Goal: Information Seeking & Learning: Learn about a topic

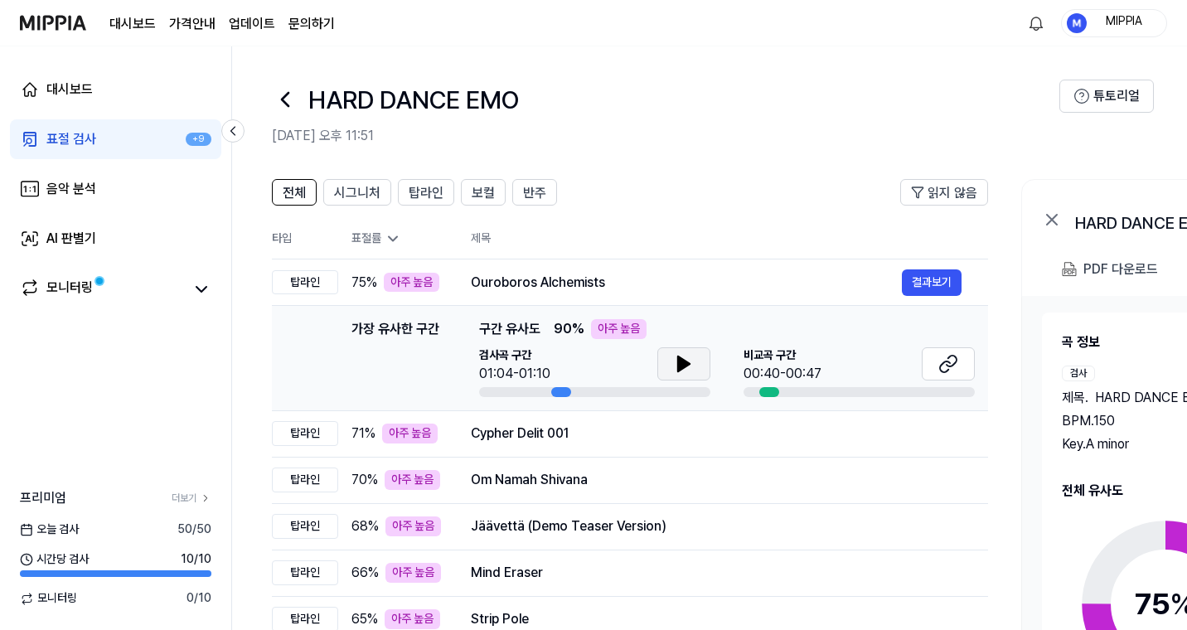
click at [685, 368] on icon at bounding box center [684, 364] width 20 height 20
click at [965, 362] on button at bounding box center [947, 363] width 53 height 33
click at [613, 433] on div "Cypher Delit 001" at bounding box center [686, 433] width 431 height 20
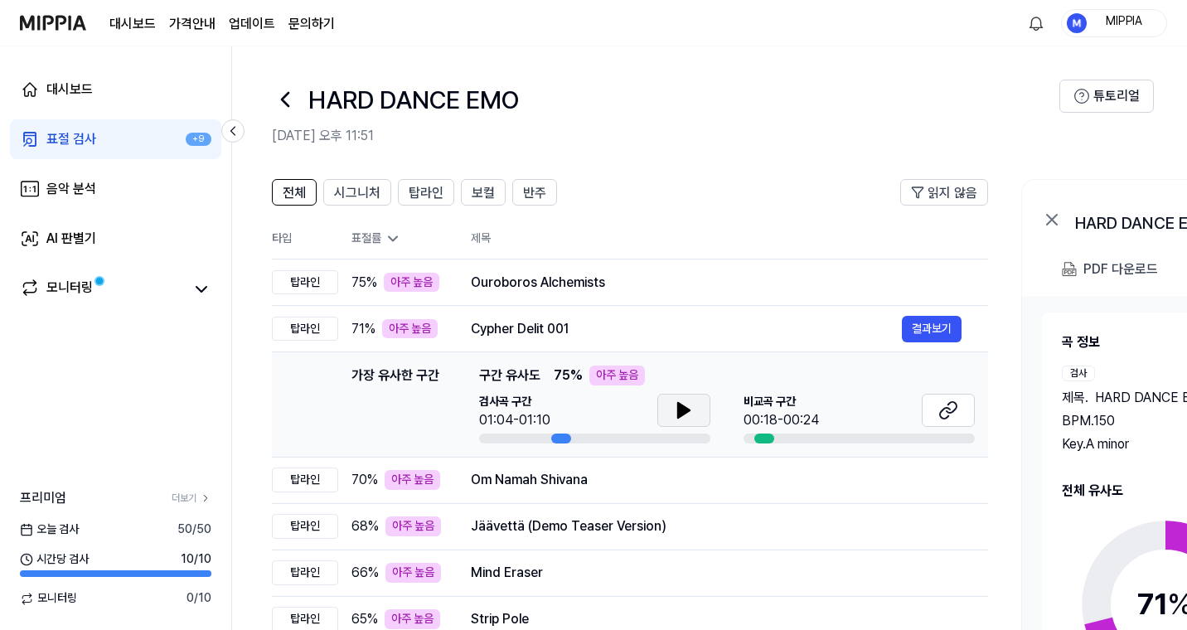
click at [684, 418] on icon at bounding box center [684, 410] width 20 height 20
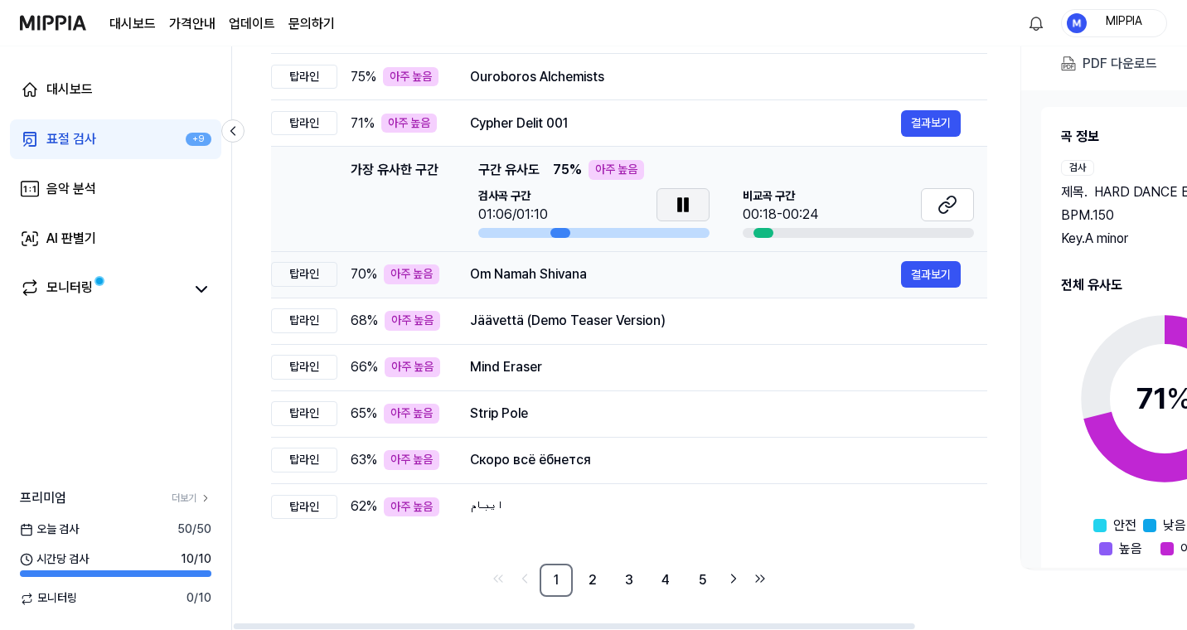
scroll to position [202, 0]
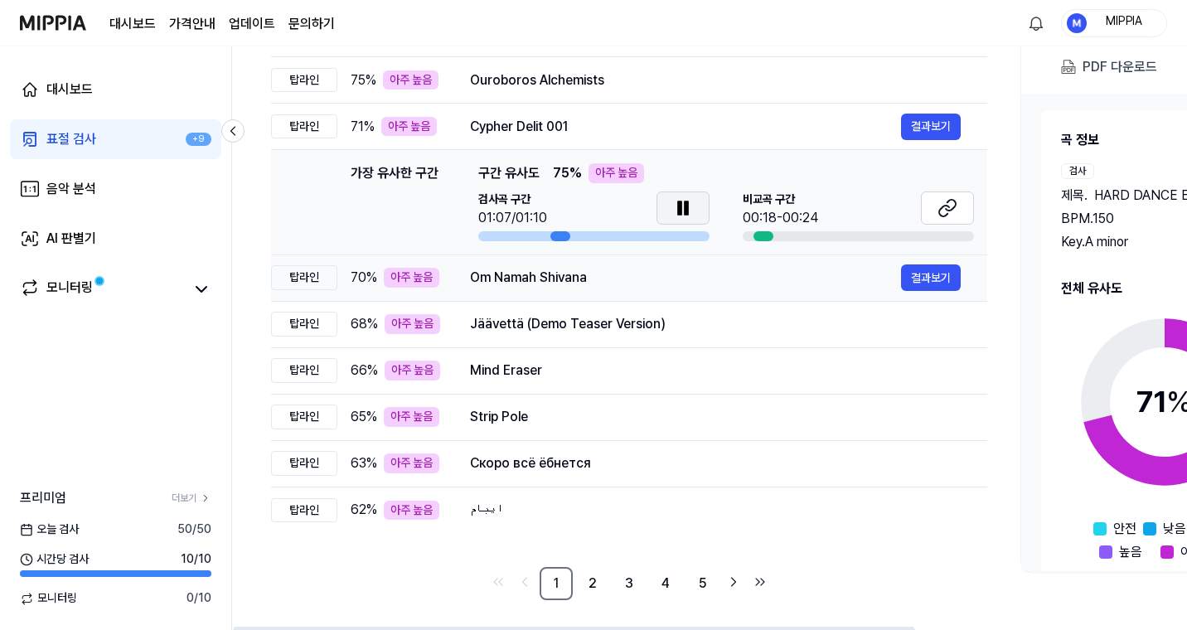
click at [665, 278] on div "Om Namah Shivana" at bounding box center [685, 278] width 431 height 20
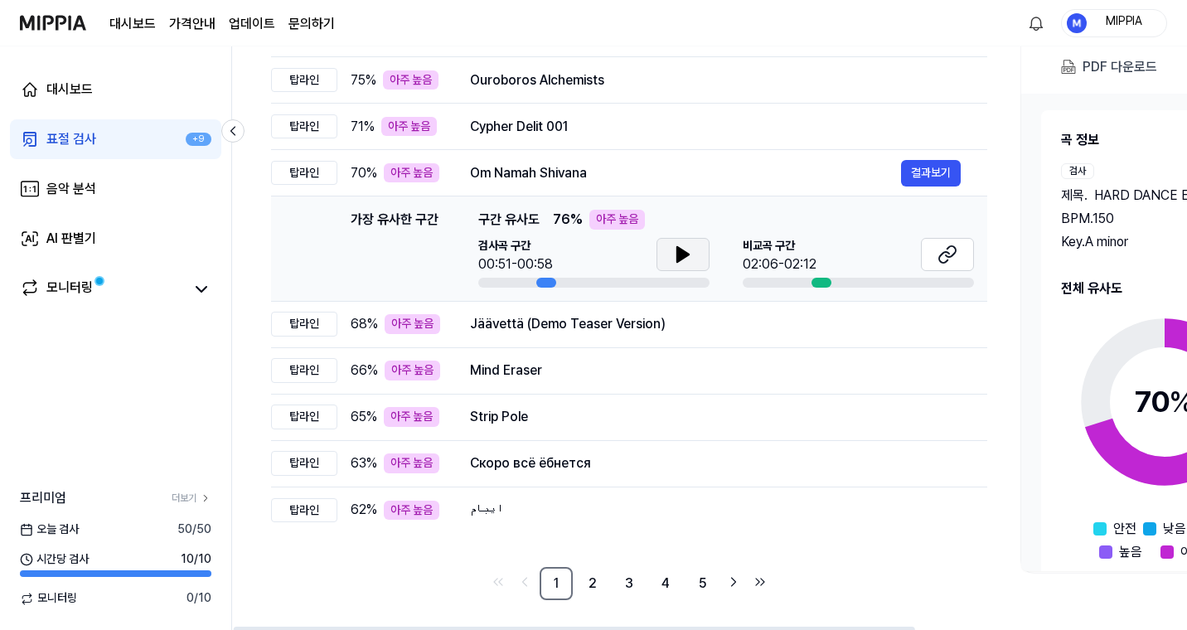
click at [708, 246] on button at bounding box center [682, 254] width 53 height 33
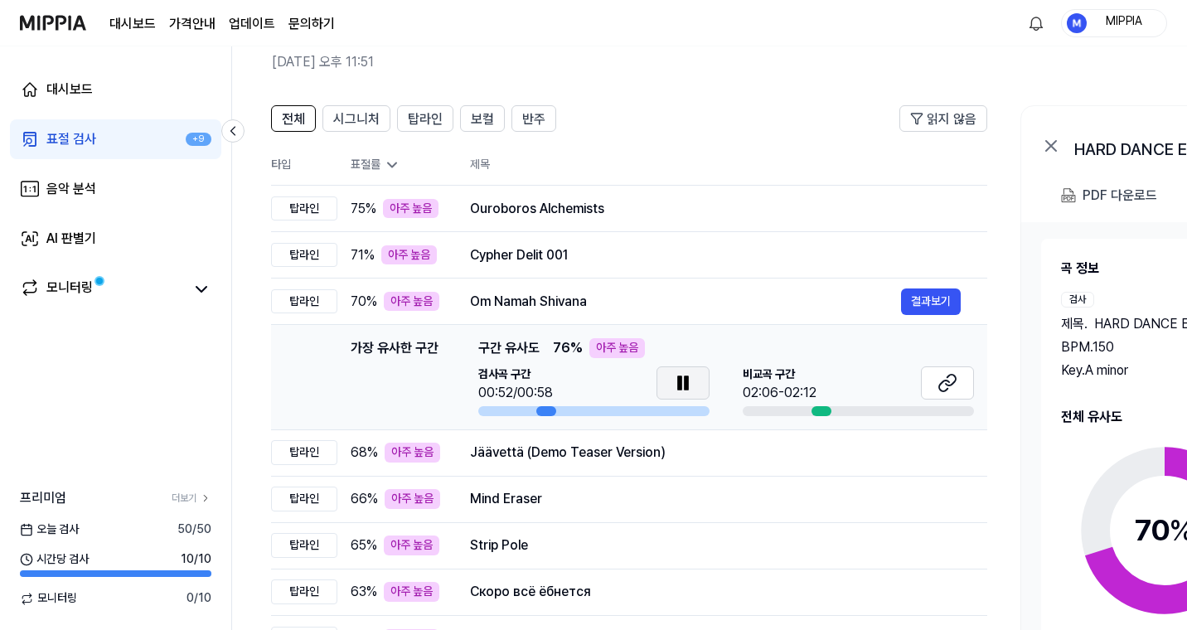
scroll to position [0, 0]
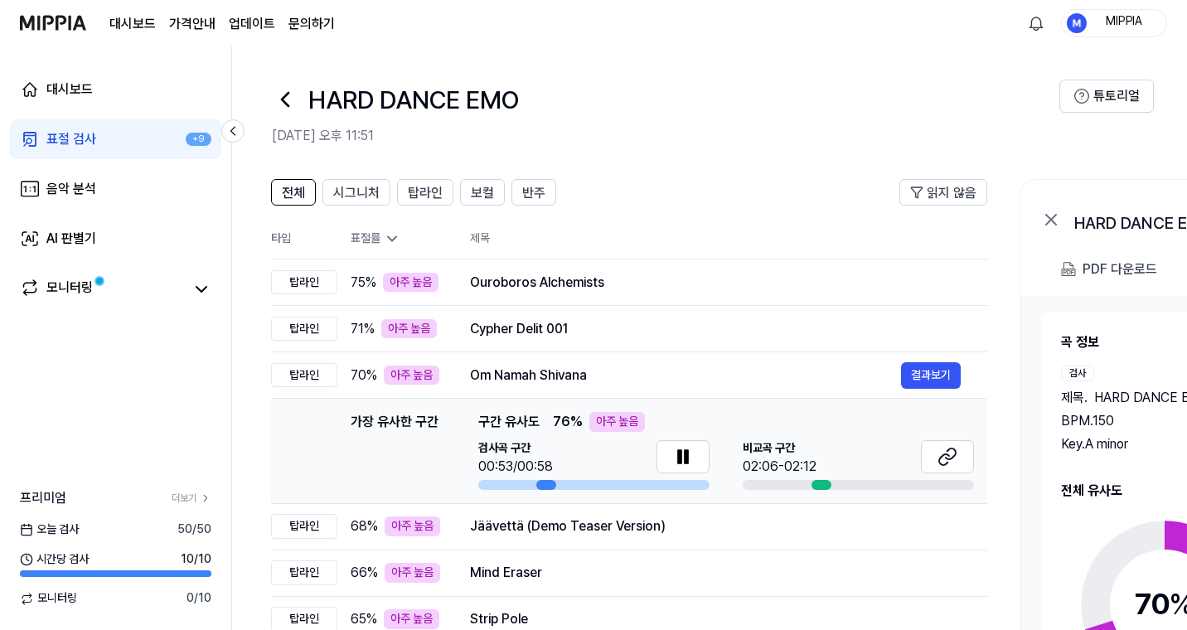
click at [740, 168] on div "전체 시그니처 탑라인 보컬 반주 읽지 않음 전체 시그니처 탑라인 보컬 반주 타입 표절률 제목 표절률 읽지 않음 탑라인 75 % 아주 높음 Ou…" at bounding box center [899, 498] width 1336 height 673
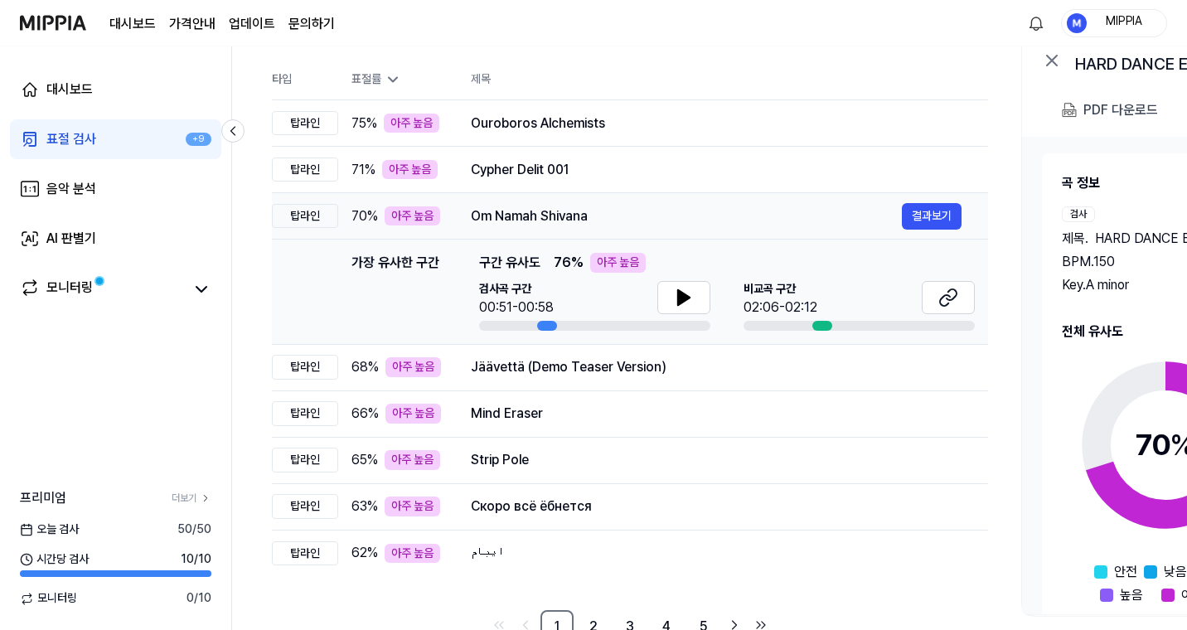
scroll to position [156, 0]
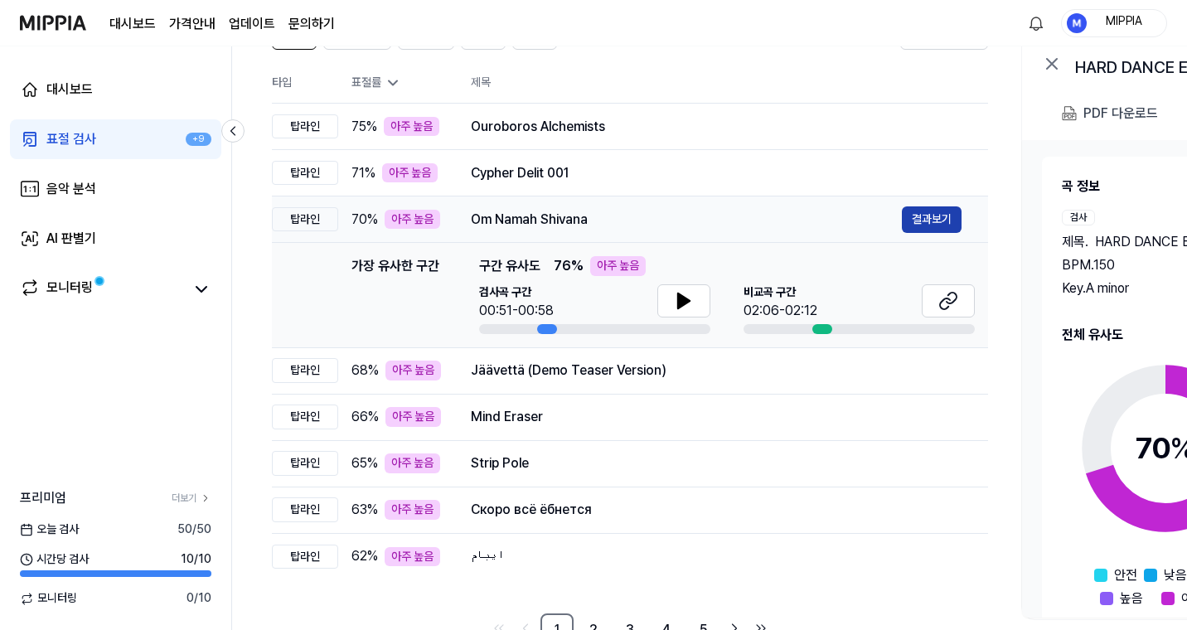
click at [929, 224] on button "결과보기" at bounding box center [932, 219] width 60 height 27
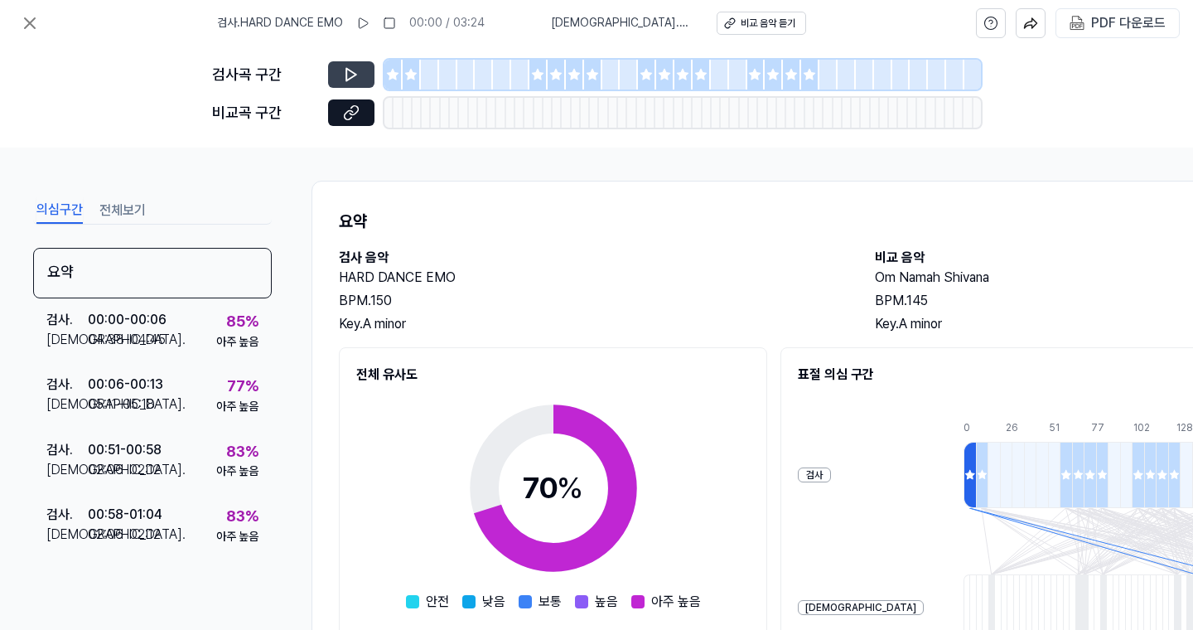
click at [355, 81] on icon at bounding box center [351, 74] width 17 height 17
click at [410, 85] on div at bounding box center [412, 75] width 18 height 30
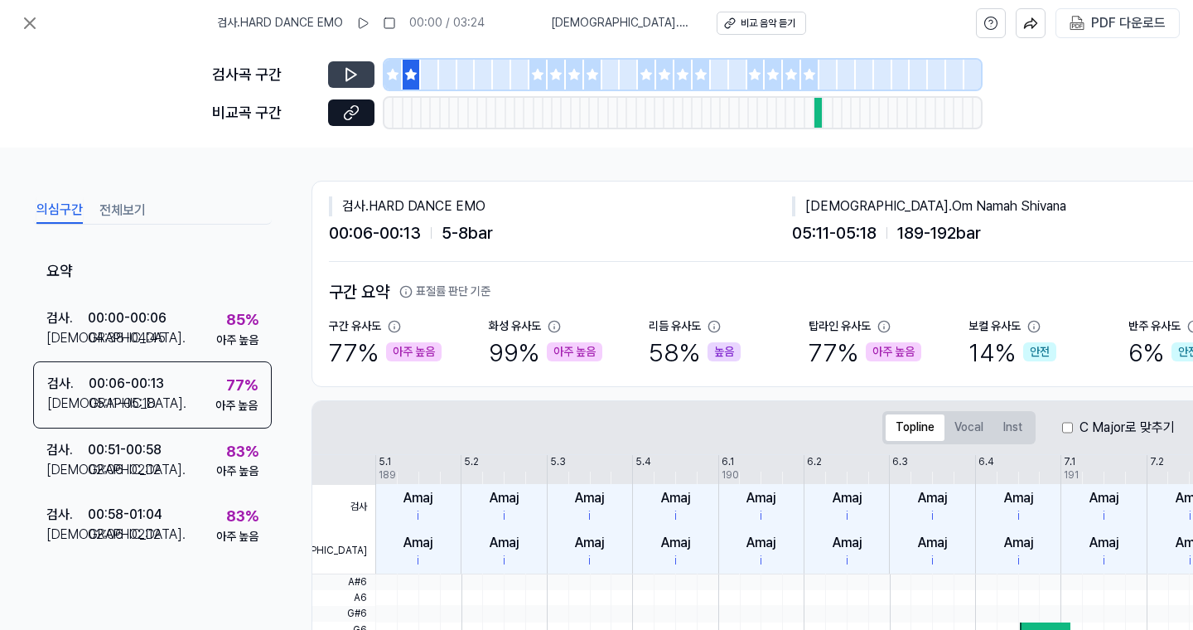
click at [334, 73] on button at bounding box center [351, 74] width 46 height 27
drag, startPoint x: 540, startPoint y: 80, endPoint x: 525, endPoint y: 81, distance: 15.8
click at [540, 81] on div at bounding box center [538, 75] width 18 height 30
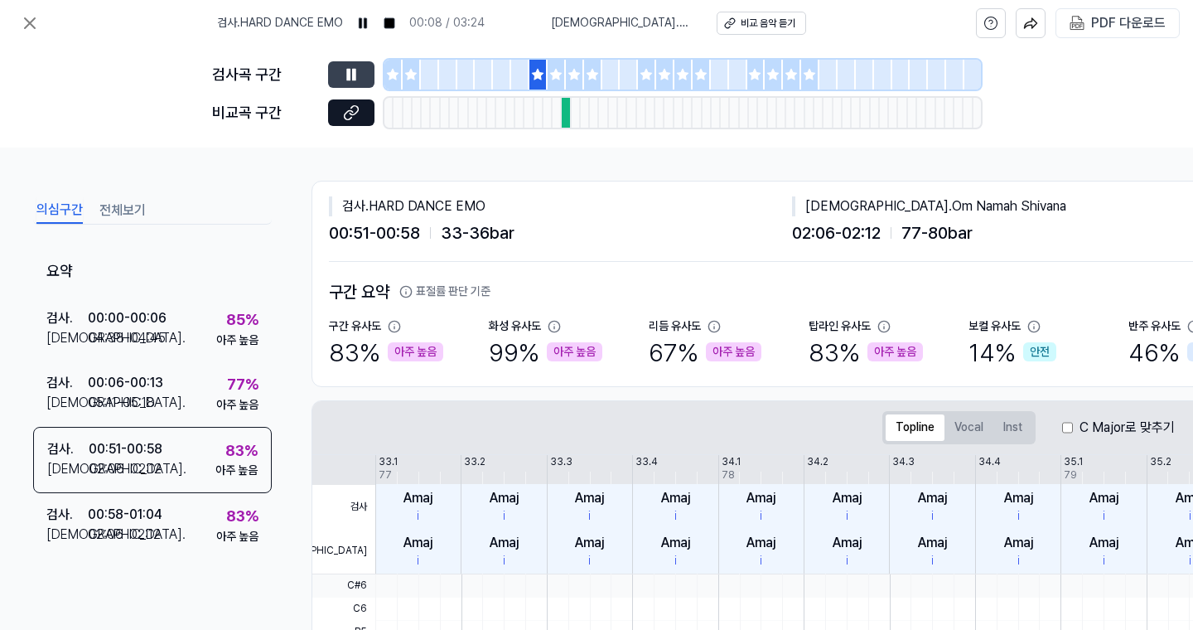
click at [359, 75] on icon at bounding box center [351, 74] width 17 height 17
click at [364, 74] on button at bounding box center [351, 74] width 46 height 27
click at [364, 73] on button at bounding box center [351, 74] width 46 height 27
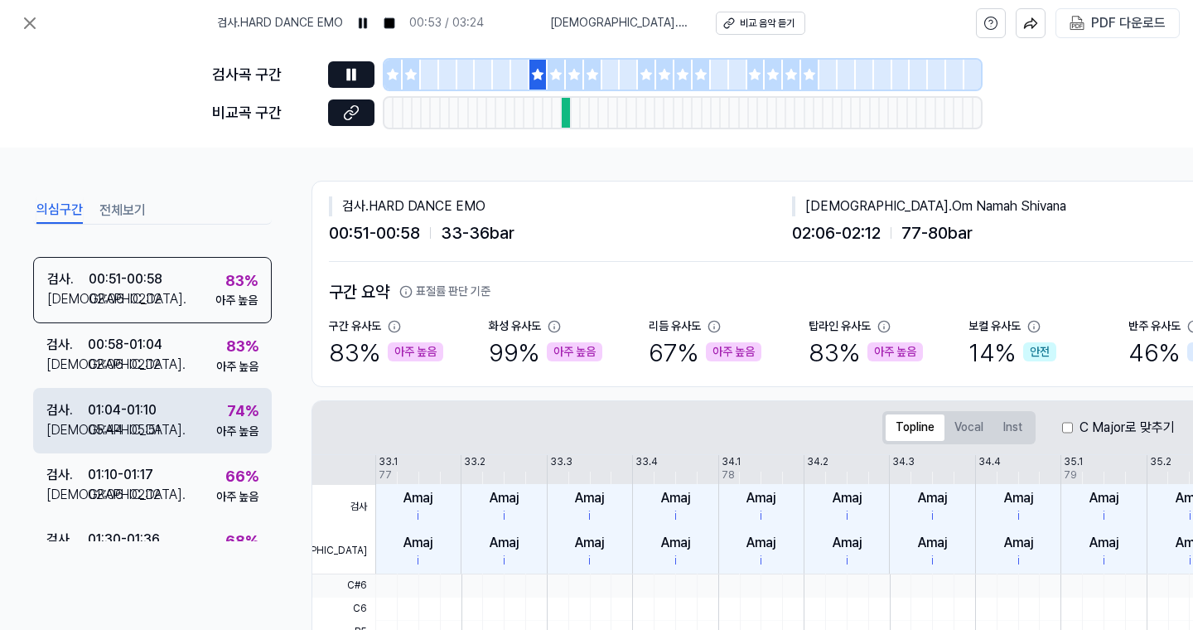
scroll to position [162, 0]
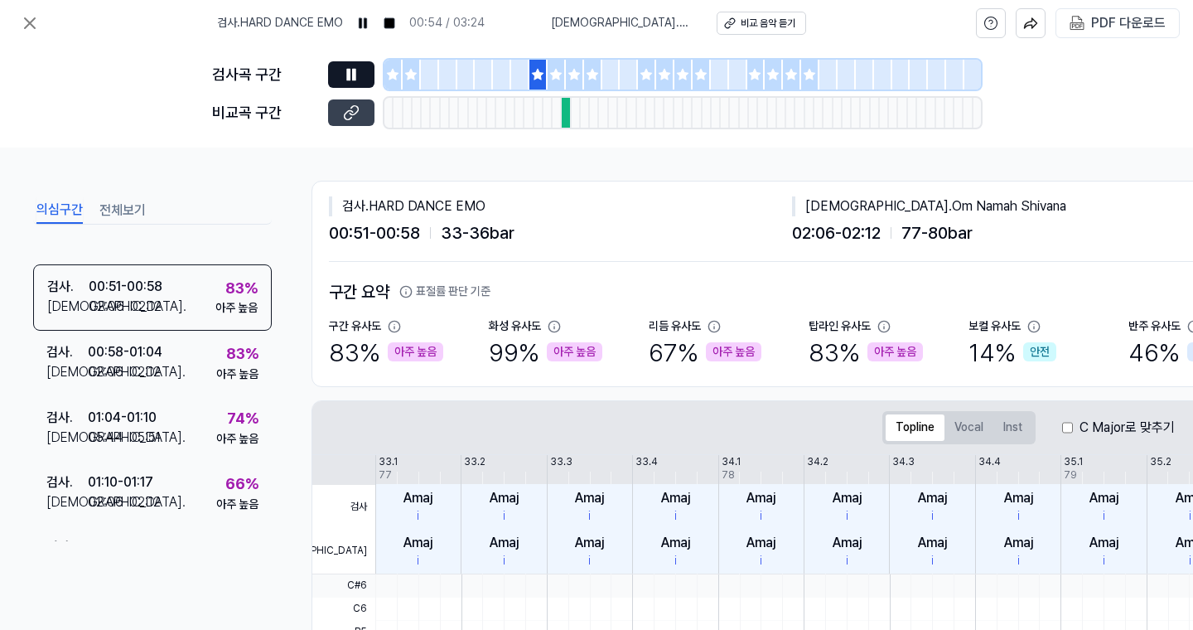
click at [353, 105] on icon at bounding box center [354, 109] width 8 height 9
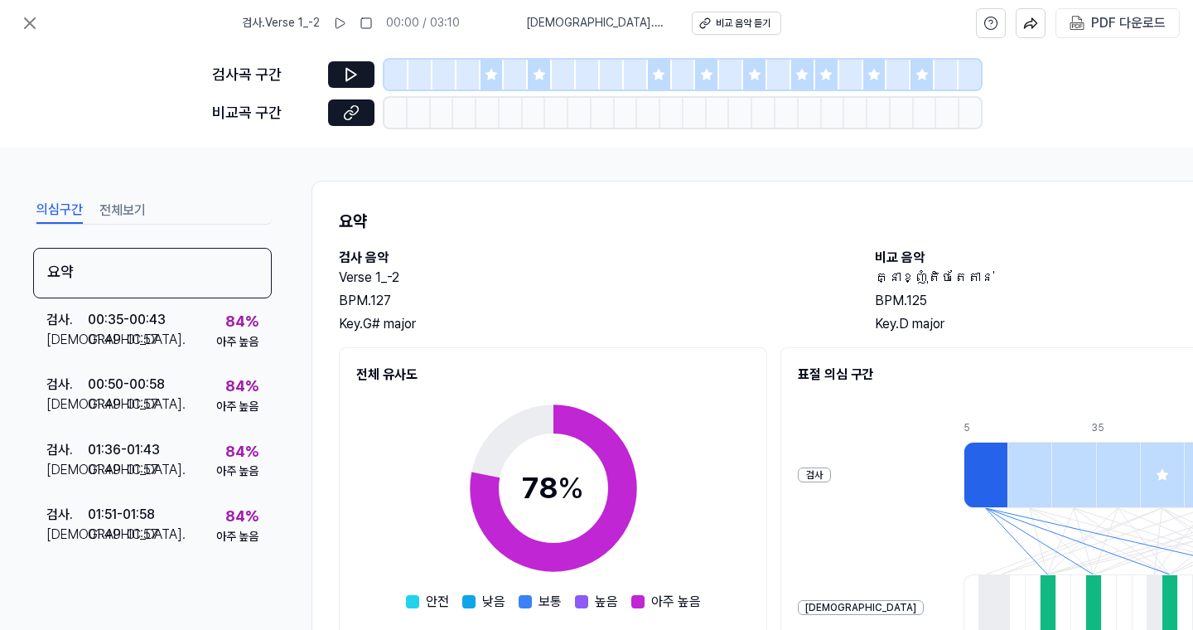
click at [496, 83] on div at bounding box center [493, 75] width 24 height 30
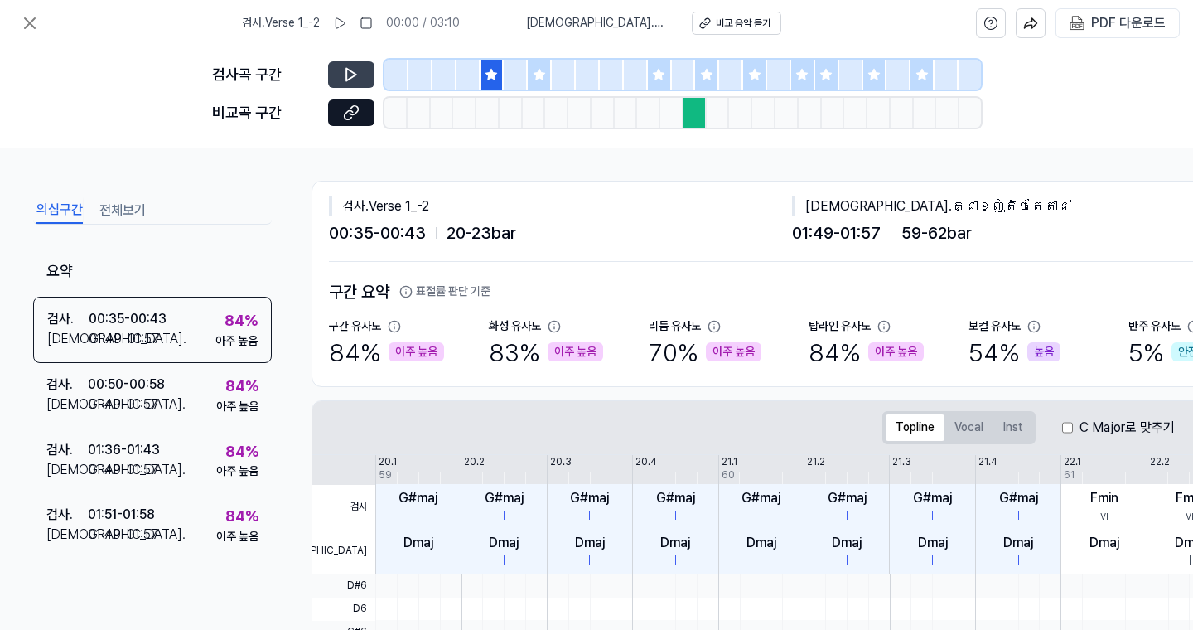
click at [332, 78] on button at bounding box center [351, 74] width 46 height 27
click at [357, 119] on icon at bounding box center [351, 112] width 17 height 17
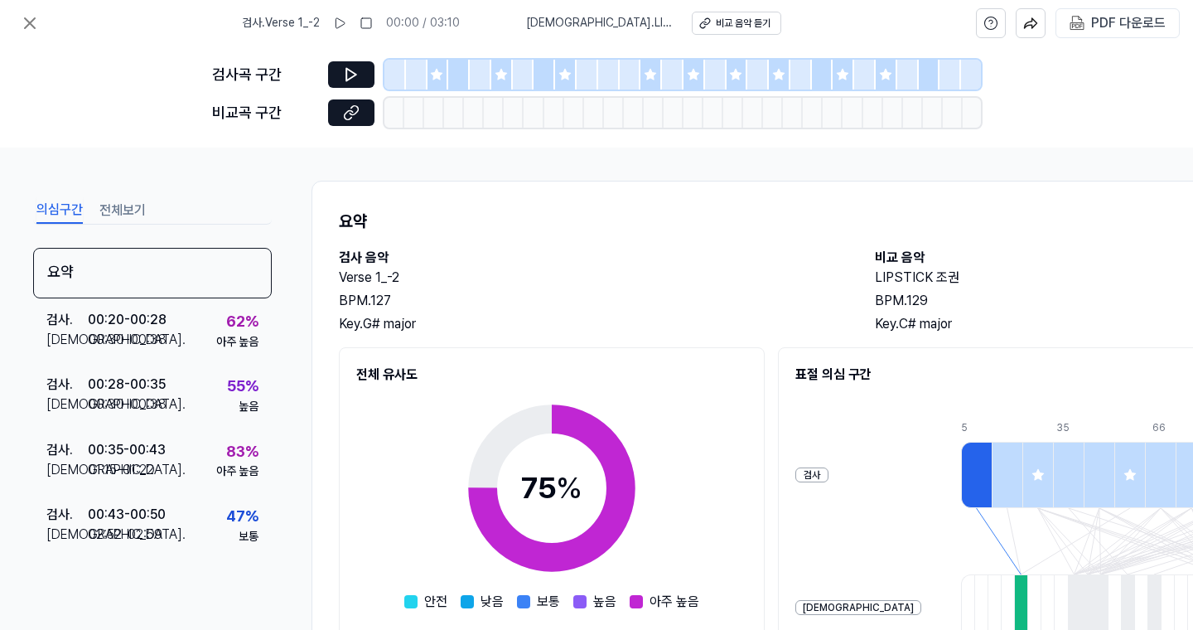
click at [443, 84] on div at bounding box center [439, 75] width 22 height 30
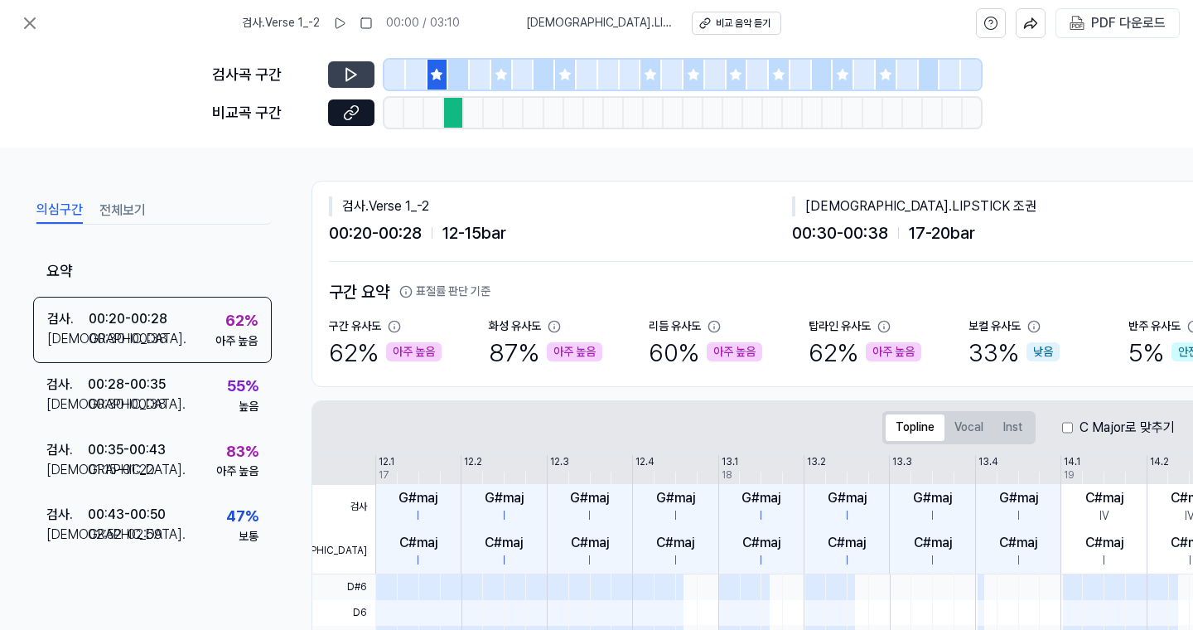
click at [353, 80] on icon at bounding box center [351, 74] width 17 height 17
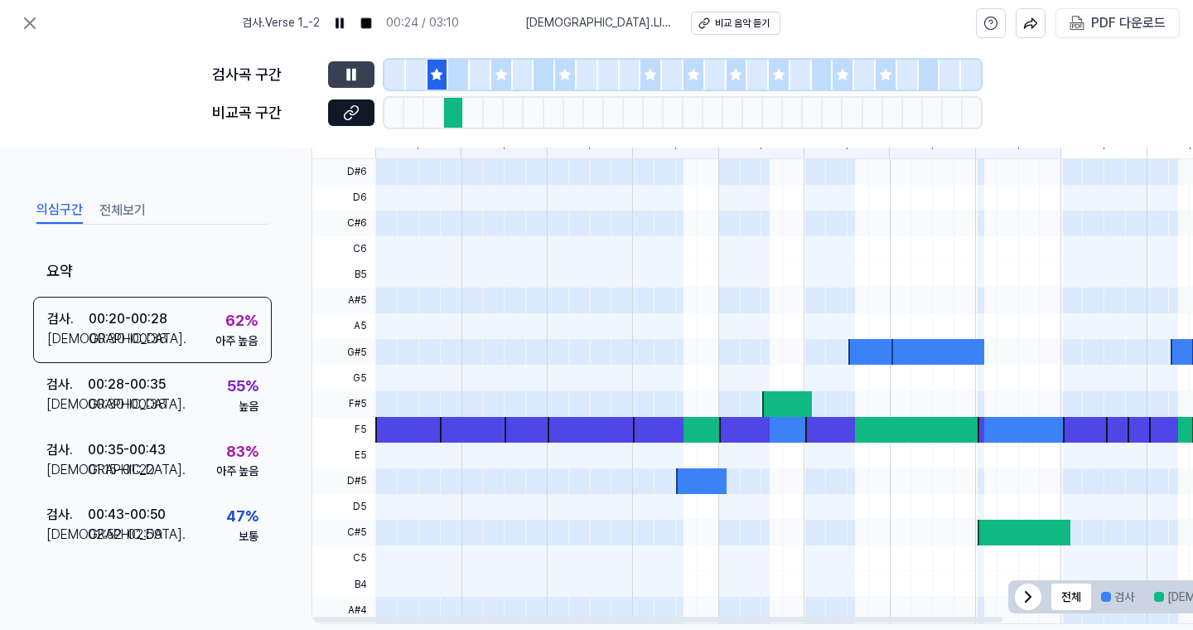
scroll to position [413, 0]
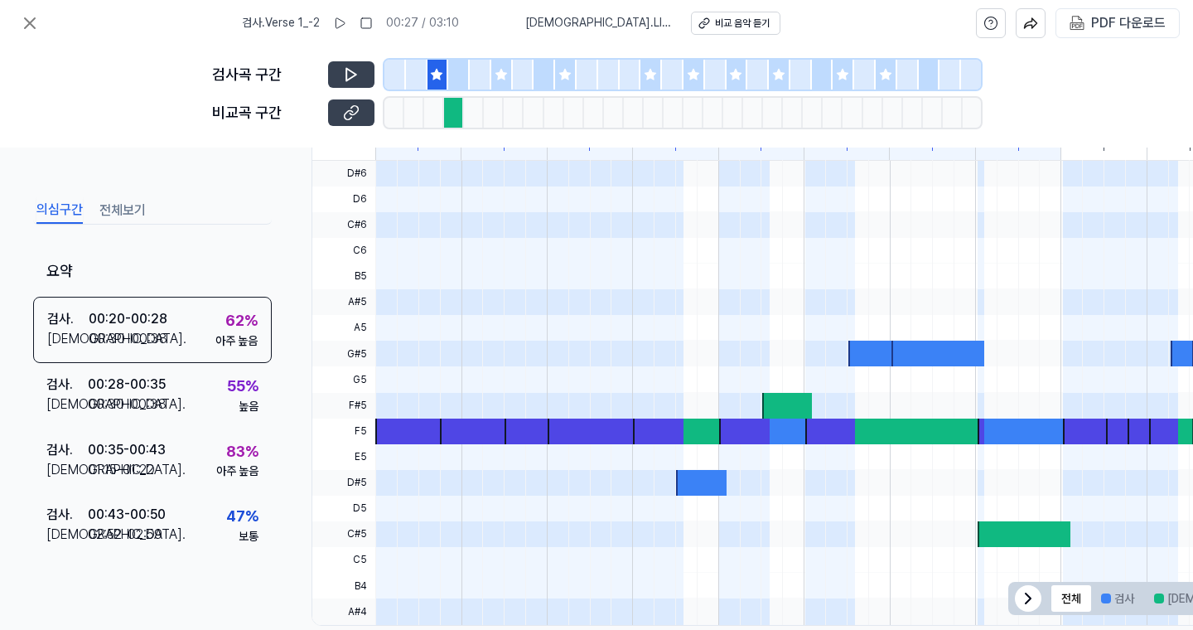
click at [360, 116] on button at bounding box center [351, 112] width 46 height 27
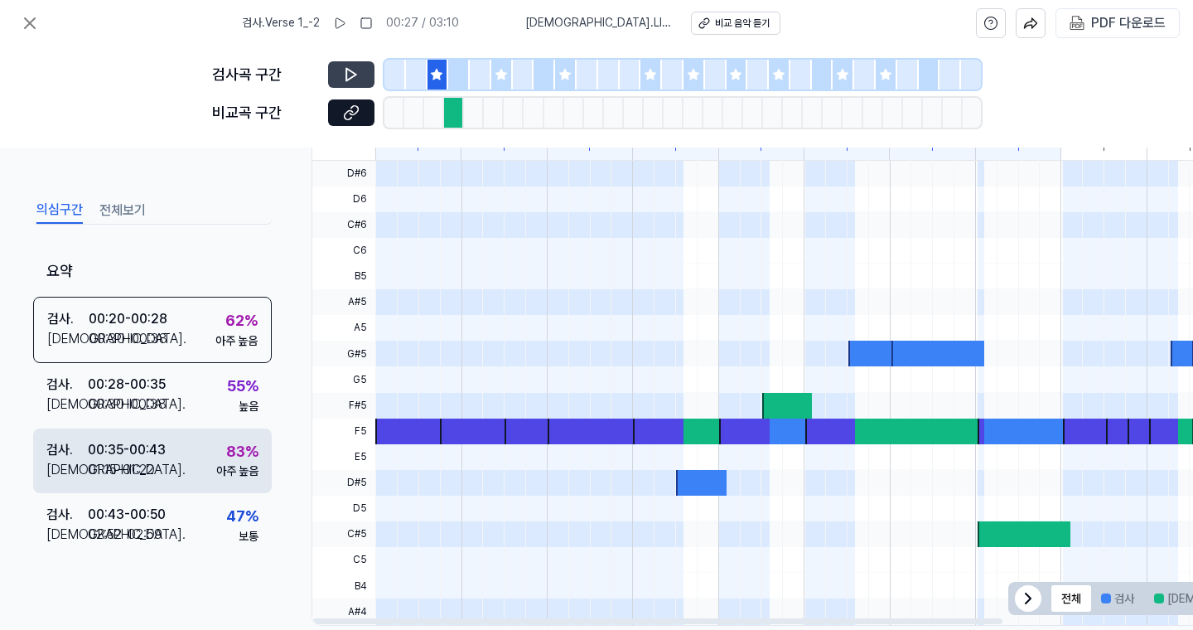
click at [226, 449] on div "83 %" at bounding box center [242, 452] width 32 height 24
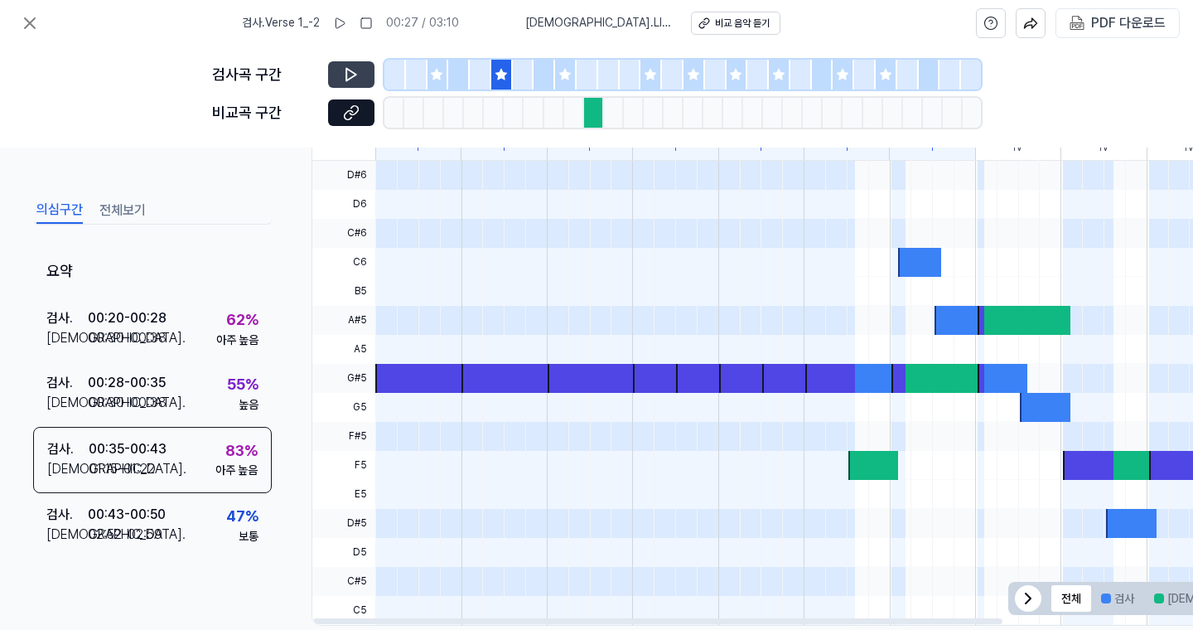
click at [356, 70] on icon at bounding box center [351, 74] width 17 height 17
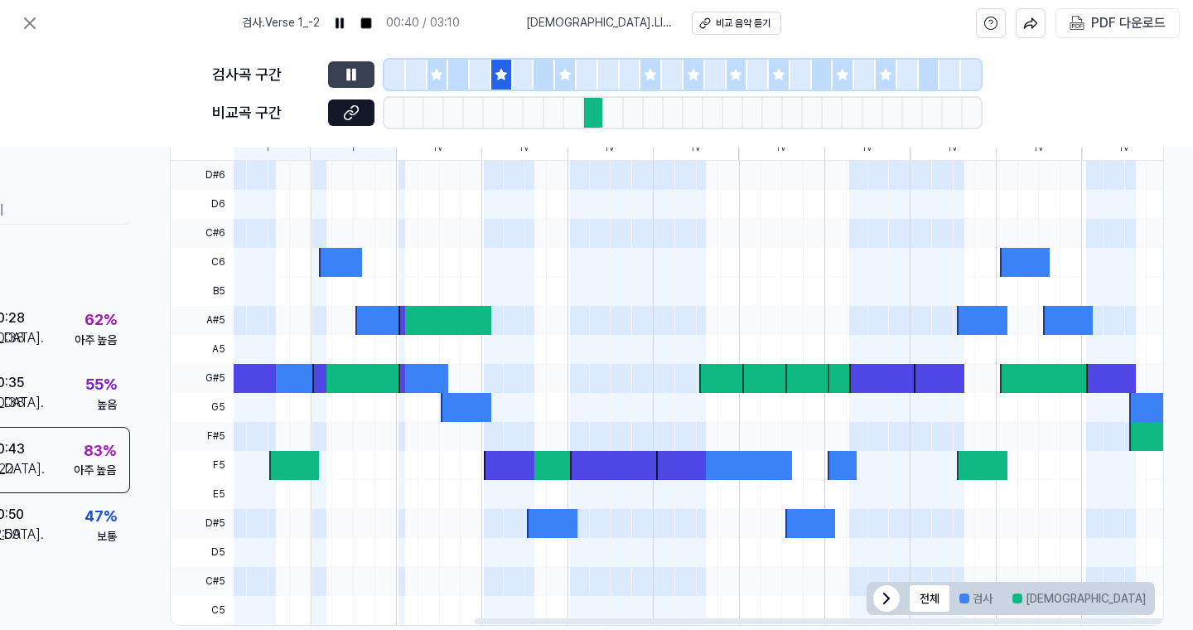
scroll to position [413, 152]
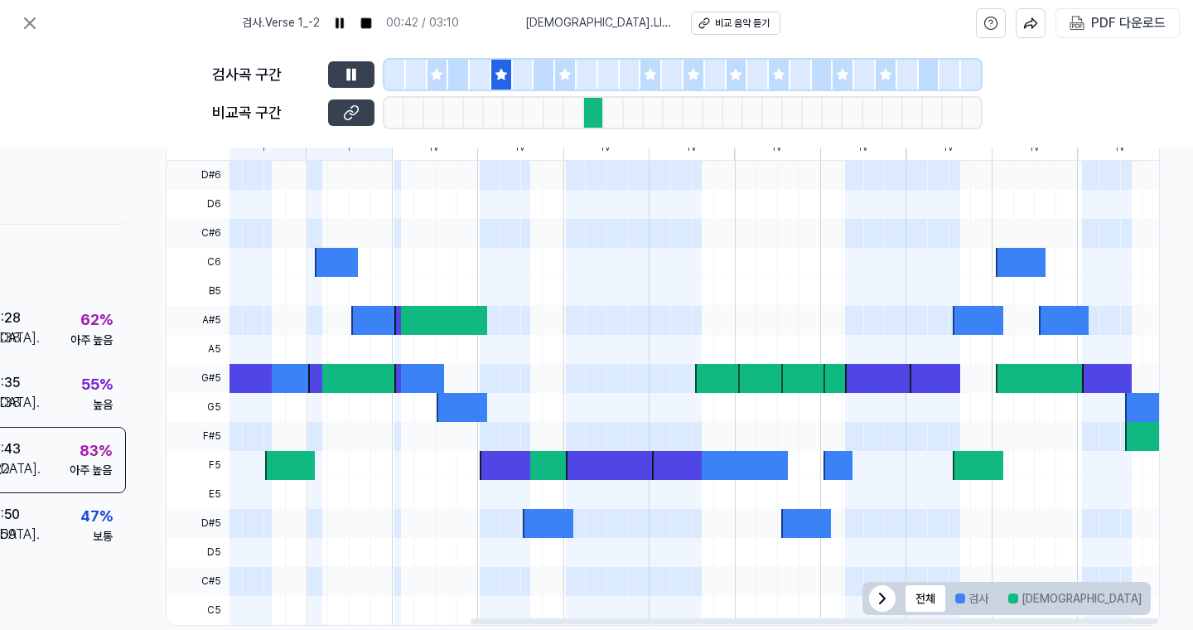
click at [331, 123] on button at bounding box center [351, 112] width 46 height 27
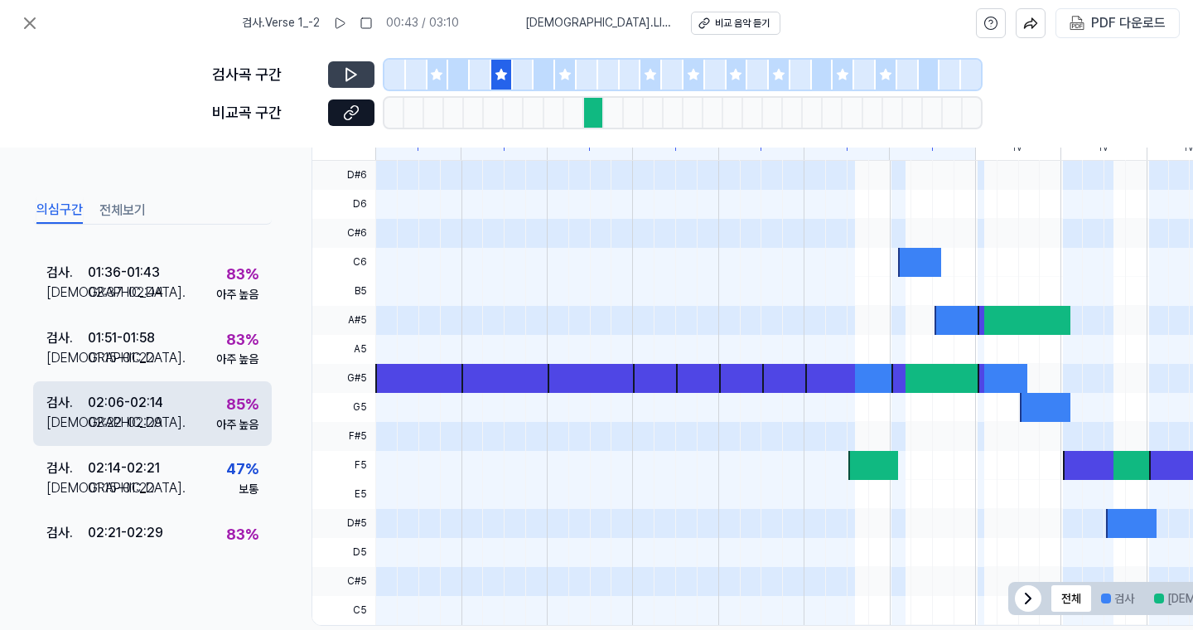
scroll to position [435, 0]
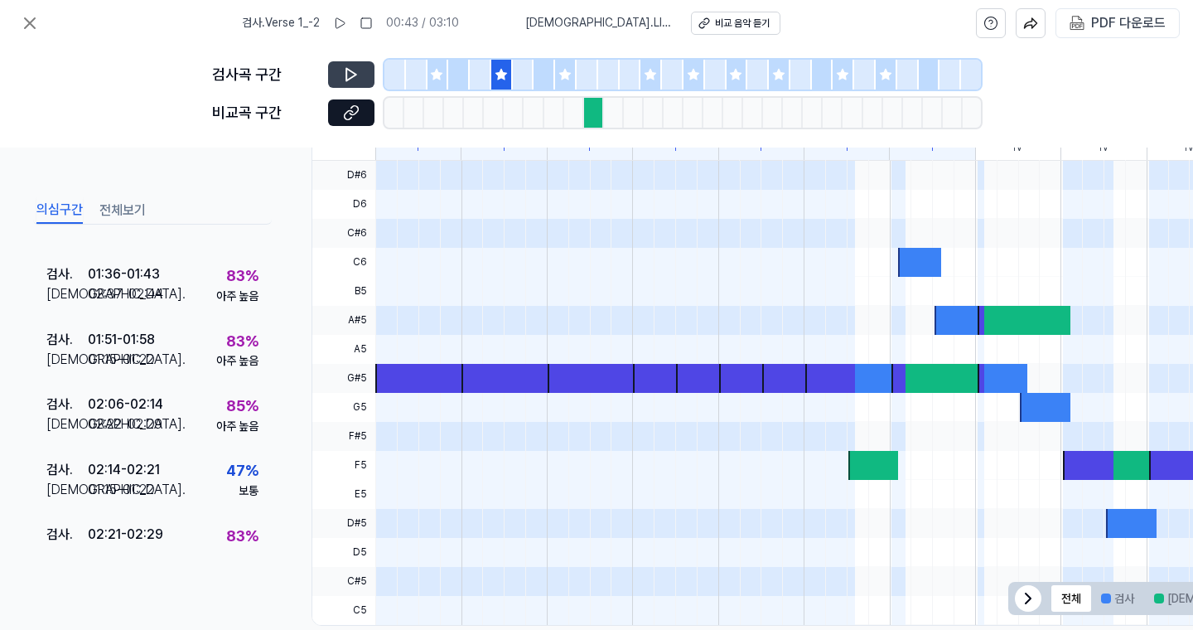
click at [562, 79] on icon at bounding box center [564, 74] width 11 height 11
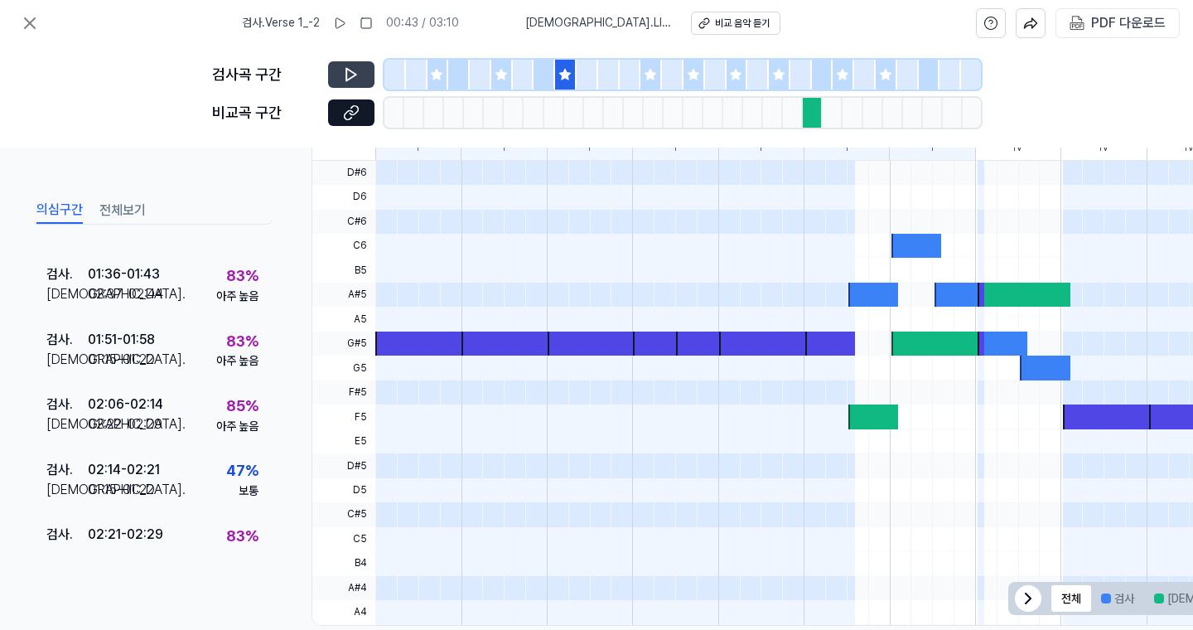
click at [351, 80] on icon at bounding box center [351, 74] width 17 height 17
click at [353, 80] on icon at bounding box center [354, 74] width 2 height 11
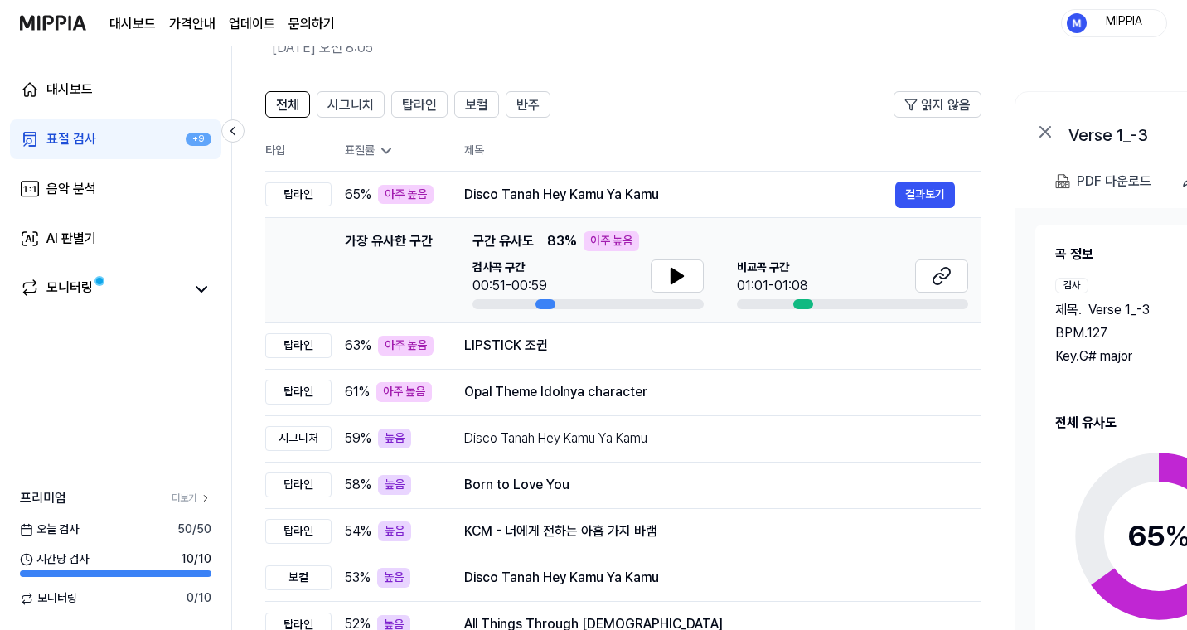
scroll to position [100, 0]
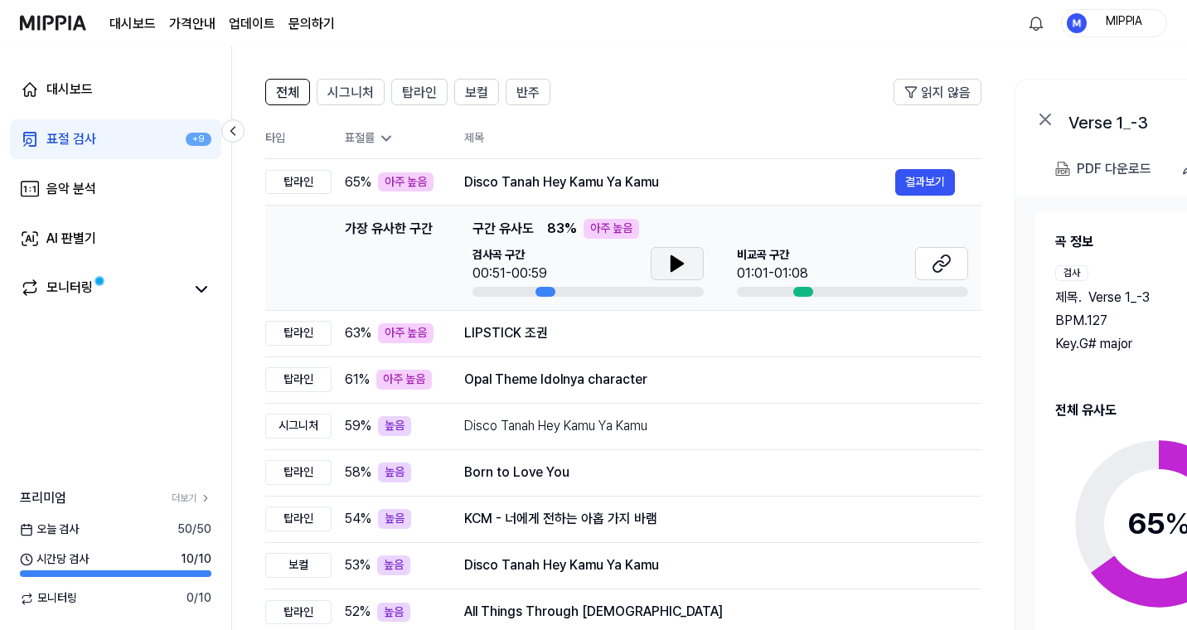
click at [674, 260] on icon at bounding box center [677, 263] width 12 height 15
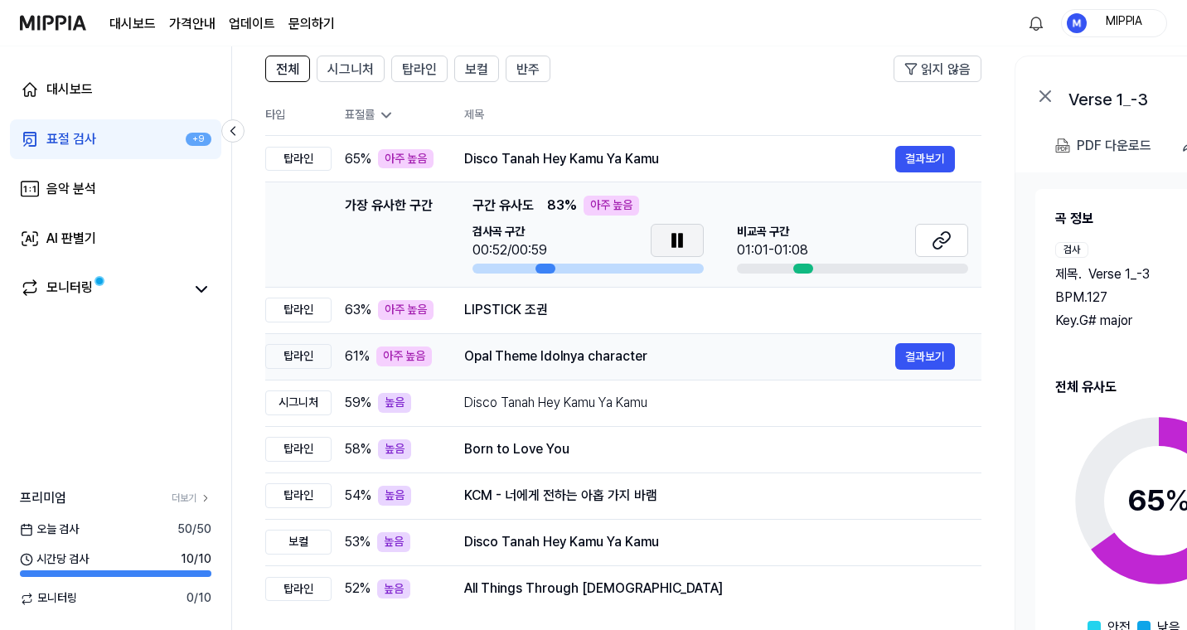
scroll to position [157, 0]
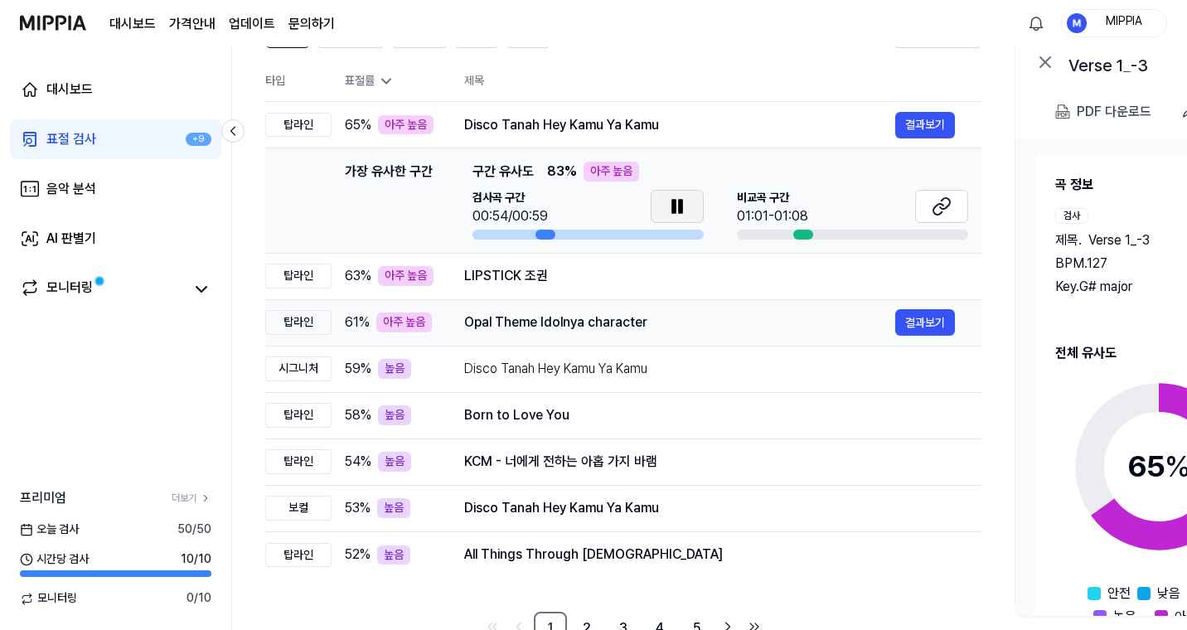
click at [666, 326] on div "Opal Theme Idolnya character" at bounding box center [679, 322] width 431 height 20
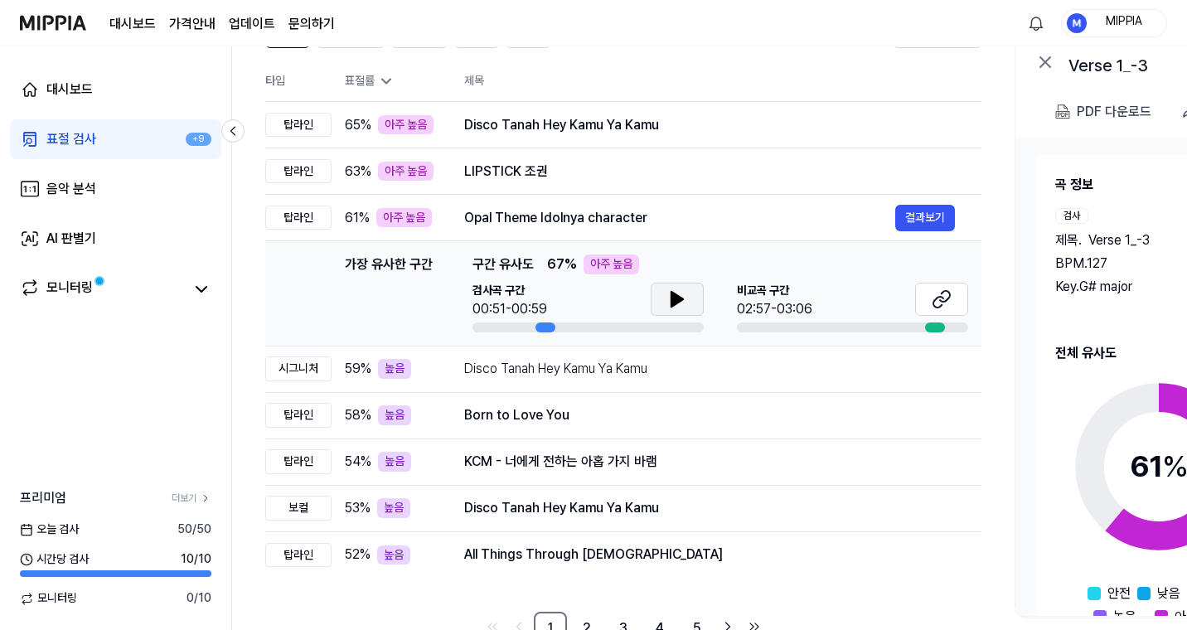
click at [676, 303] on icon at bounding box center [677, 299] width 20 height 20
click at [643, 418] on div "Born to Love You" at bounding box center [679, 415] width 431 height 20
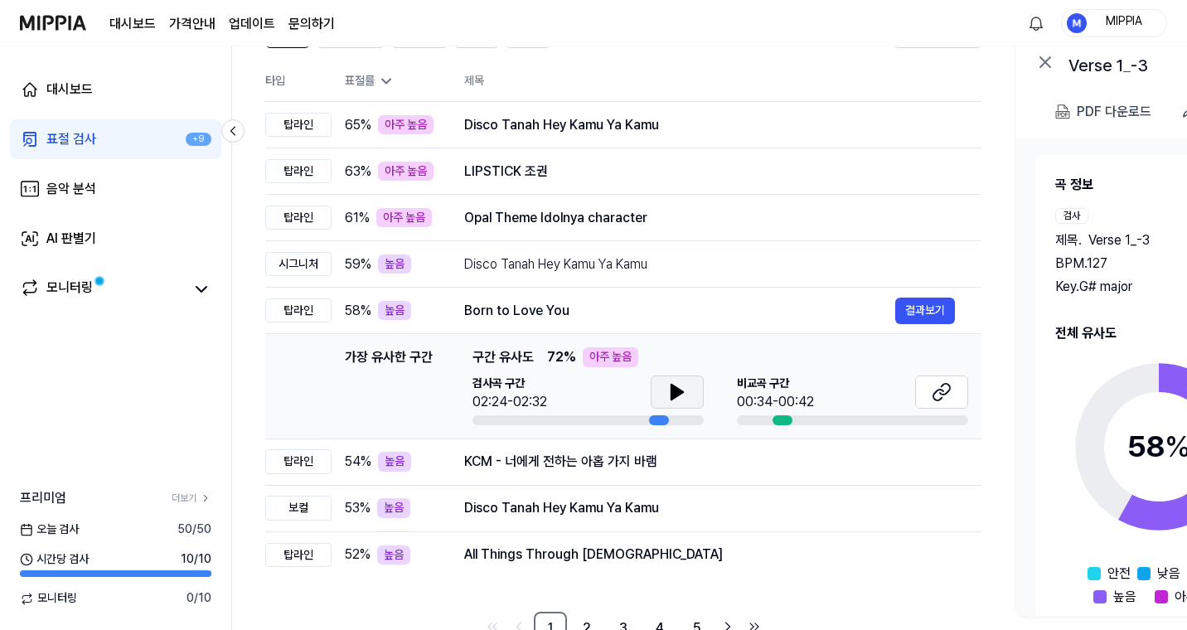
click at [682, 394] on icon at bounding box center [677, 391] width 12 height 15
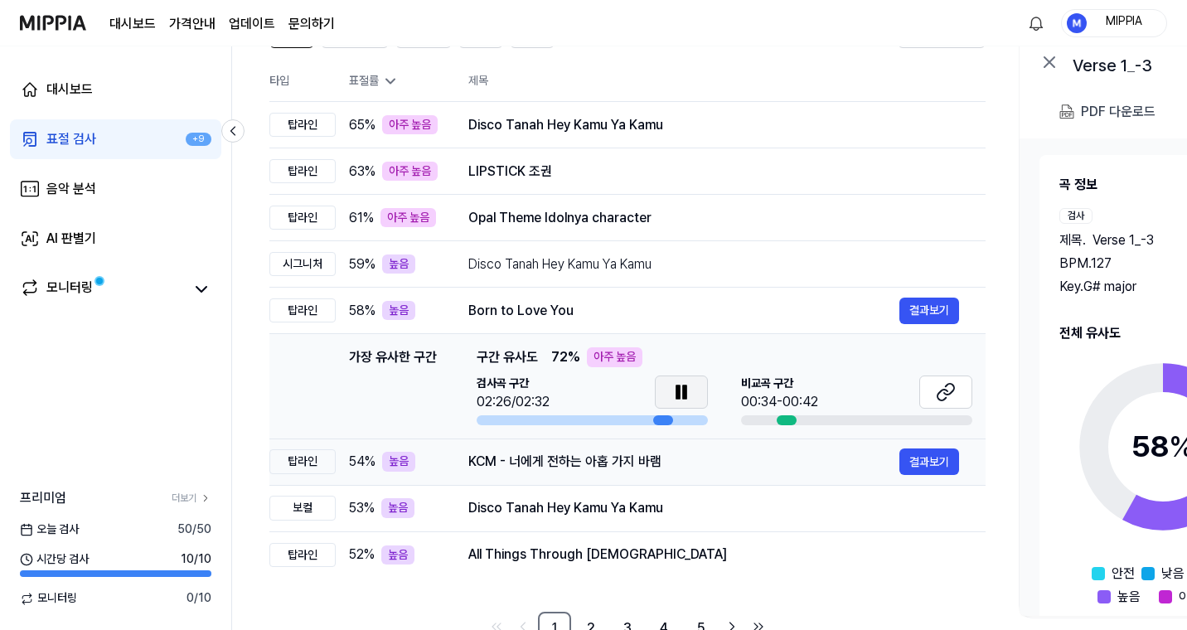
click at [682, 462] on div "KCM - 너에게 전하는 아홉 가지 바램" at bounding box center [683, 462] width 431 height 20
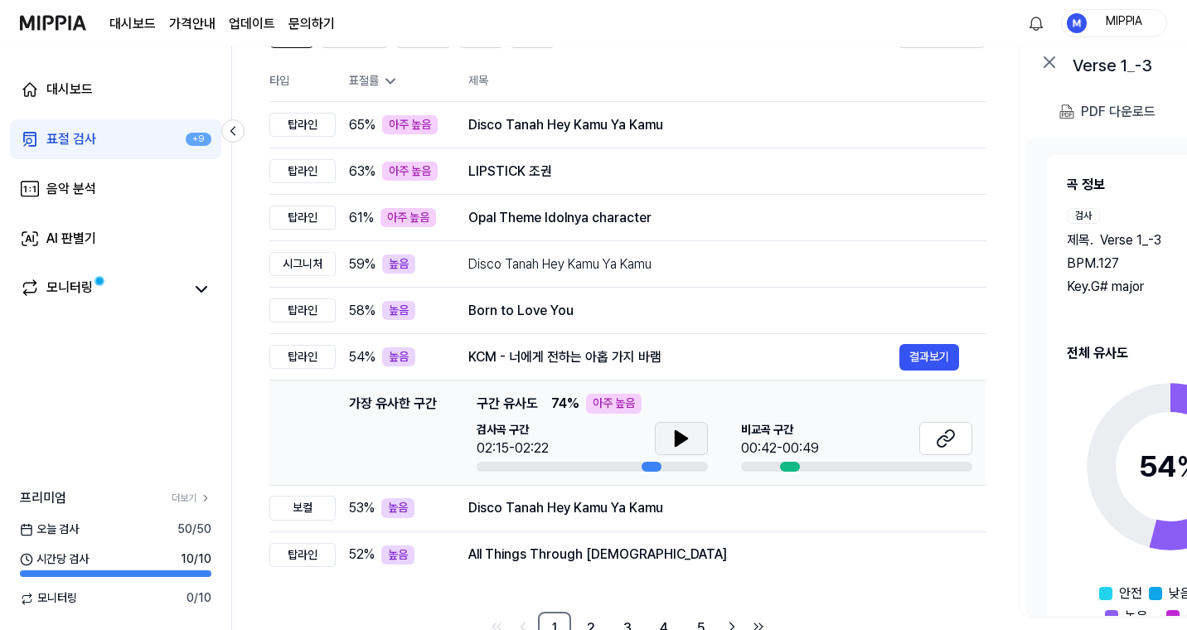
click at [672, 440] on icon at bounding box center [681, 438] width 20 height 20
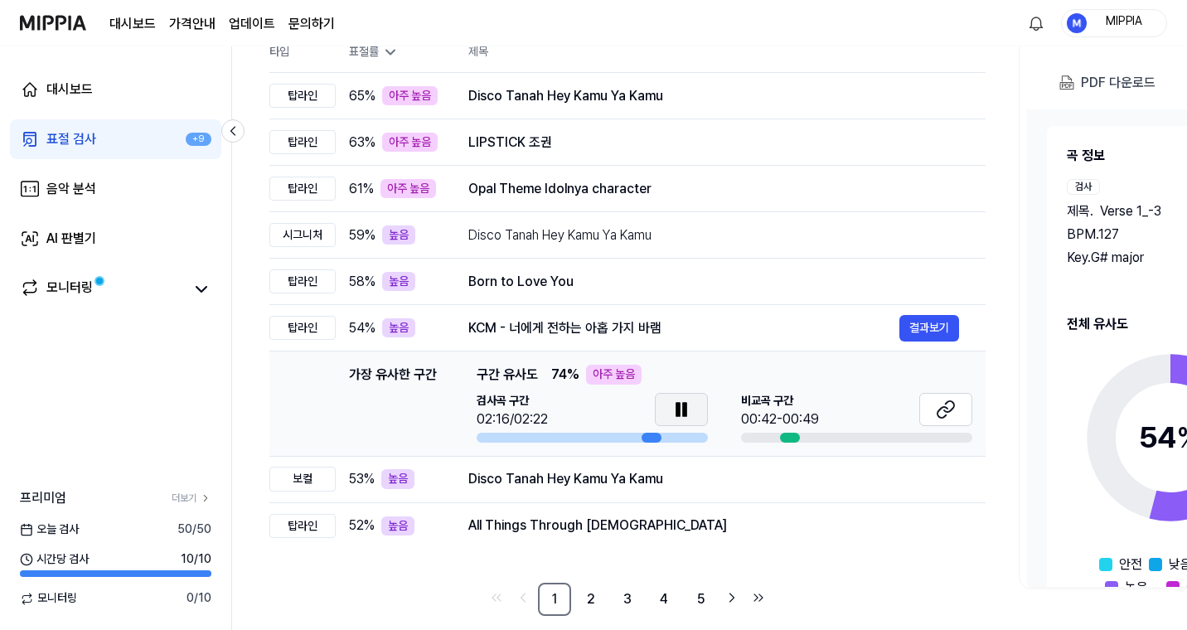
scroll to position [194, 0]
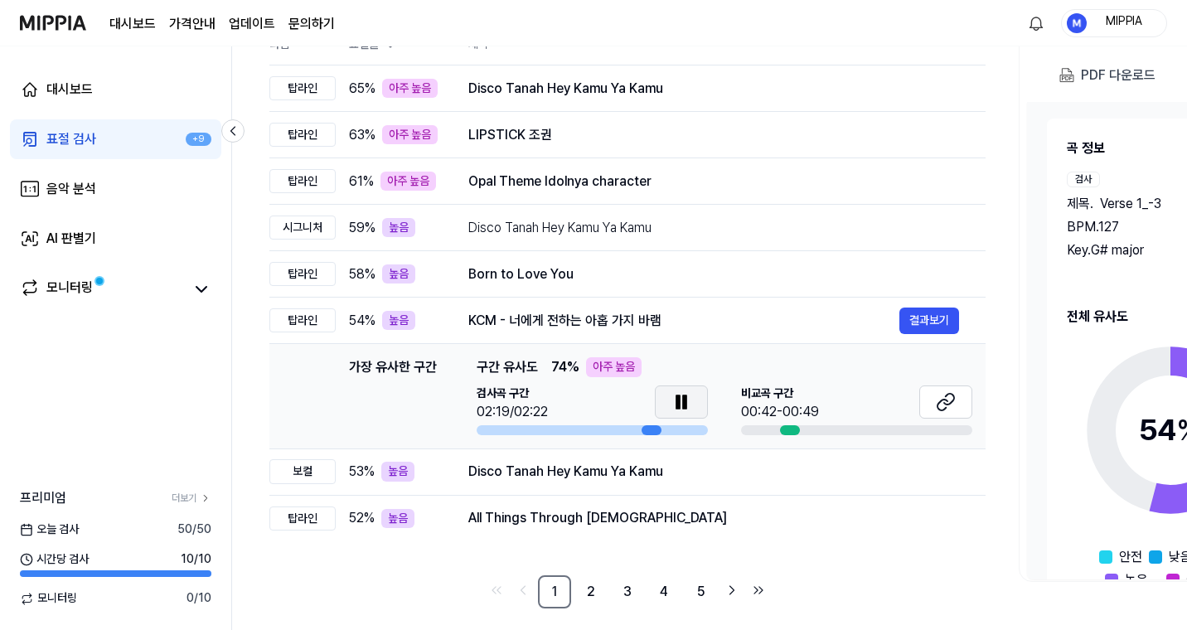
click at [684, 400] on icon at bounding box center [684, 401] width 3 height 13
click at [937, 406] on icon at bounding box center [942, 404] width 10 height 11
click at [678, 392] on icon at bounding box center [681, 402] width 20 height 20
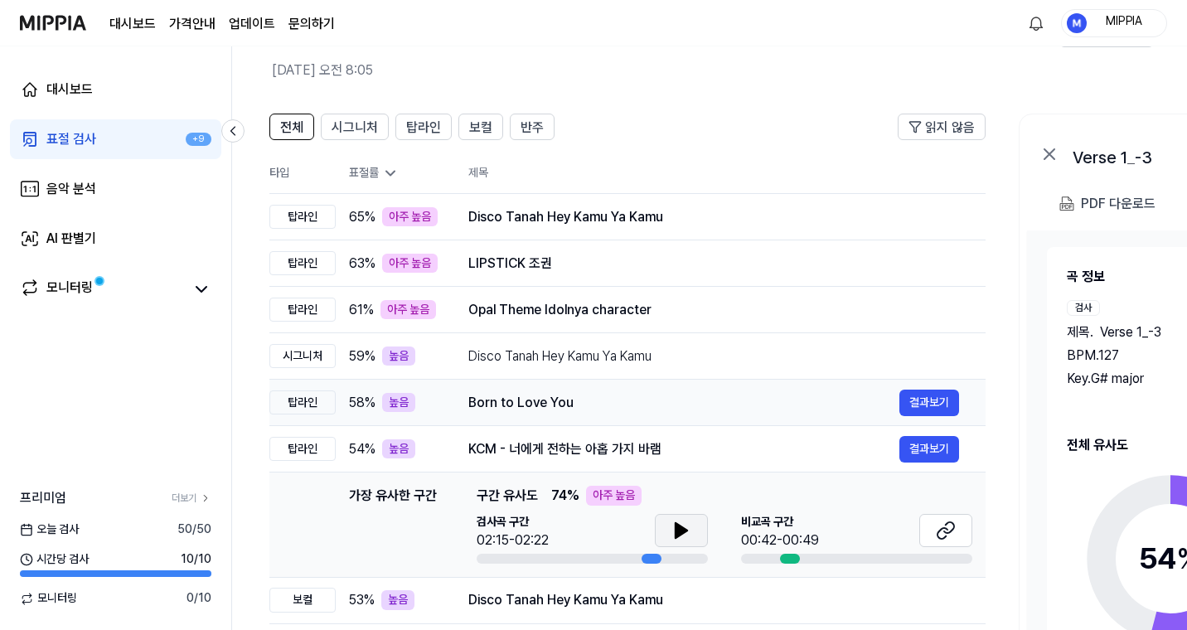
scroll to position [205, 0]
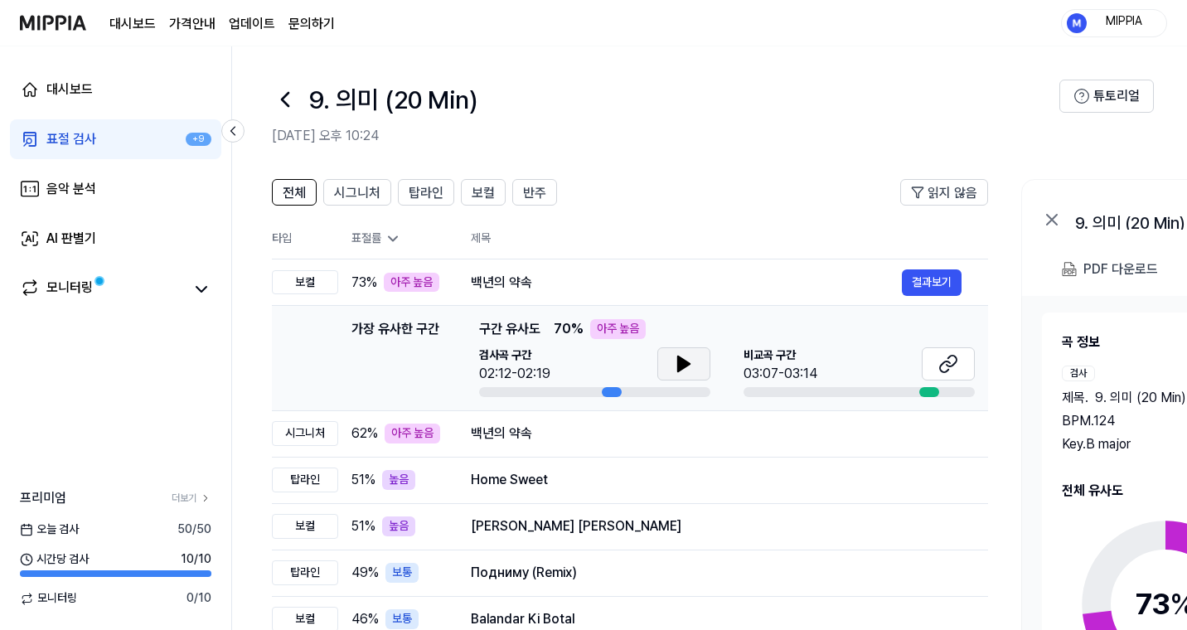
click at [695, 370] on button at bounding box center [683, 363] width 53 height 33
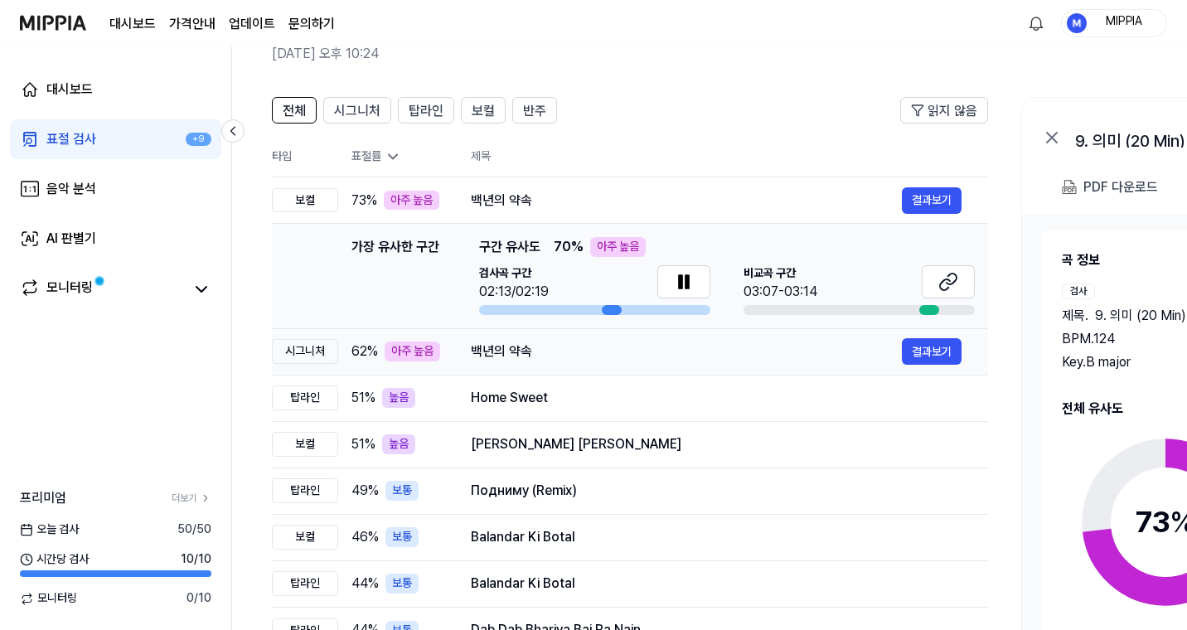
scroll to position [66, 0]
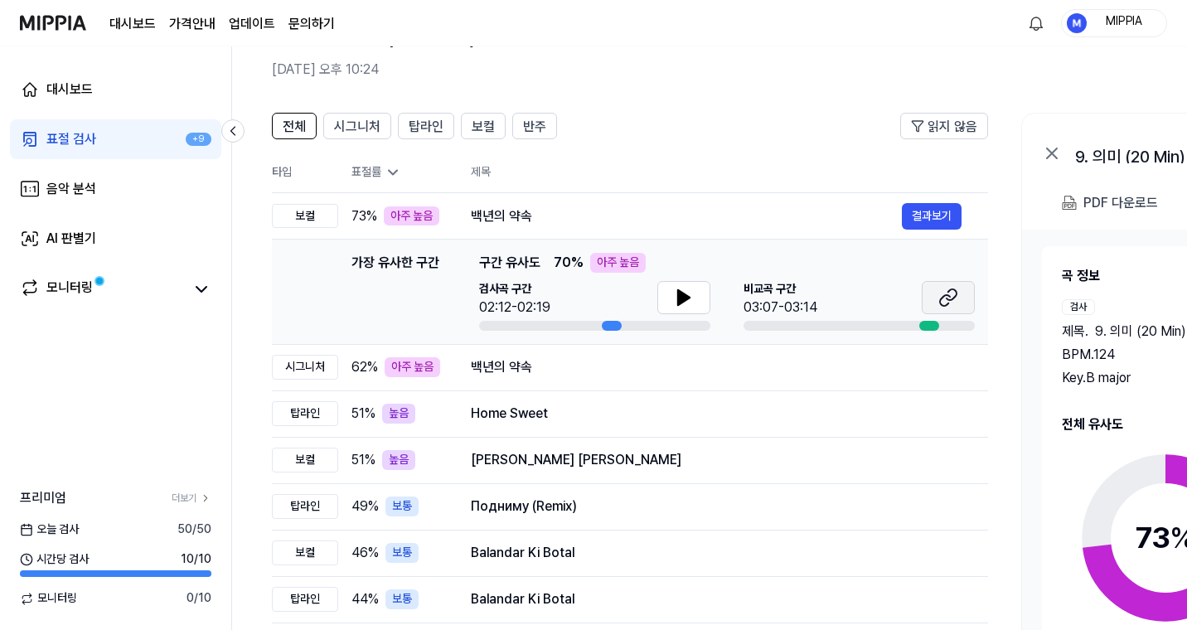
click at [954, 296] on icon at bounding box center [951, 294] width 10 height 11
click at [663, 287] on button at bounding box center [683, 297] width 53 height 33
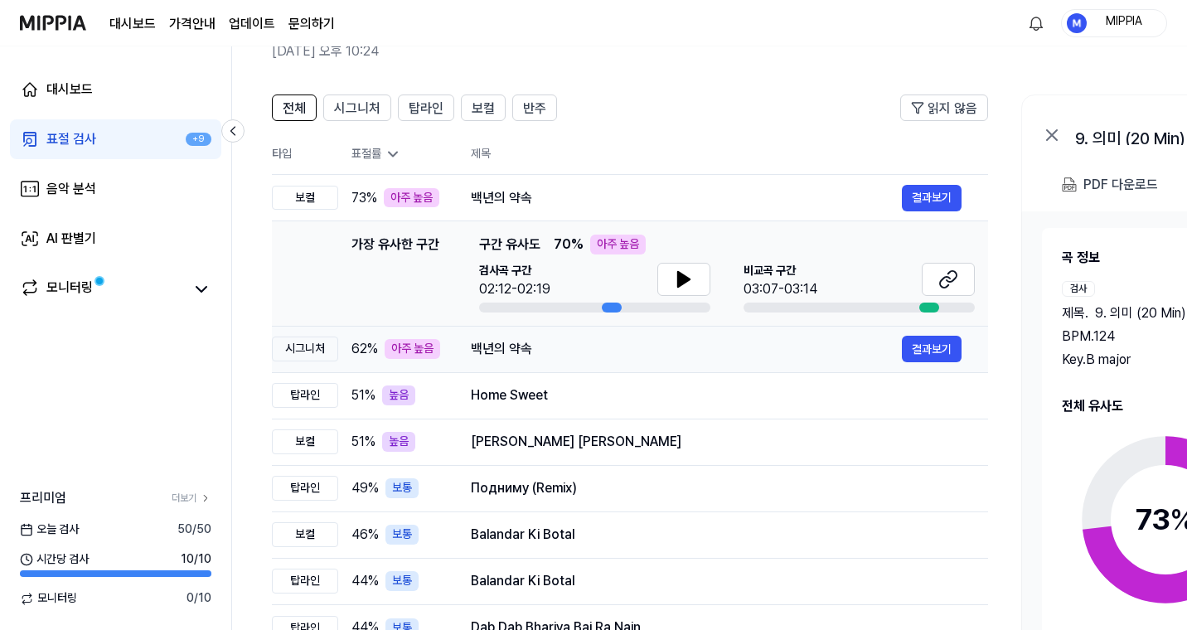
scroll to position [205, 0]
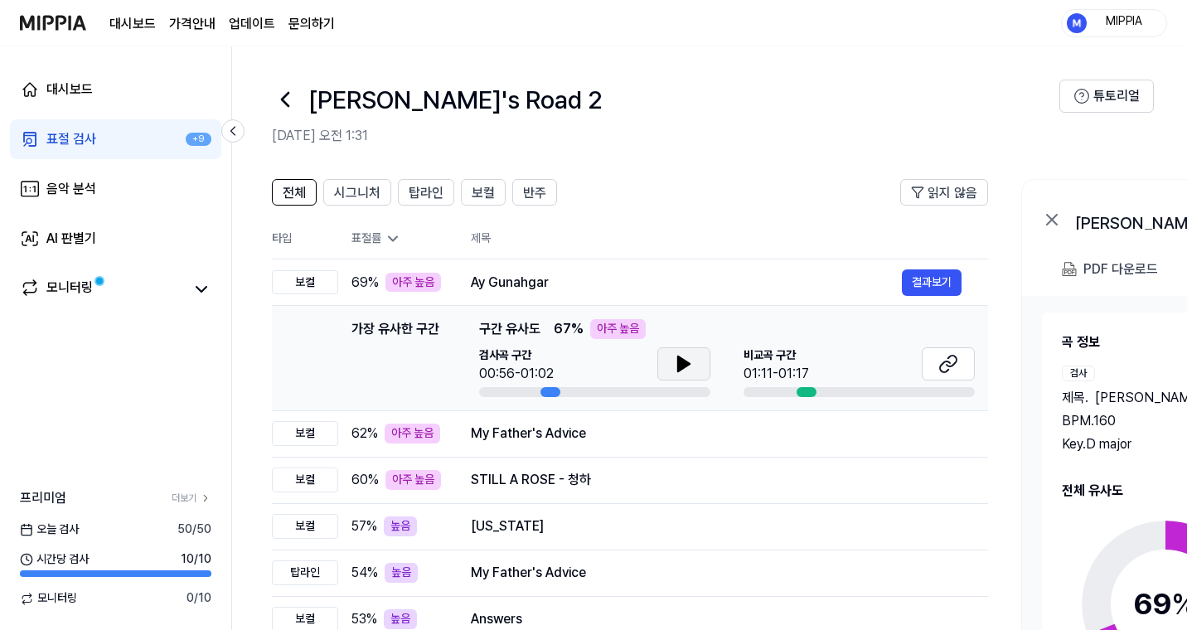
click at [682, 369] on icon at bounding box center [684, 364] width 20 height 20
click at [954, 355] on icon at bounding box center [951, 360] width 10 height 11
click at [696, 365] on button at bounding box center [683, 363] width 53 height 33
click at [687, 370] on icon at bounding box center [686, 363] width 3 height 13
click at [664, 475] on div "STILL A ROSE - 청하" at bounding box center [686, 480] width 431 height 20
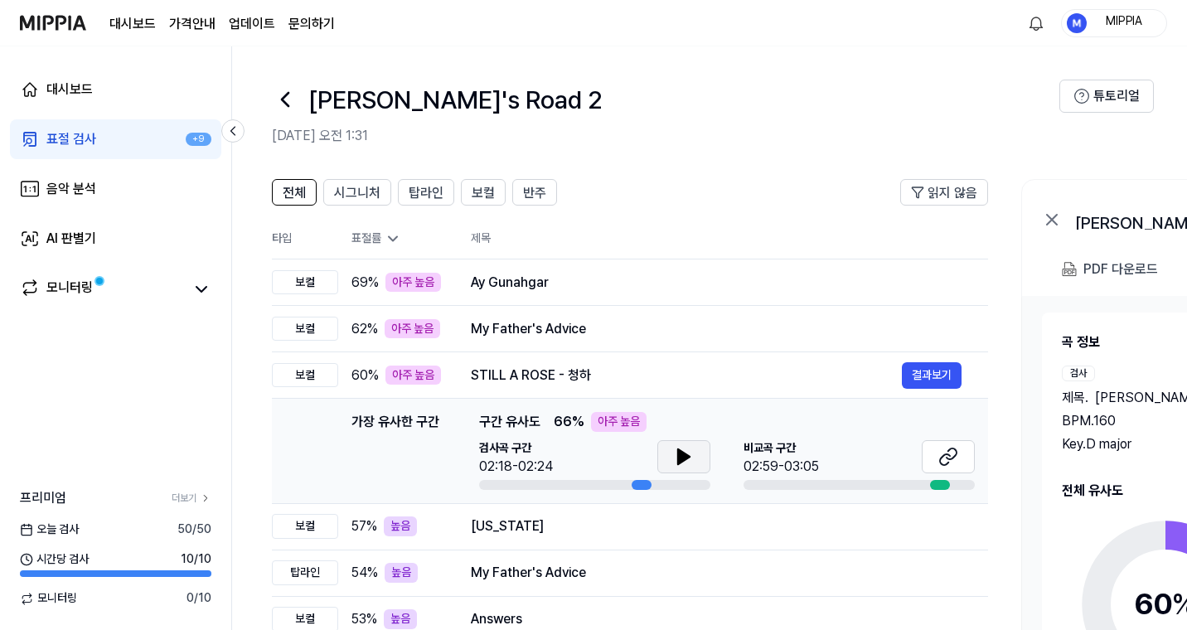
click at [678, 452] on icon at bounding box center [684, 456] width 12 height 15
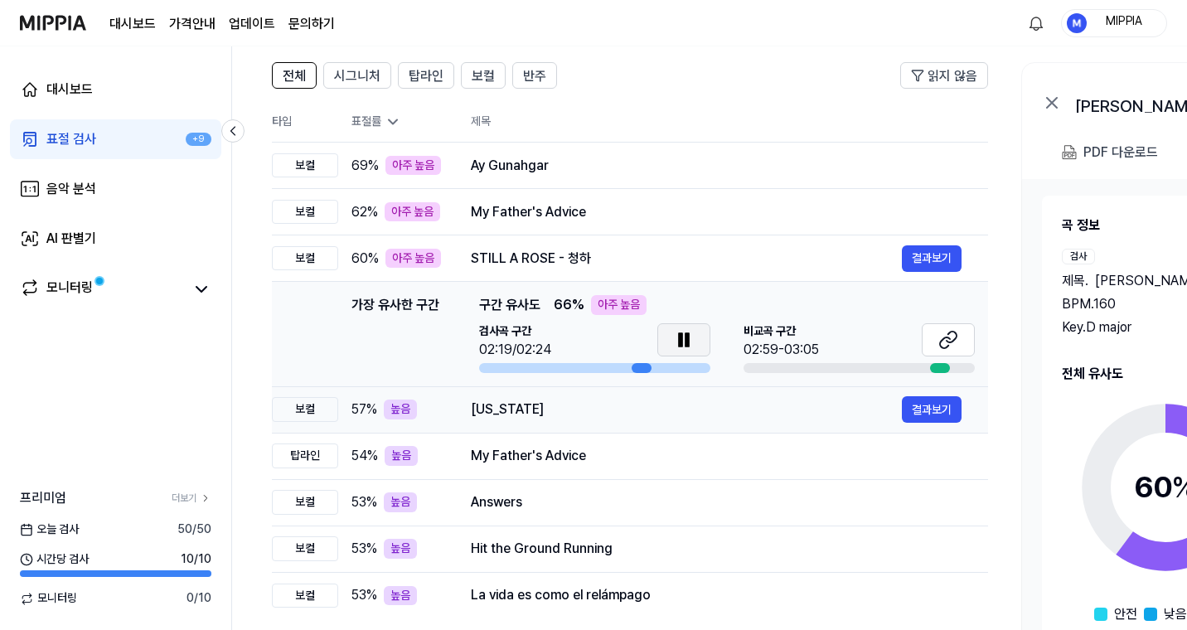
scroll to position [128, 0]
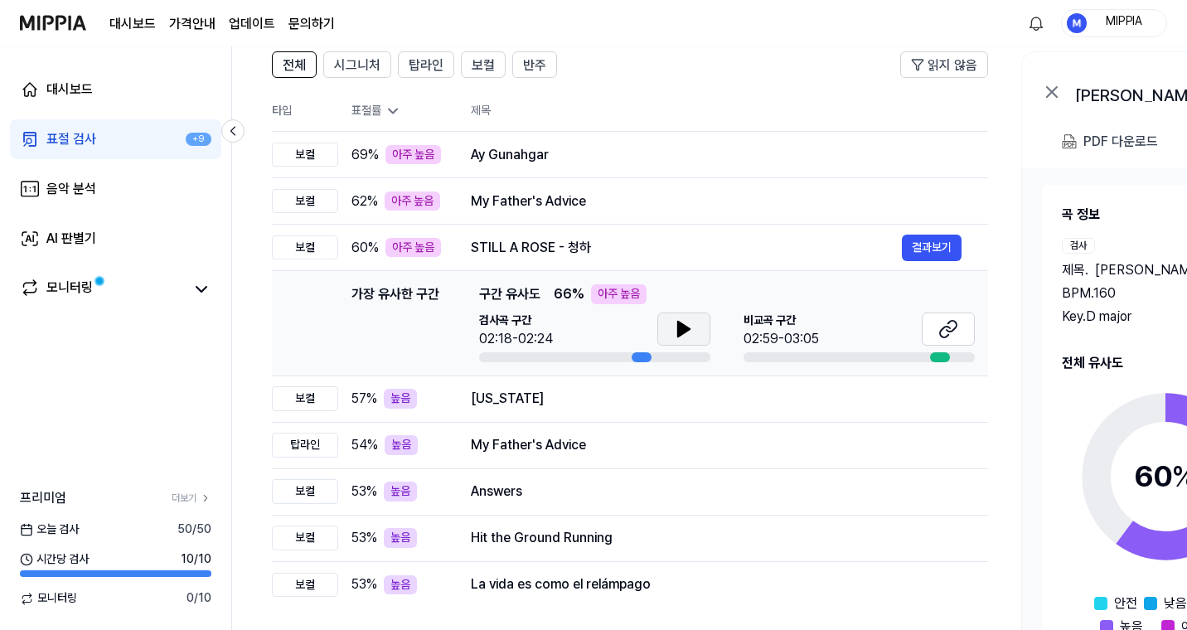
click at [691, 327] on icon at bounding box center [684, 329] width 20 height 20
click at [690, 331] on icon at bounding box center [684, 329] width 20 height 20
click at [951, 325] on icon at bounding box center [948, 329] width 20 height 20
click at [679, 325] on icon at bounding box center [684, 328] width 12 height 15
click at [953, 241] on button "결과보기" at bounding box center [932, 247] width 60 height 27
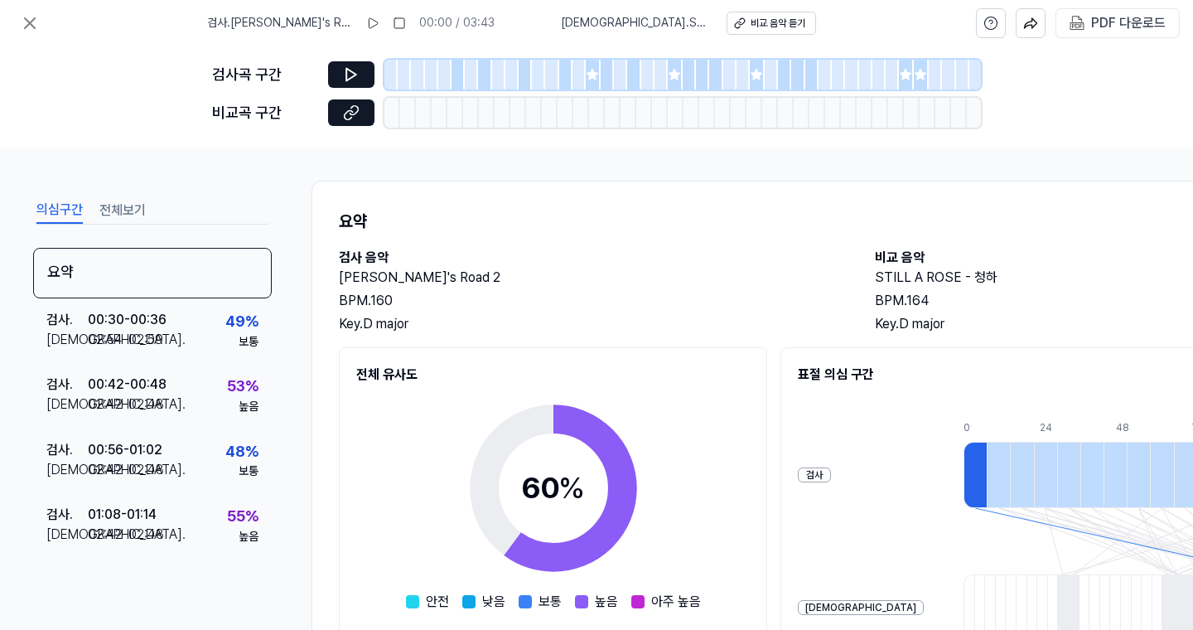
click at [601, 79] on div at bounding box center [607, 75] width 13 height 30
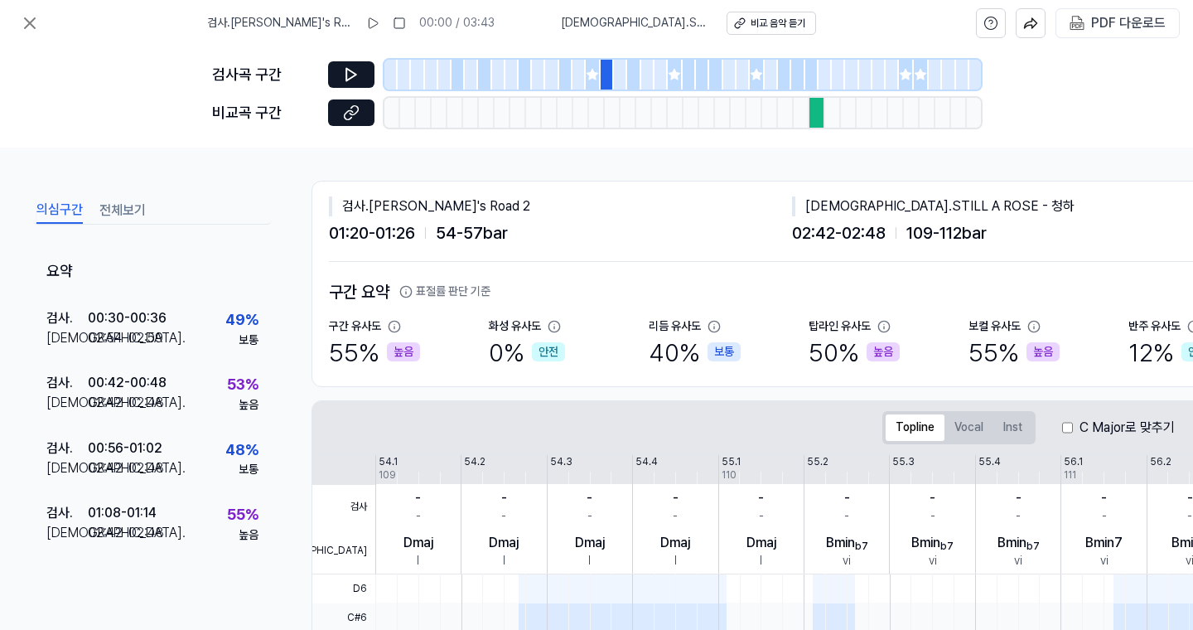
click at [599, 79] on div at bounding box center [593, 75] width 15 height 30
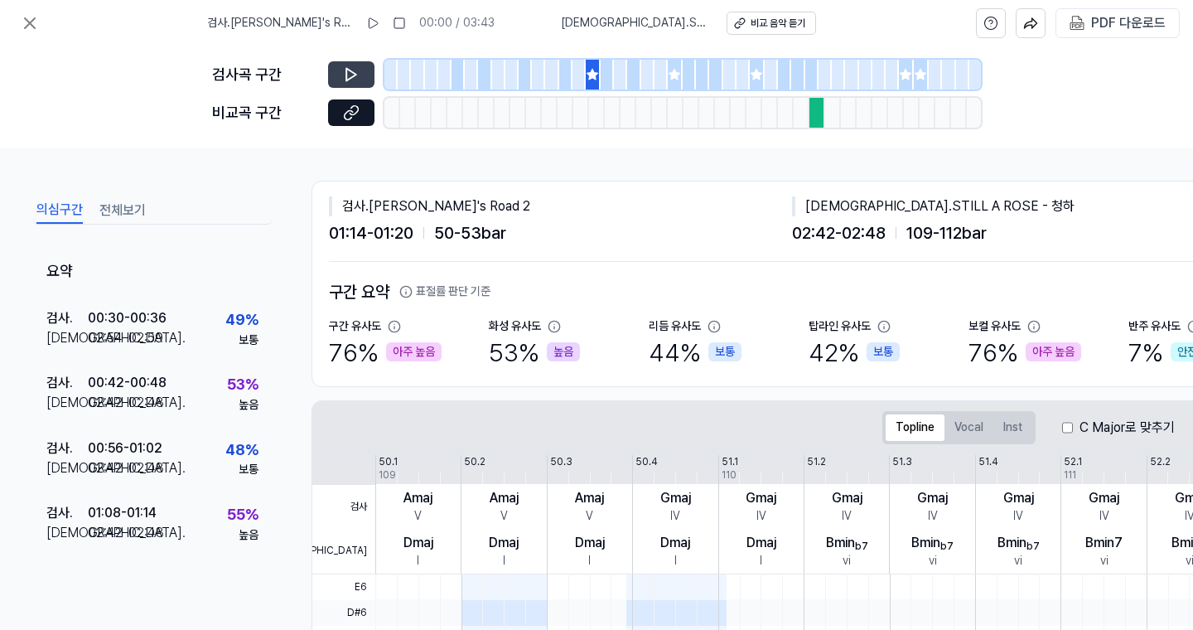
click at [354, 75] on icon at bounding box center [351, 74] width 17 height 17
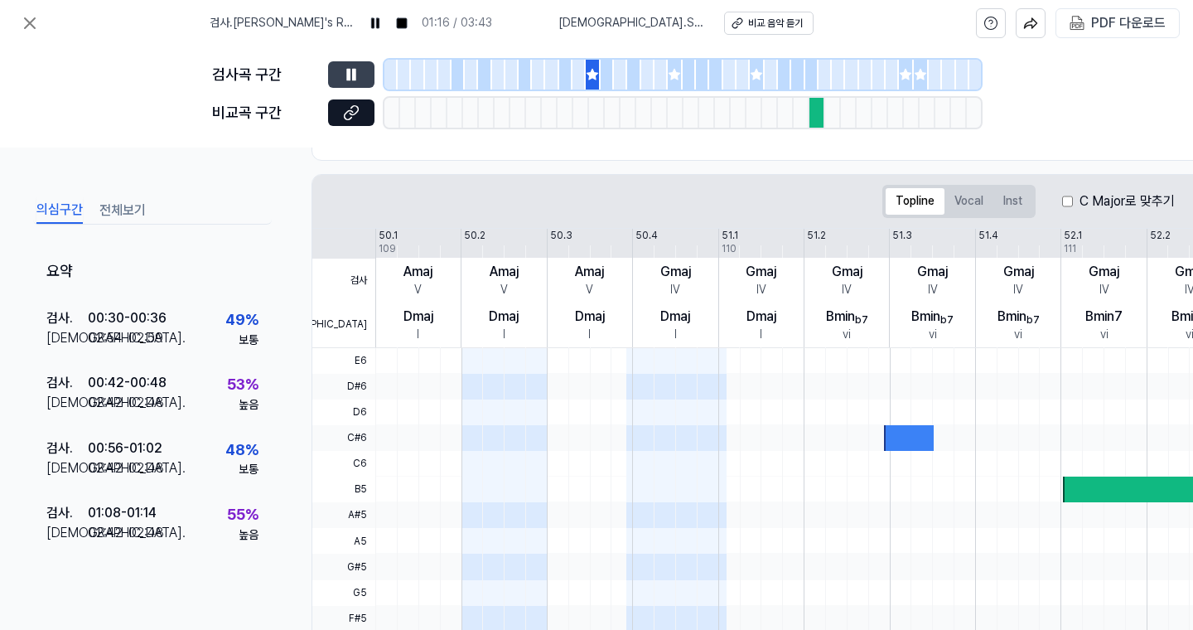
scroll to position [157, 0]
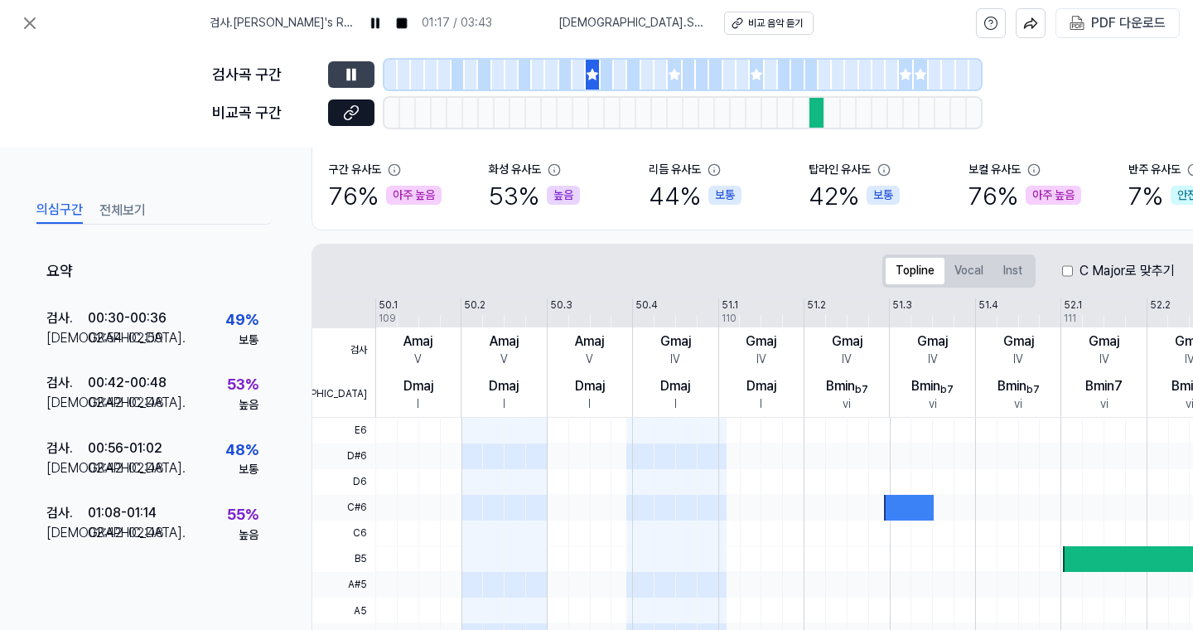
click at [680, 80] on icon at bounding box center [674, 74] width 13 height 13
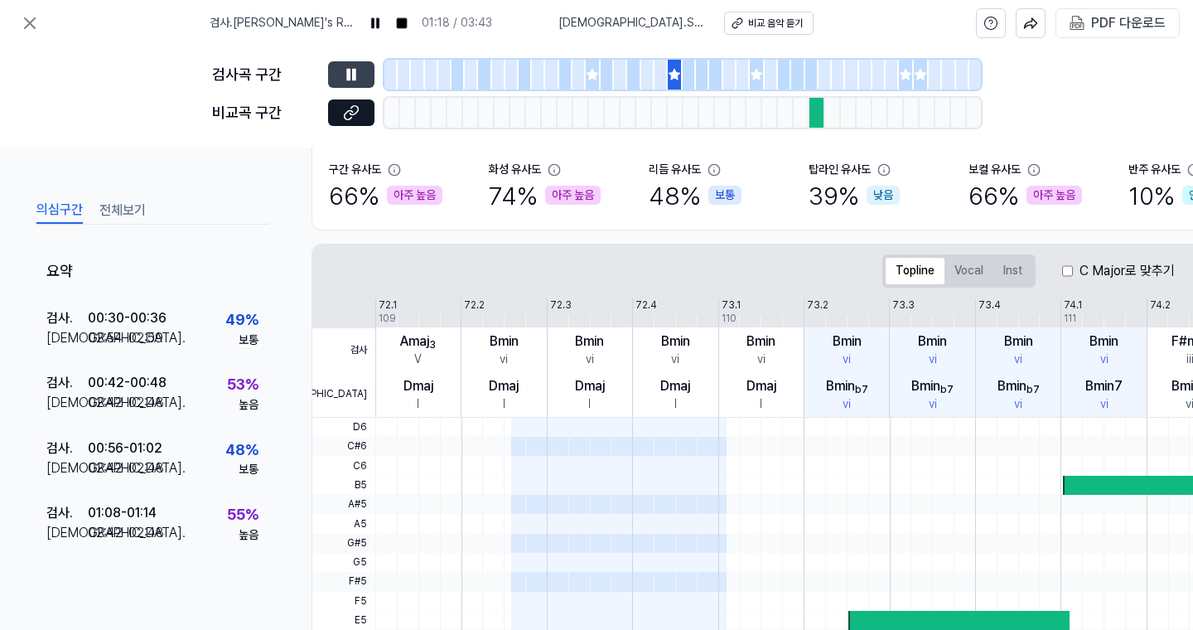
click at [366, 73] on button at bounding box center [351, 74] width 46 height 27
click at [364, 78] on button at bounding box center [351, 74] width 46 height 27
click at [346, 75] on icon at bounding box center [351, 74] width 17 height 17
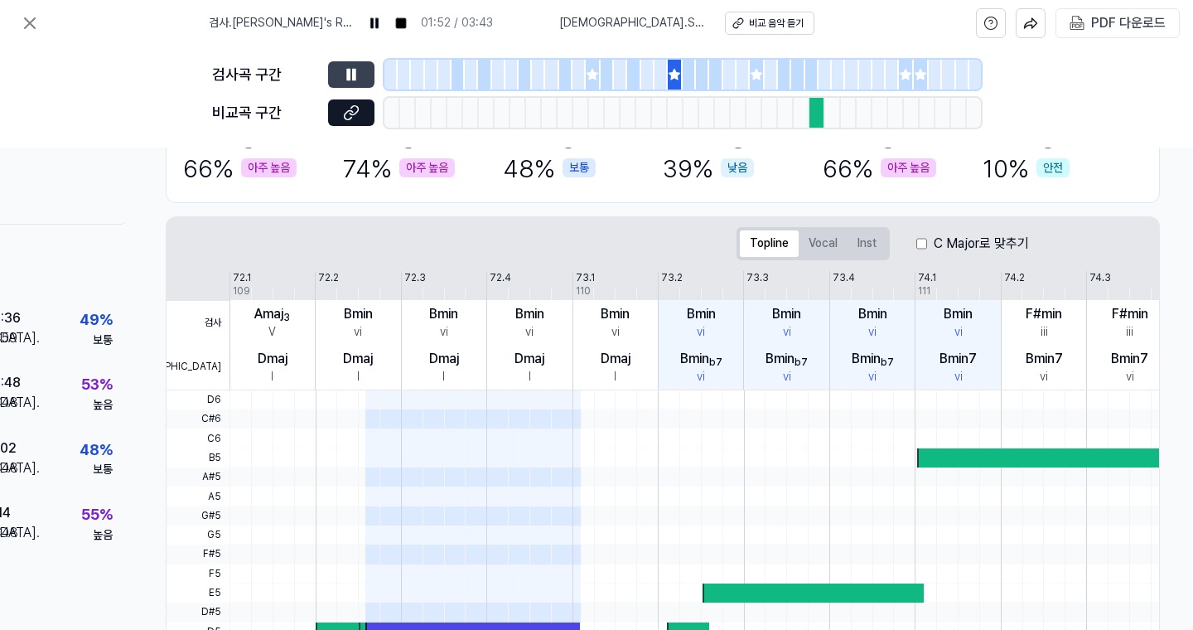
scroll to position [183, 151]
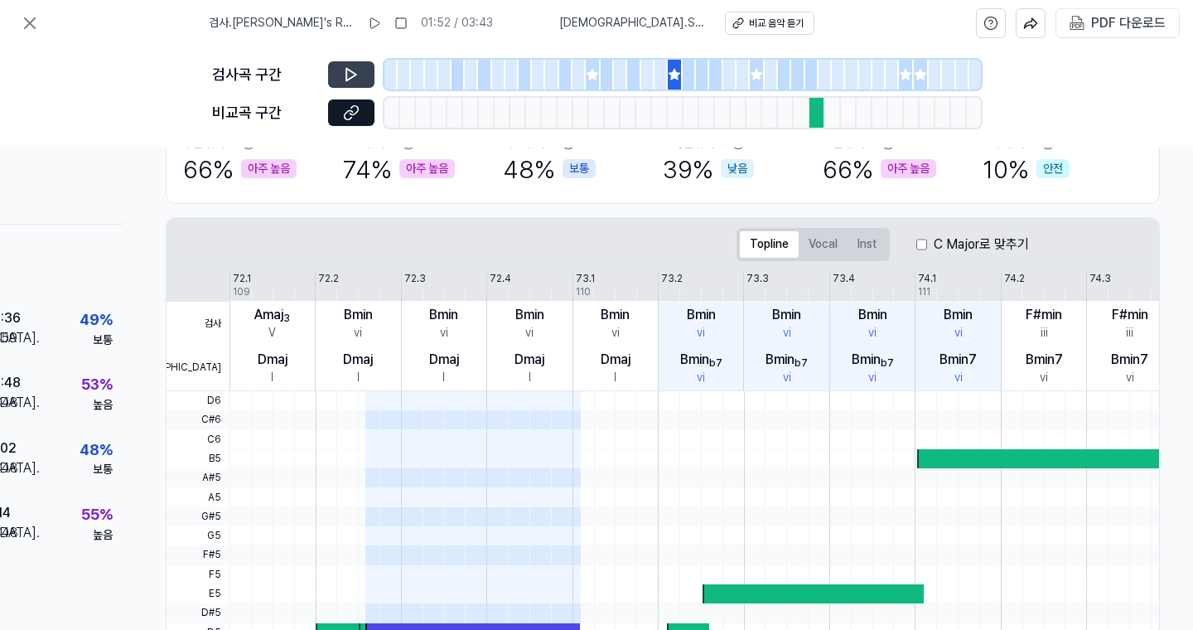
click at [324, 119] on div "비교곡 구간" at bounding box center [596, 113] width 769 height 30
drag, startPoint x: 341, startPoint y: 118, endPoint x: 388, endPoint y: 120, distance: 47.3
click at [342, 118] on button at bounding box center [351, 112] width 46 height 27
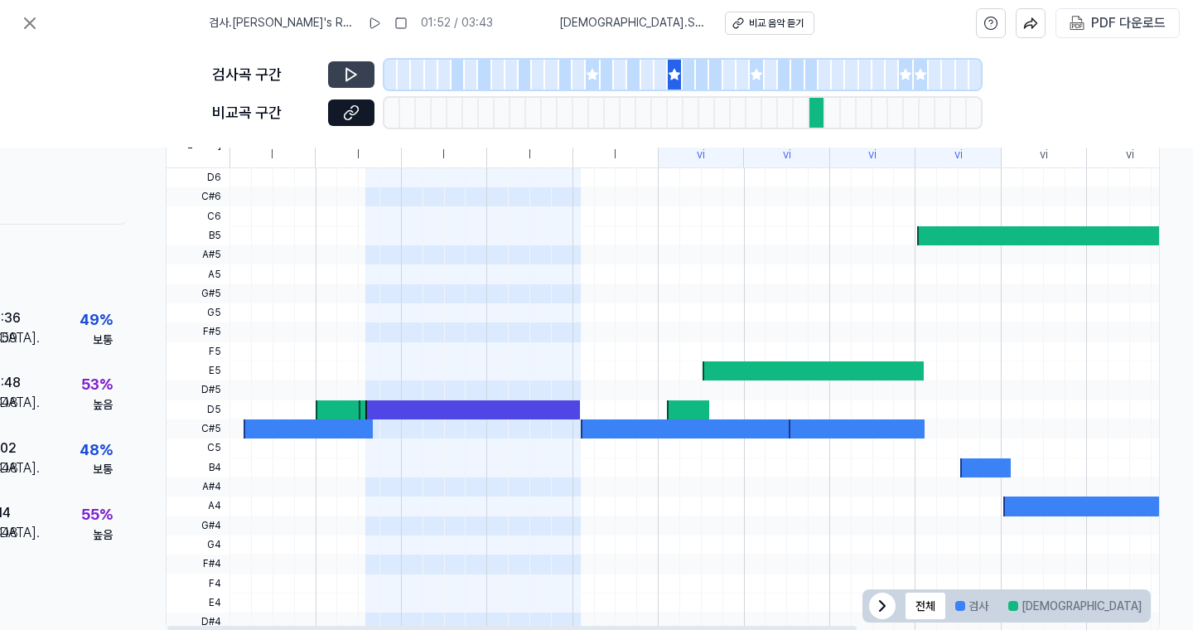
scroll to position [449, 151]
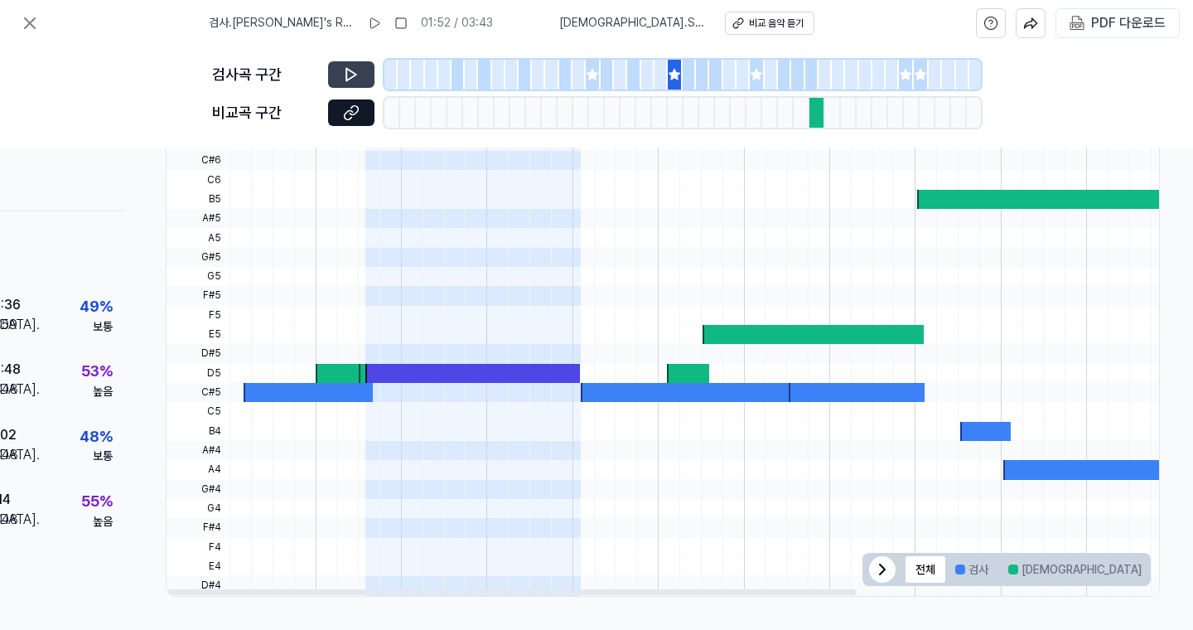
click at [346, 78] on icon at bounding box center [351, 74] width 17 height 17
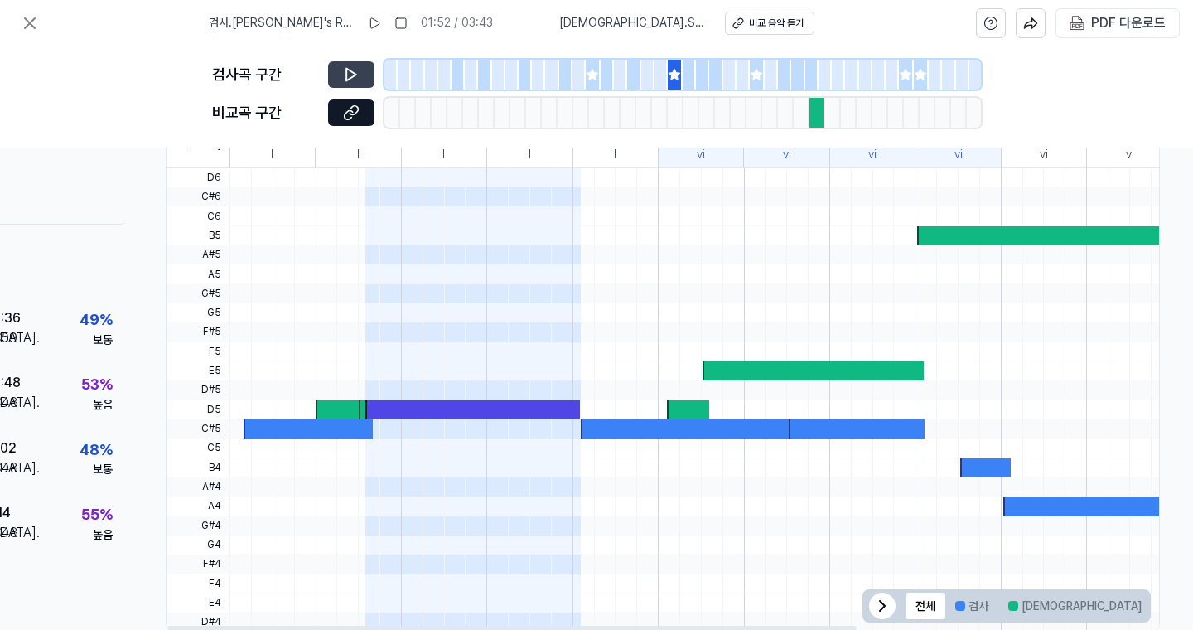
scroll to position [406, 0]
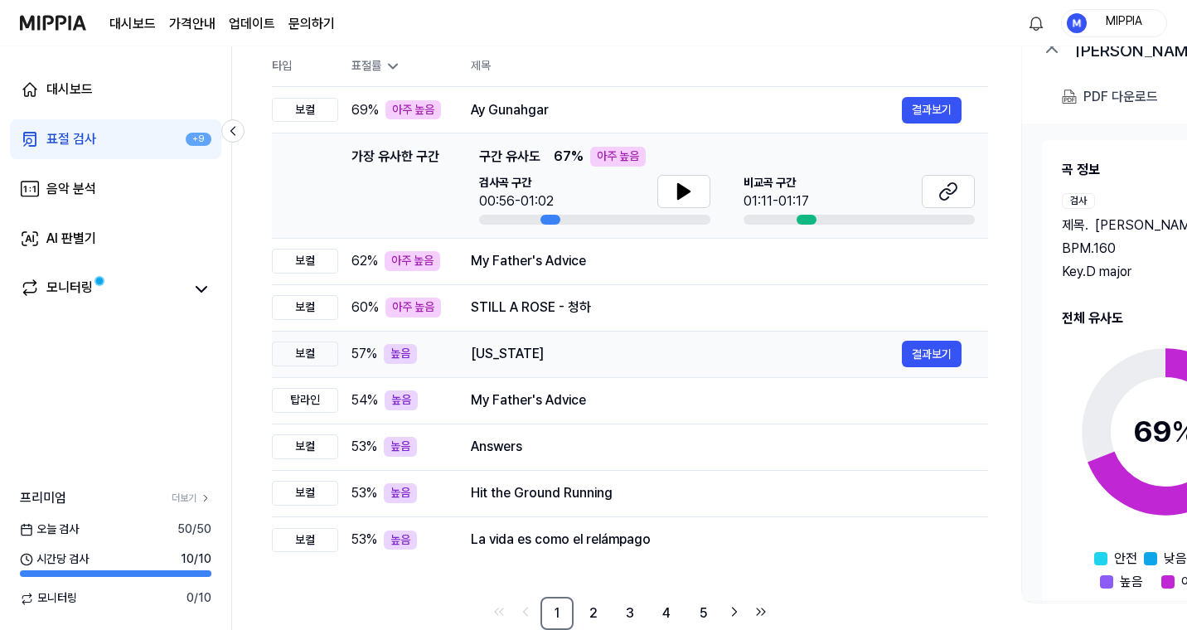
scroll to position [205, 0]
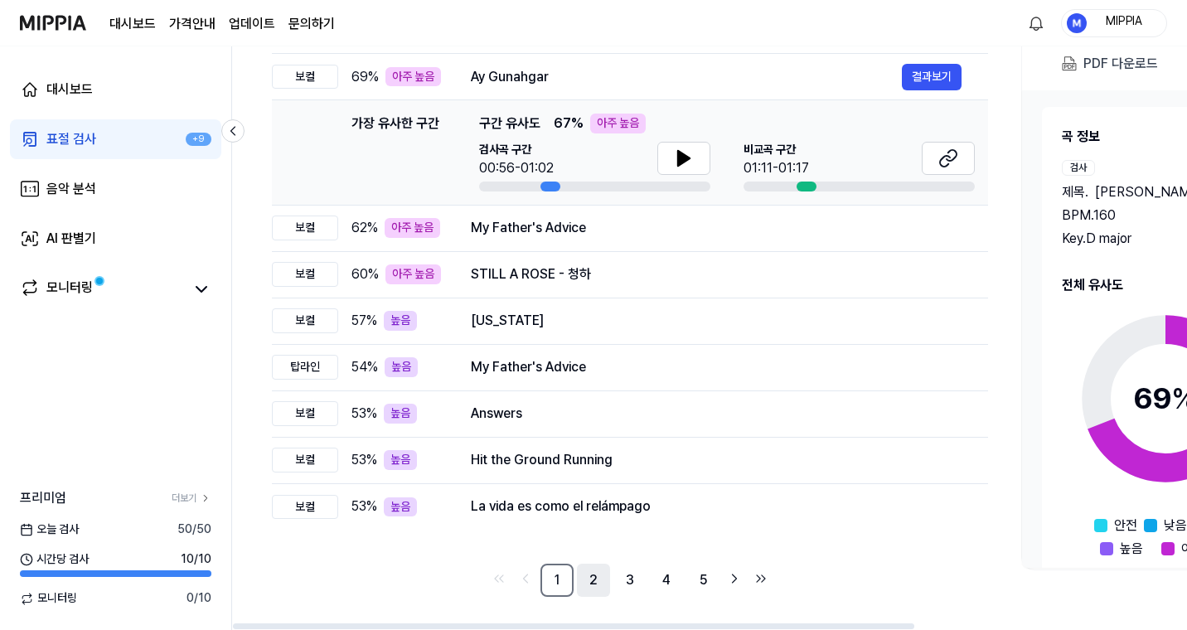
click at [578, 584] on link "2" at bounding box center [593, 579] width 33 height 33
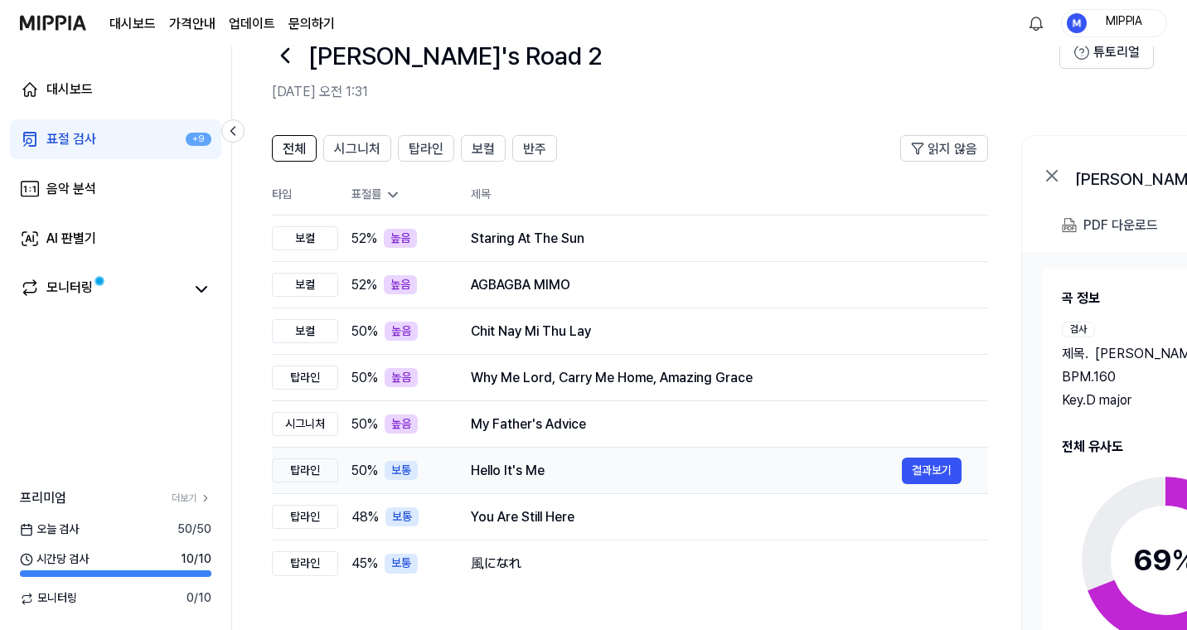
scroll to position [3, 0]
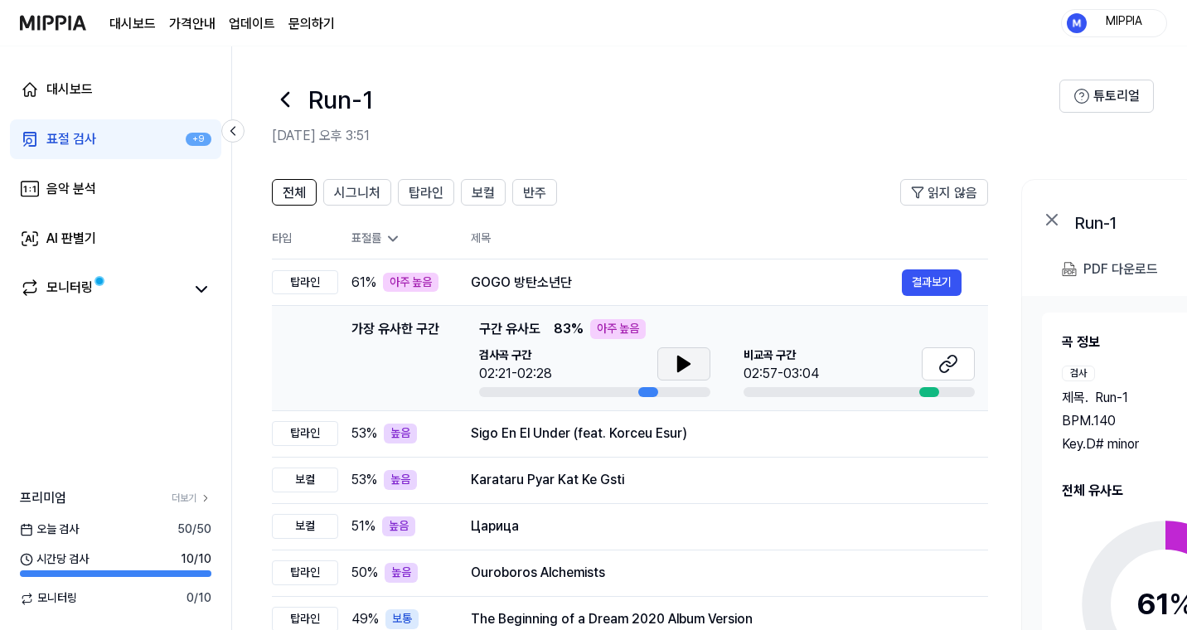
click at [689, 364] on icon at bounding box center [684, 363] width 12 height 15
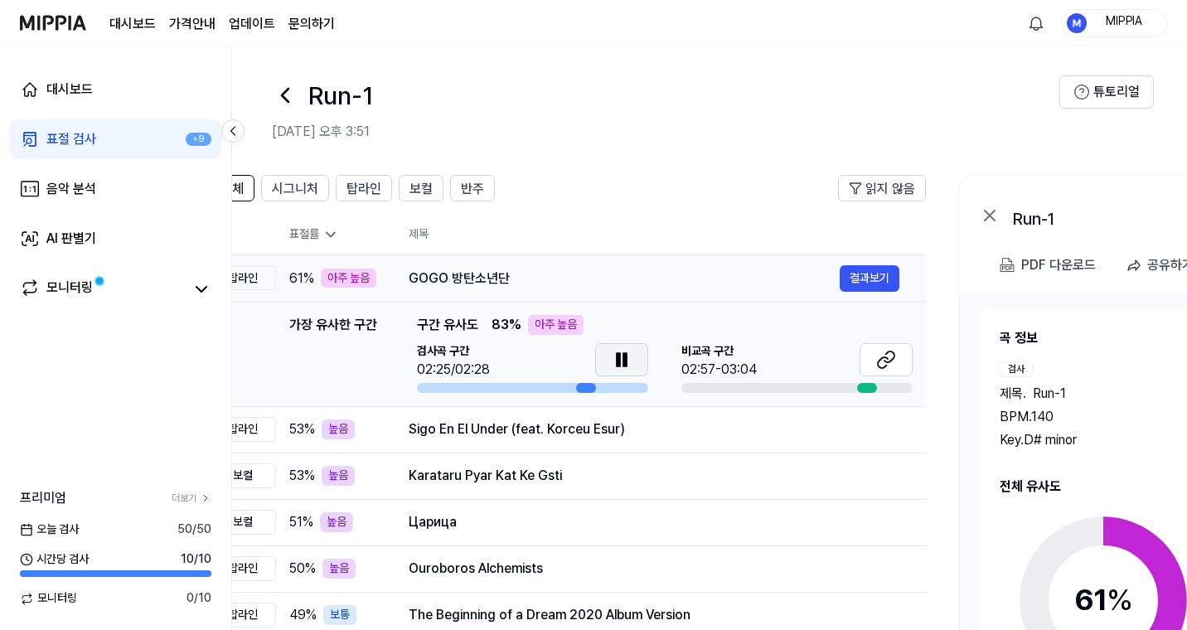
scroll to position [0, 16]
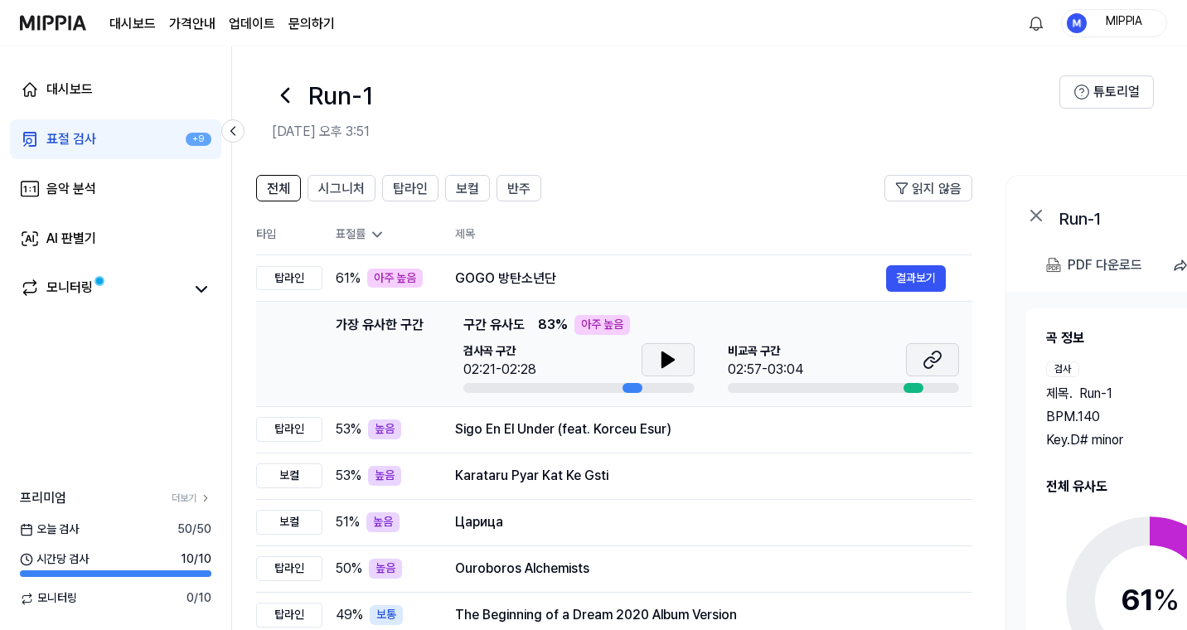
click at [931, 365] on icon at bounding box center [929, 362] width 10 height 11
click at [680, 364] on button at bounding box center [667, 359] width 53 height 33
click at [920, 268] on button "결과보기" at bounding box center [916, 278] width 60 height 27
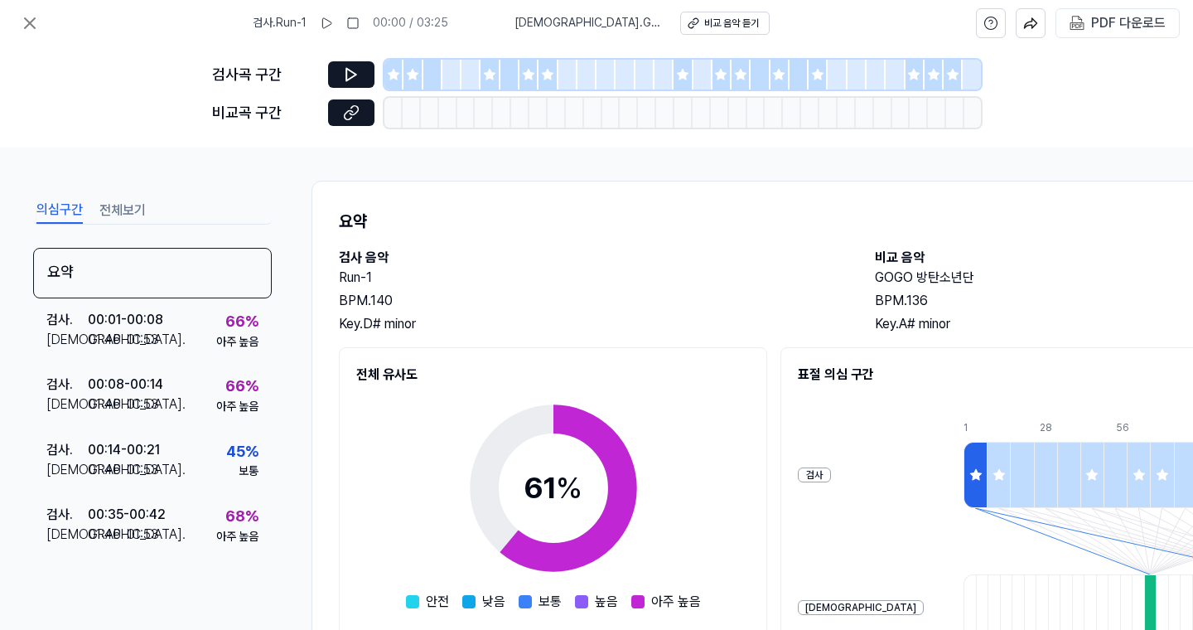
click at [398, 83] on div at bounding box center [393, 75] width 19 height 30
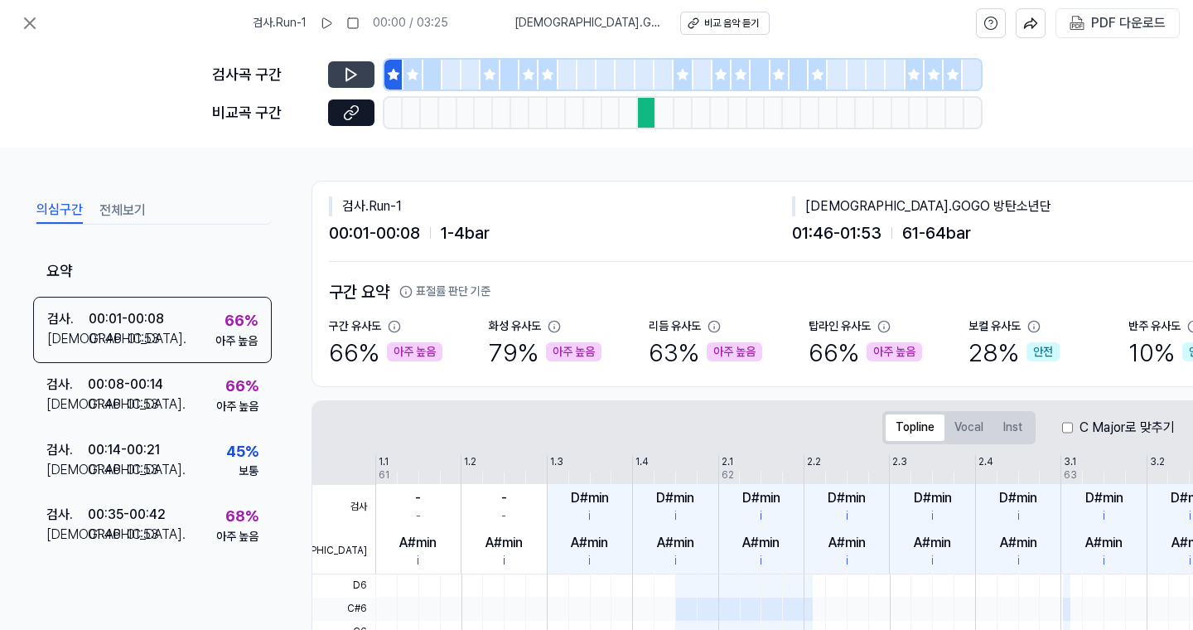
click at [356, 81] on icon at bounding box center [351, 74] width 17 height 17
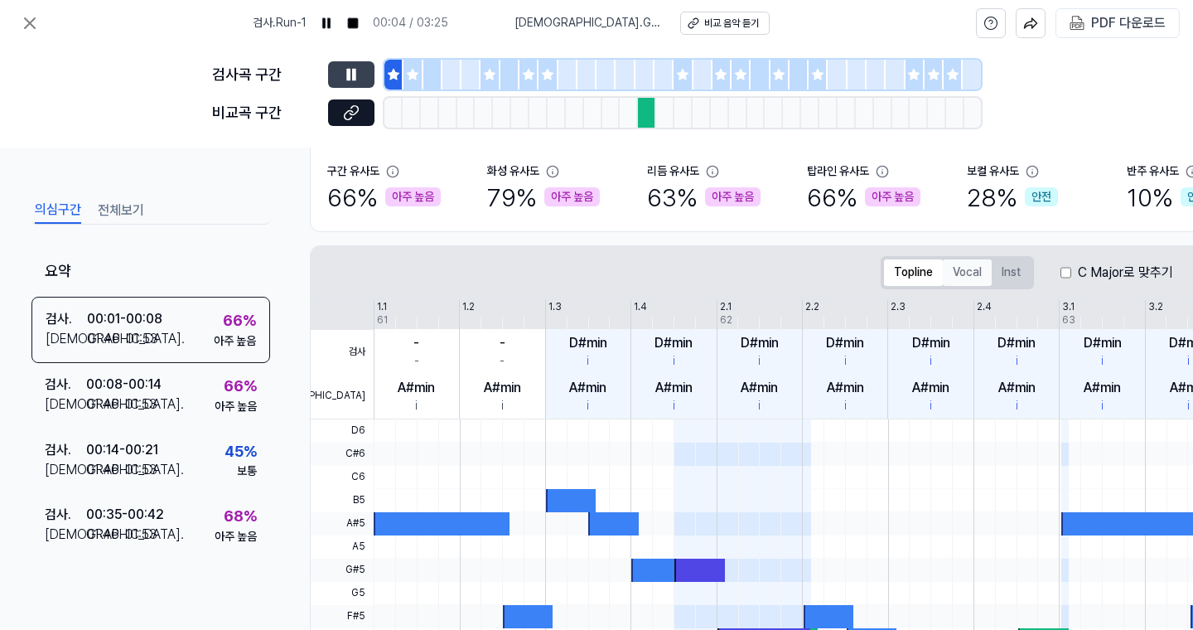
click at [955, 274] on button "Vocal" at bounding box center [967, 272] width 49 height 27
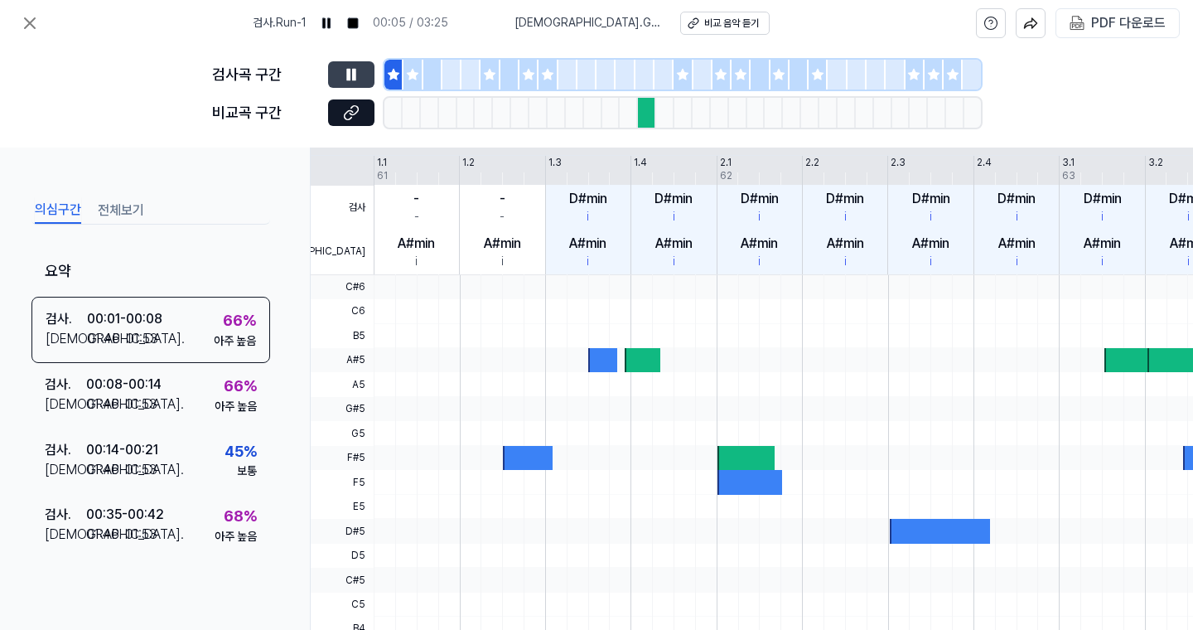
scroll to position [296, 2]
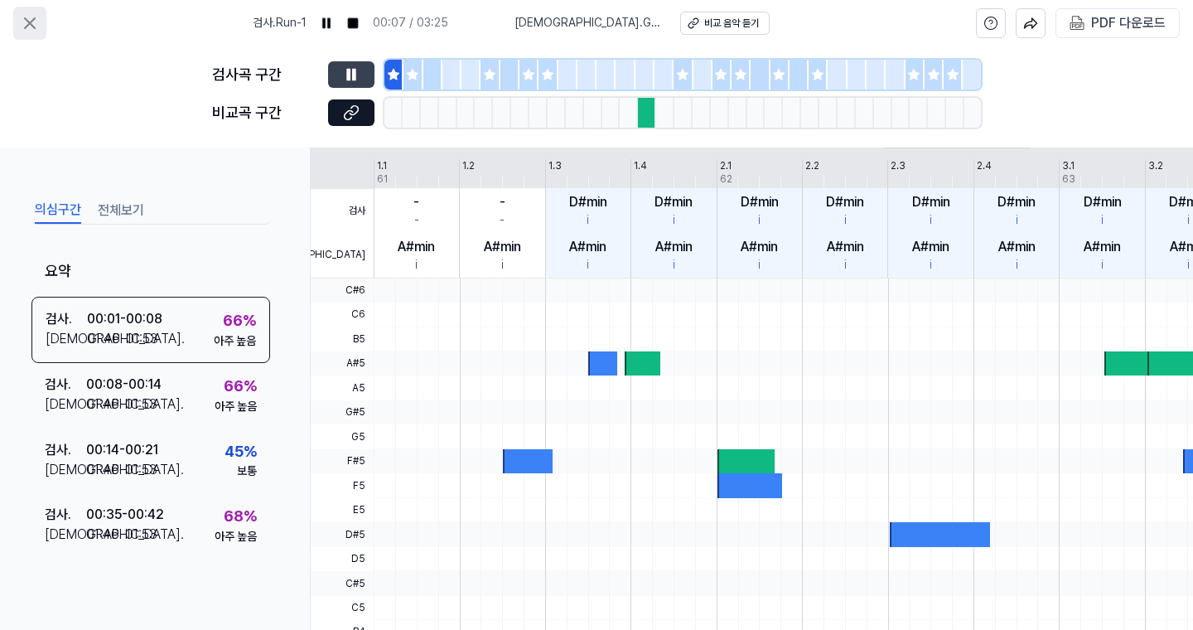
click at [32, 19] on icon at bounding box center [30, 23] width 20 height 20
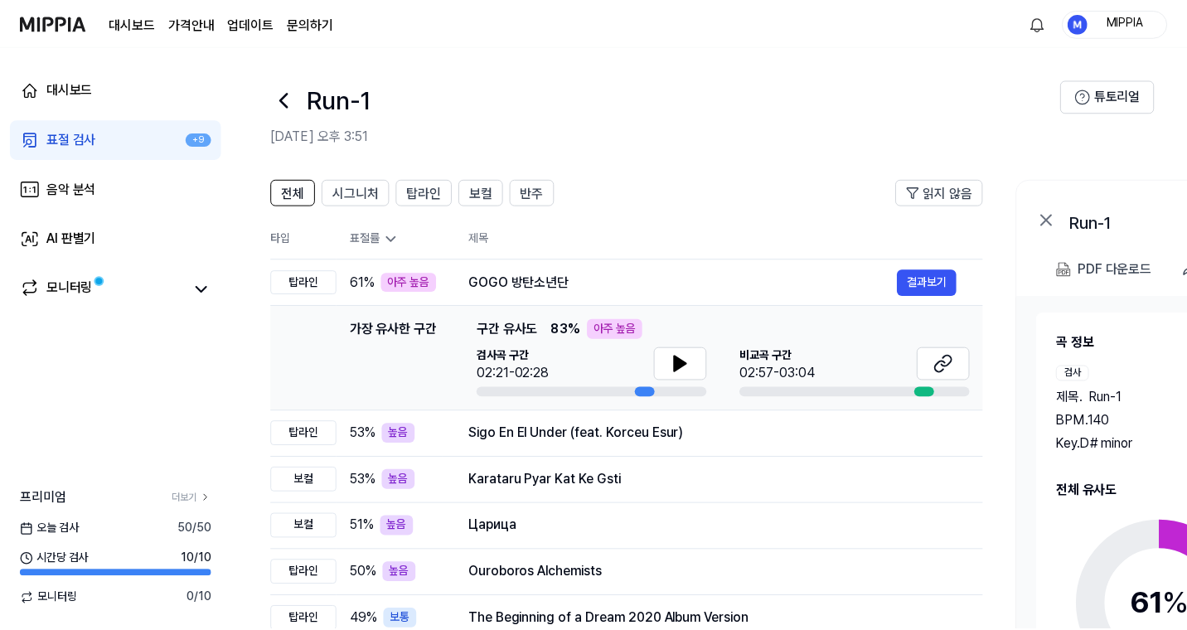
scroll to position [4, 0]
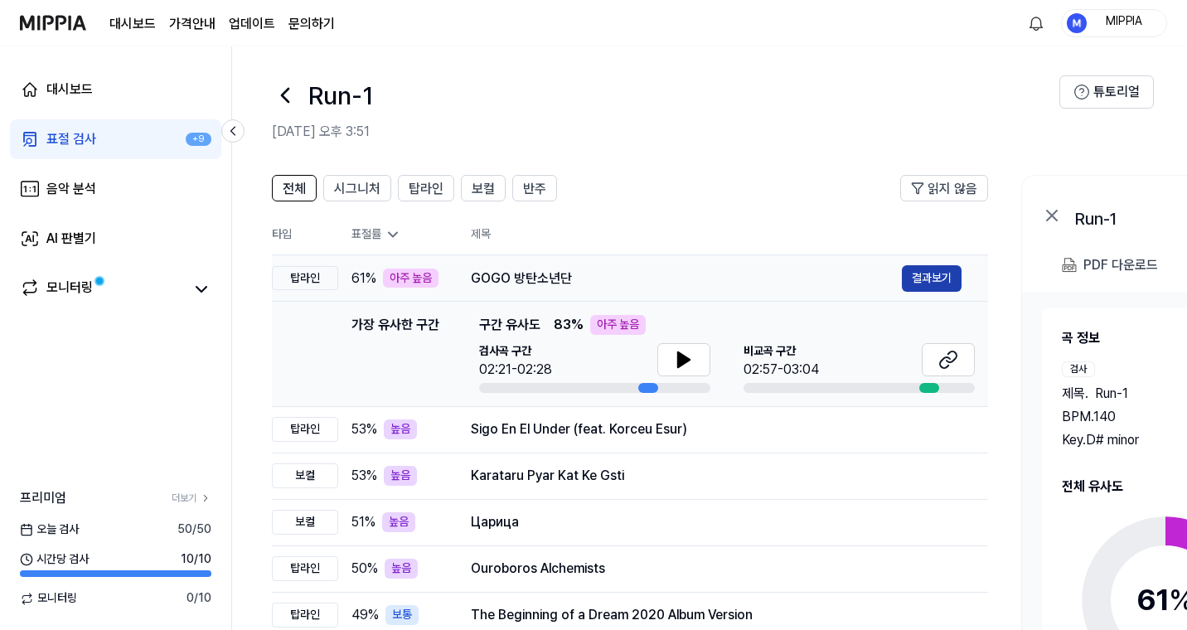
click at [953, 276] on button "결과보기" at bounding box center [932, 278] width 60 height 27
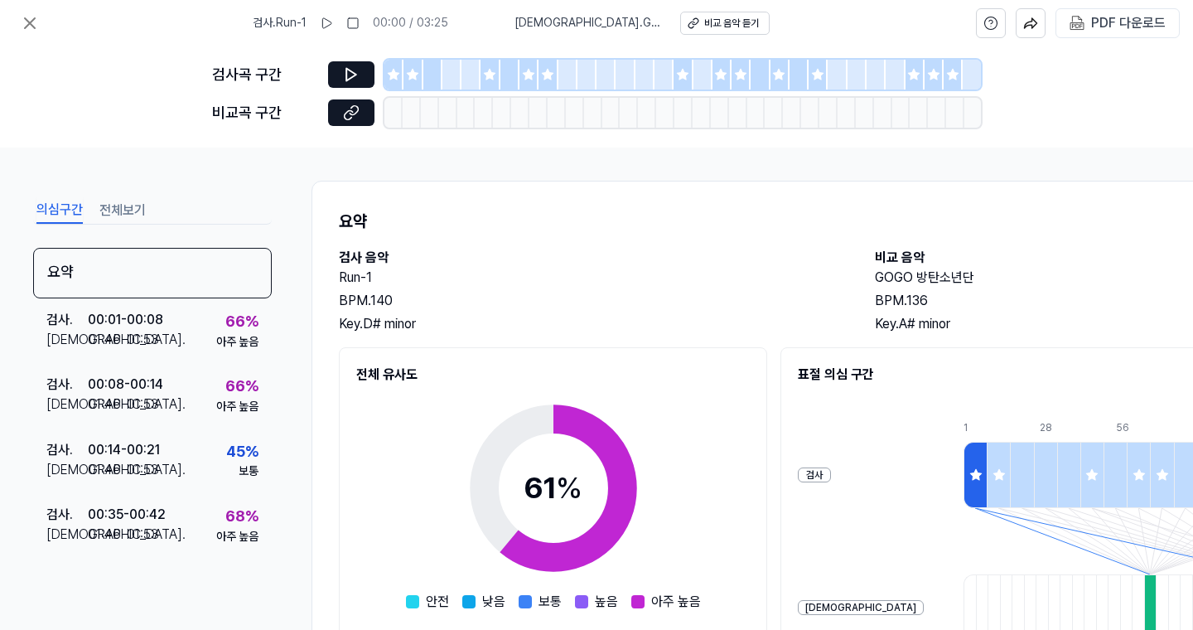
click at [412, 83] on div at bounding box center [413, 75] width 19 height 30
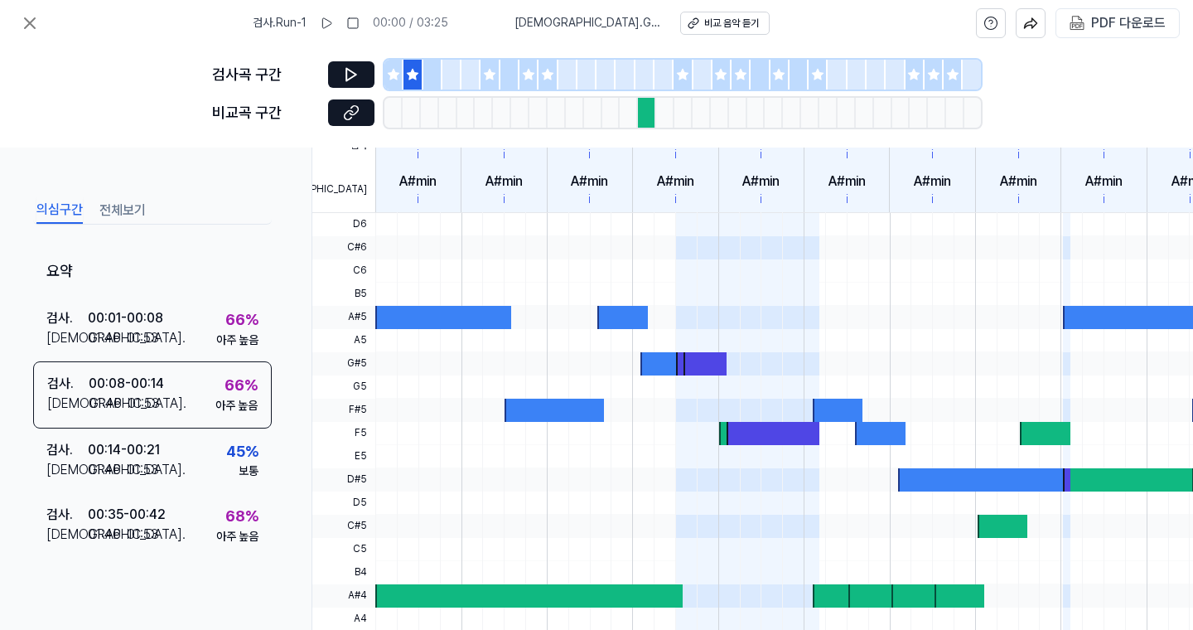
scroll to position [428, 0]
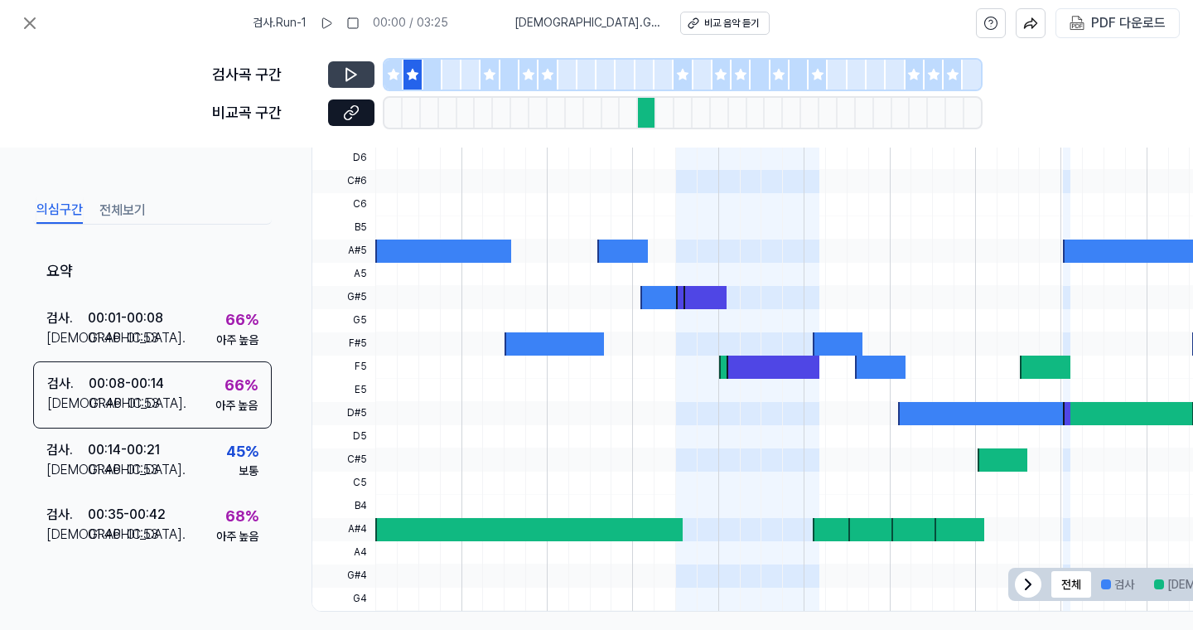
click at [354, 74] on icon at bounding box center [351, 74] width 17 height 17
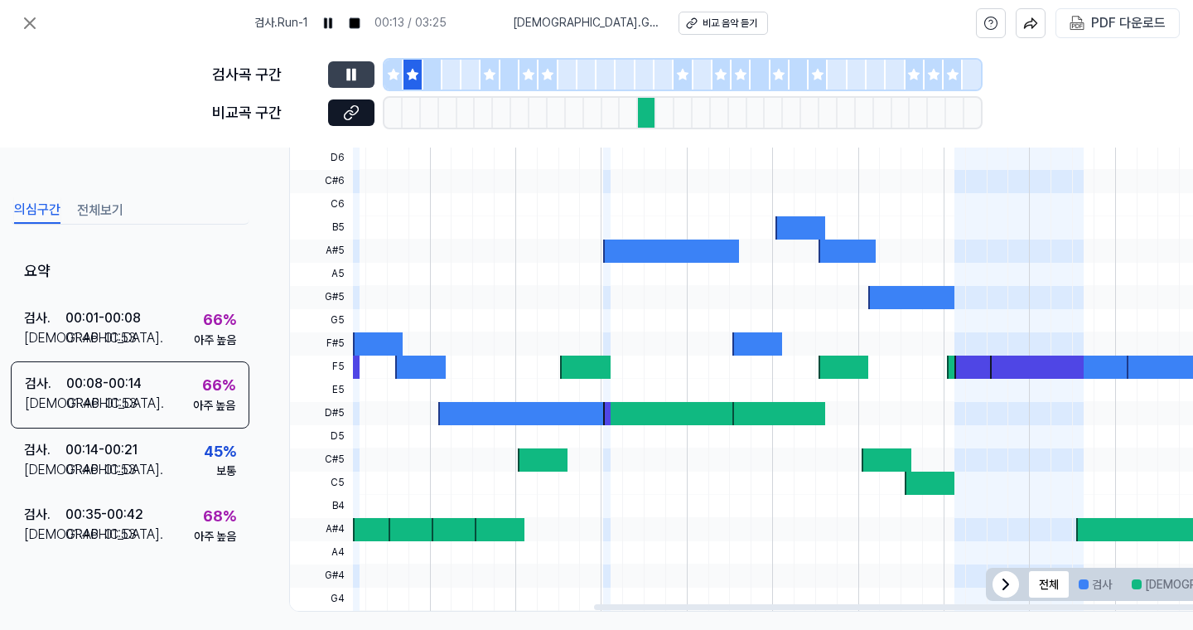
scroll to position [428, 25]
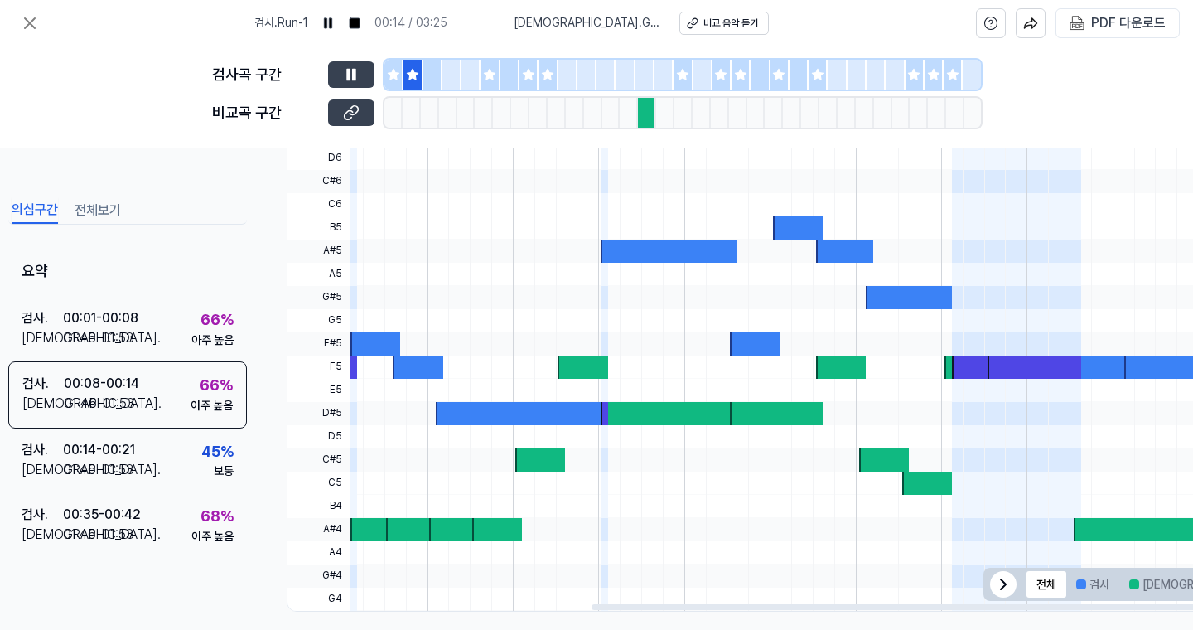
click at [350, 117] on icon at bounding box center [351, 112] width 17 height 17
click at [365, 66] on button at bounding box center [351, 74] width 46 height 27
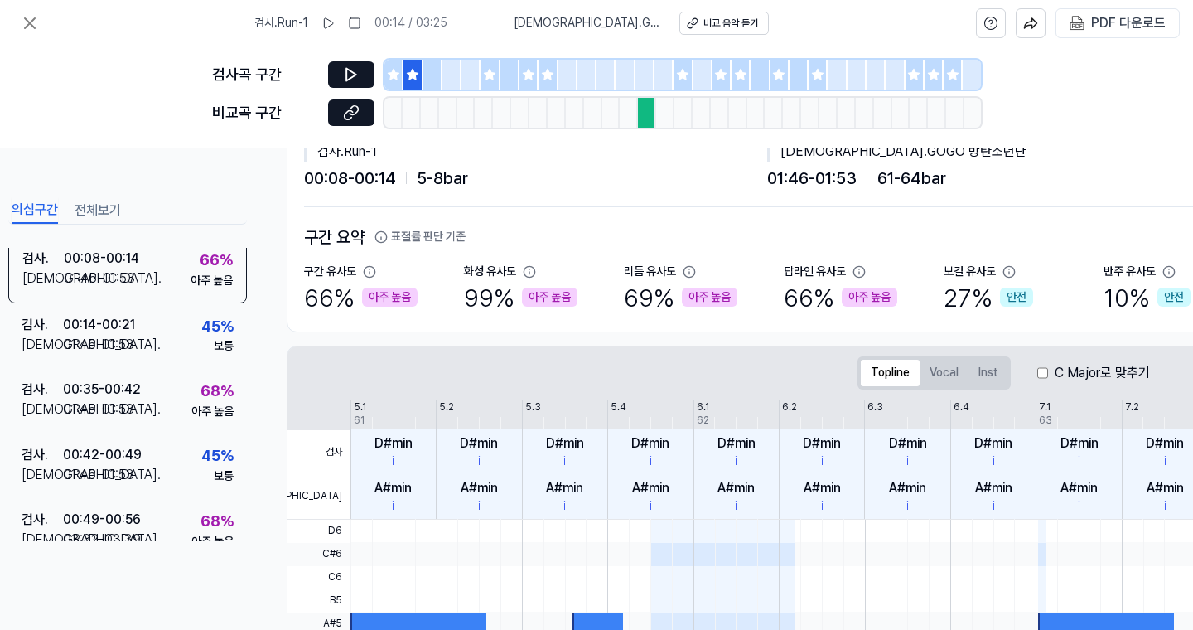
scroll to position [52, 25]
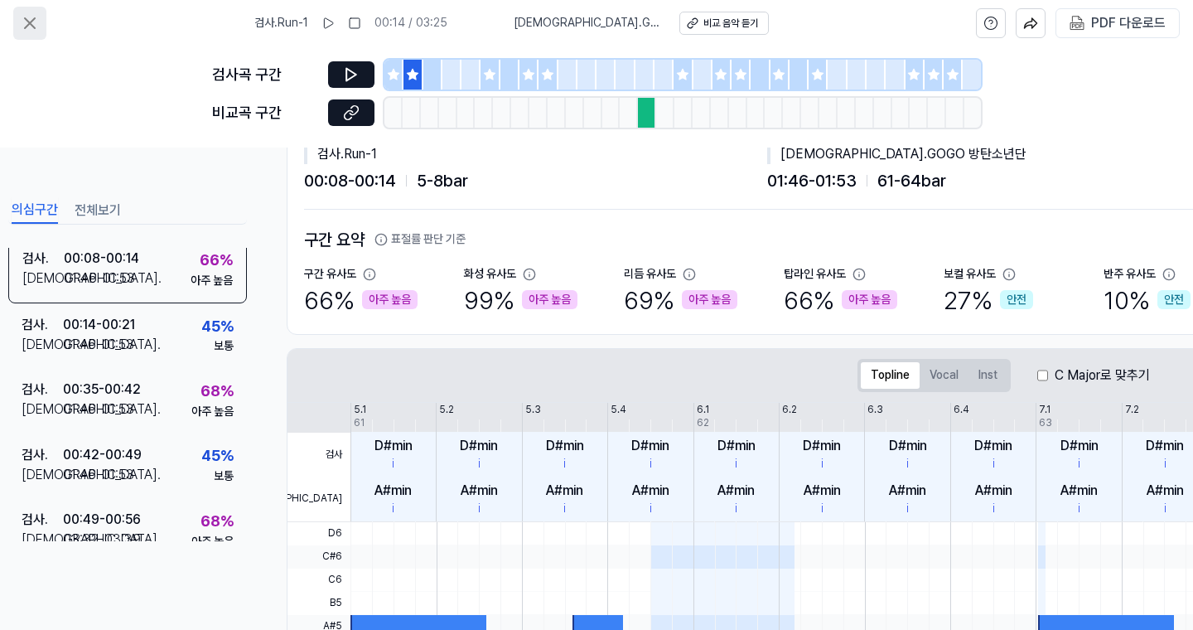
click at [20, 22] on icon at bounding box center [30, 23] width 20 height 20
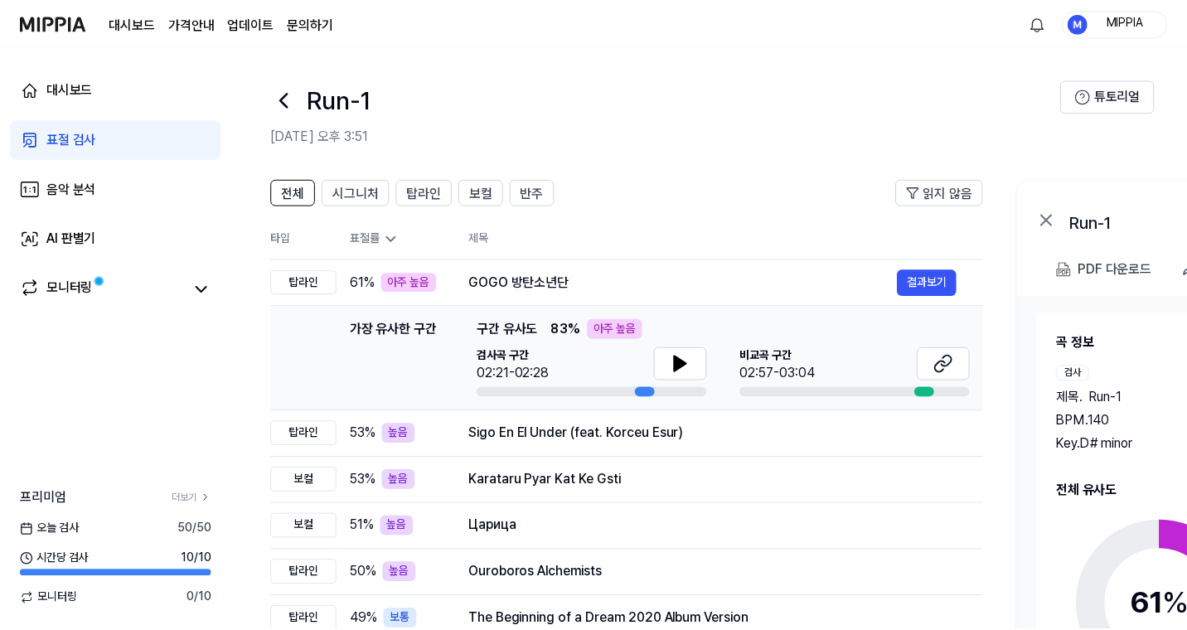
scroll to position [4, 0]
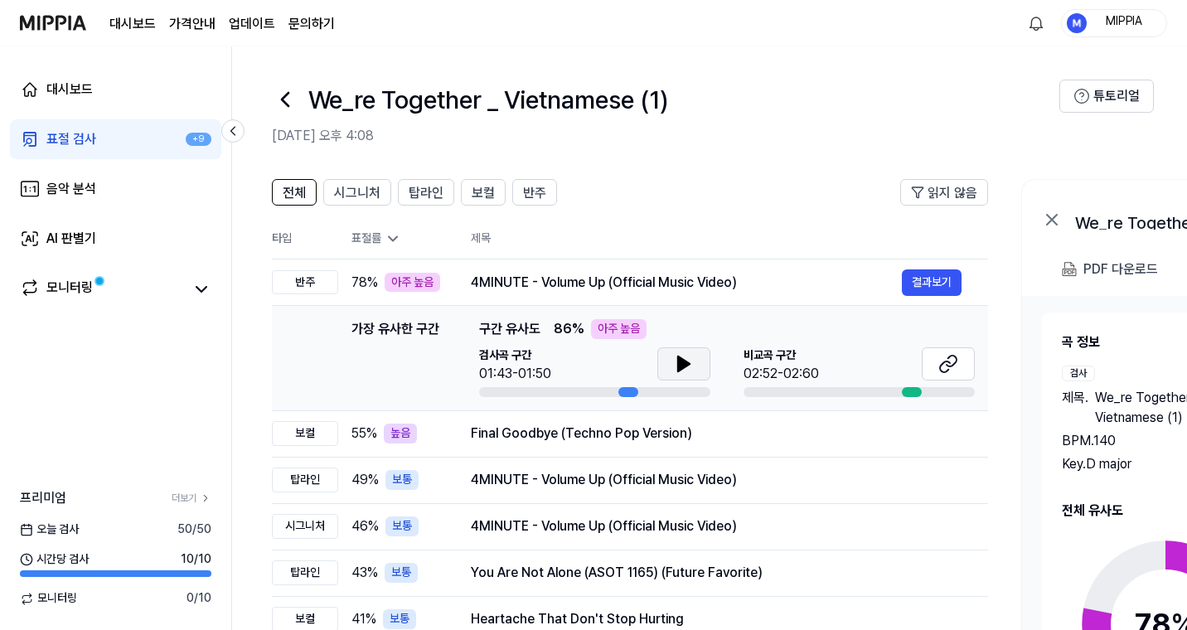
click at [681, 360] on icon at bounding box center [684, 363] width 12 height 15
drag, startPoint x: 964, startPoint y: 369, endPoint x: 955, endPoint y: 370, distance: 9.2
click at [964, 369] on button at bounding box center [947, 363] width 53 height 33
click at [689, 368] on icon at bounding box center [683, 364] width 20 height 20
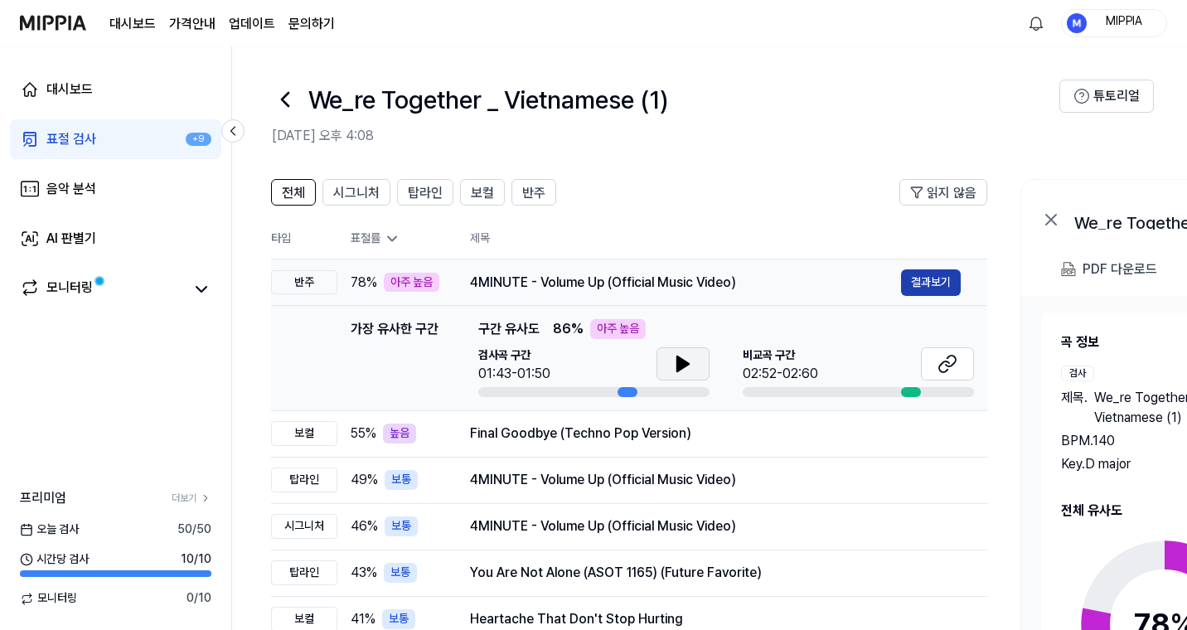
click at [927, 281] on button "결과보기" at bounding box center [931, 282] width 60 height 27
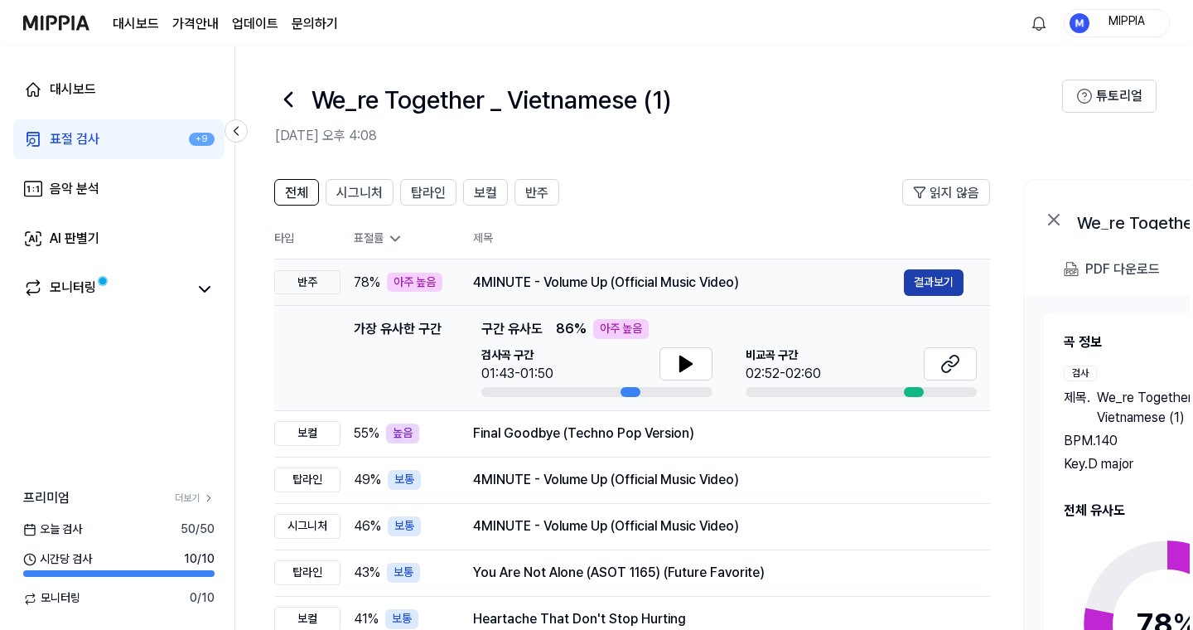
scroll to position [0, 2]
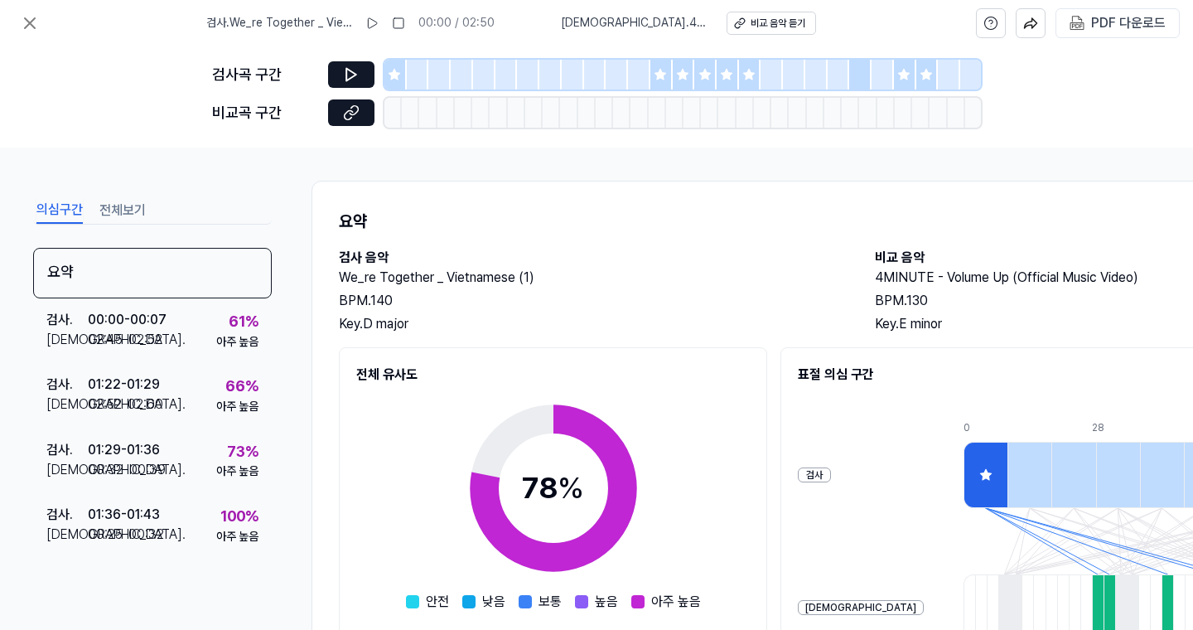
click at [679, 79] on icon at bounding box center [682, 74] width 11 height 11
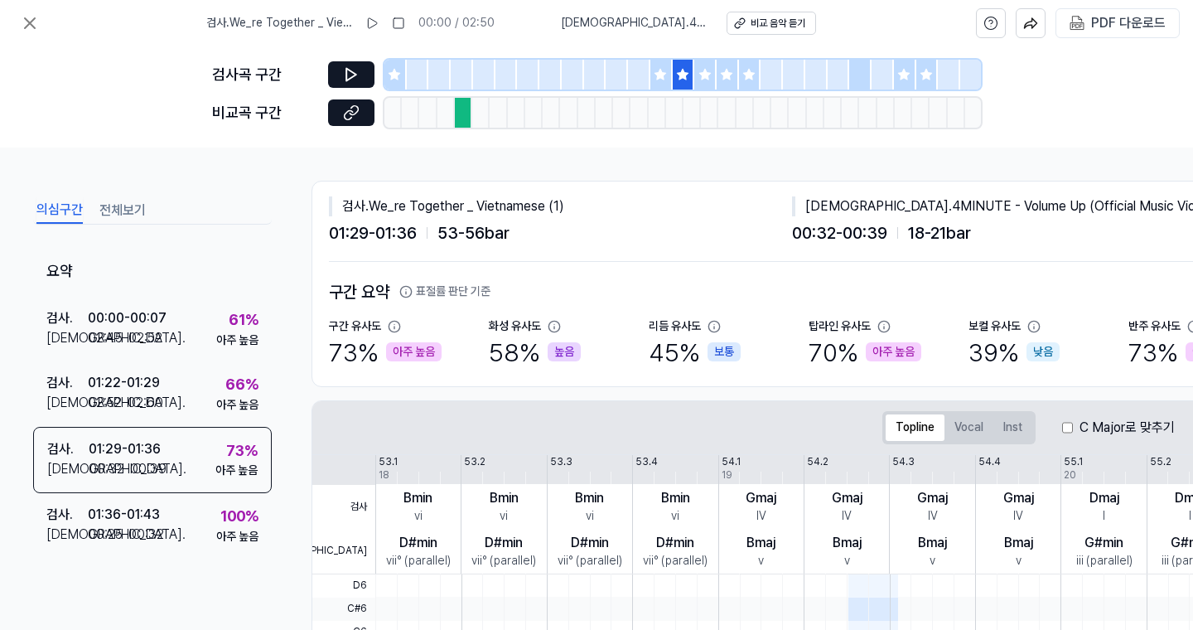
click at [665, 78] on icon at bounding box center [660, 74] width 13 height 13
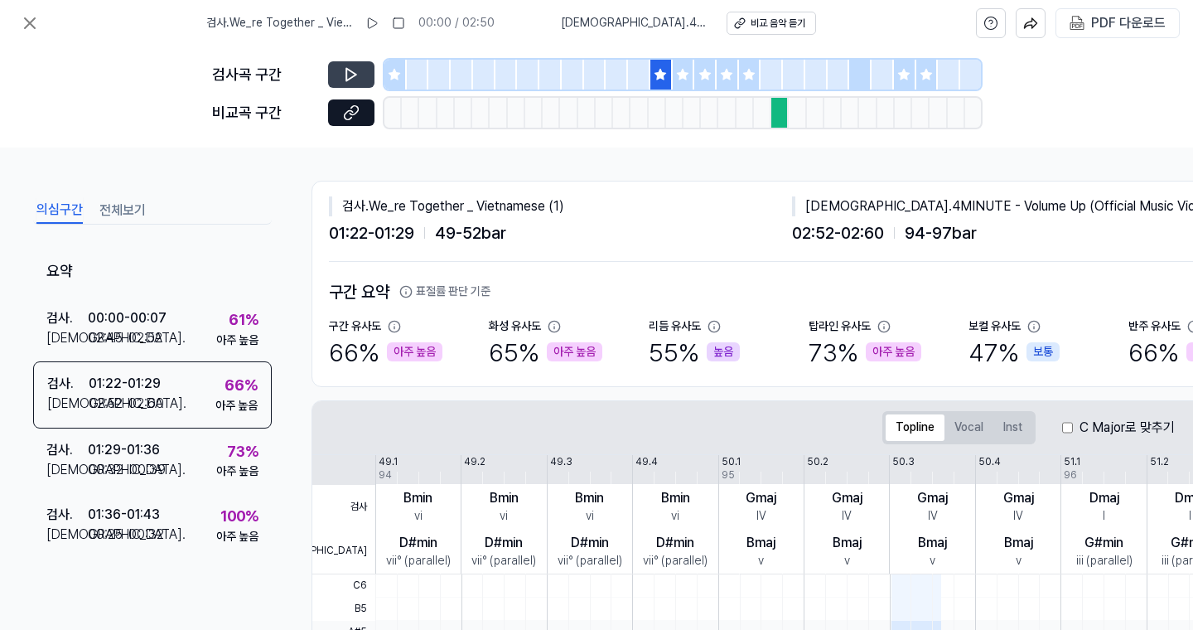
click at [358, 76] on icon at bounding box center [351, 74] width 17 height 17
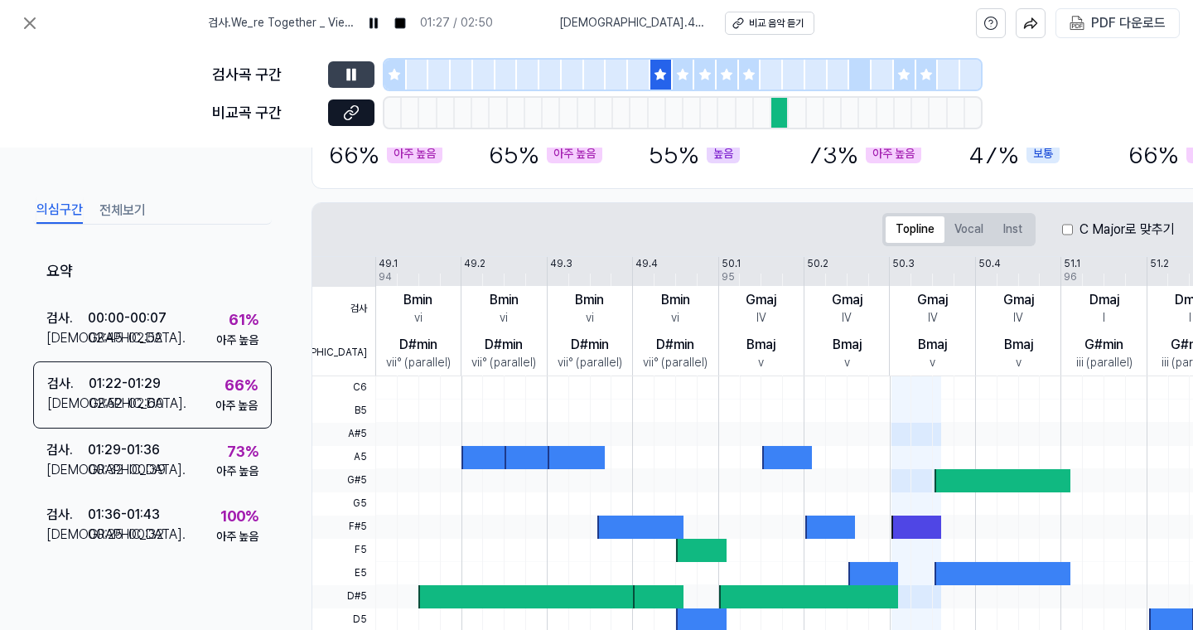
scroll to position [195, 0]
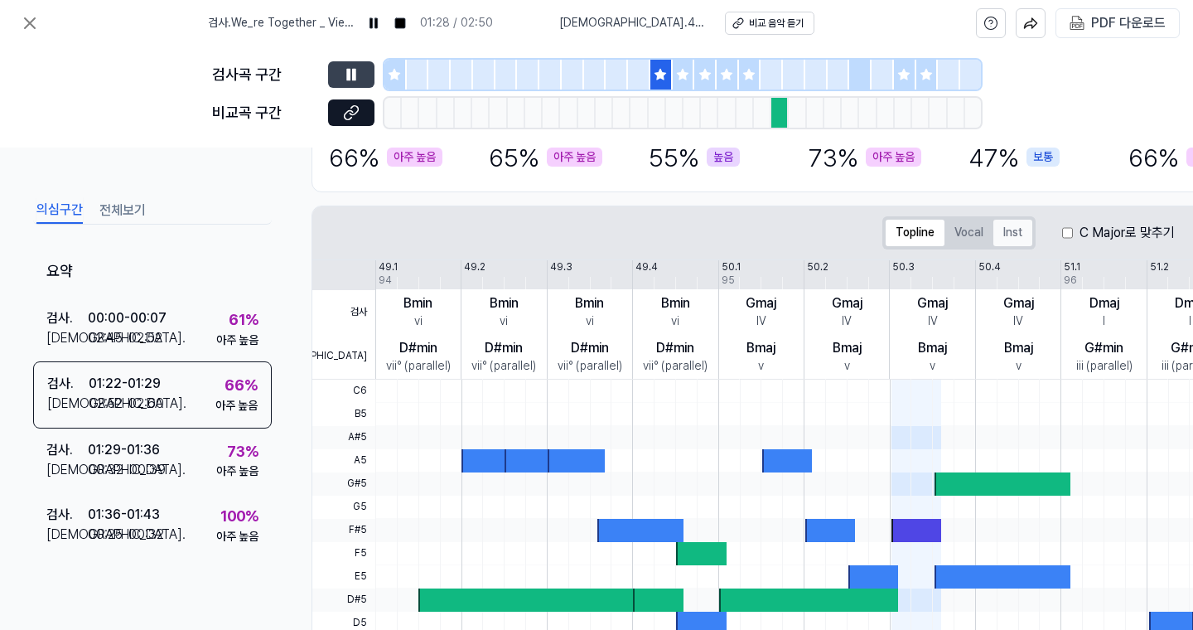
click at [996, 240] on button "Inst" at bounding box center [1012, 233] width 39 height 27
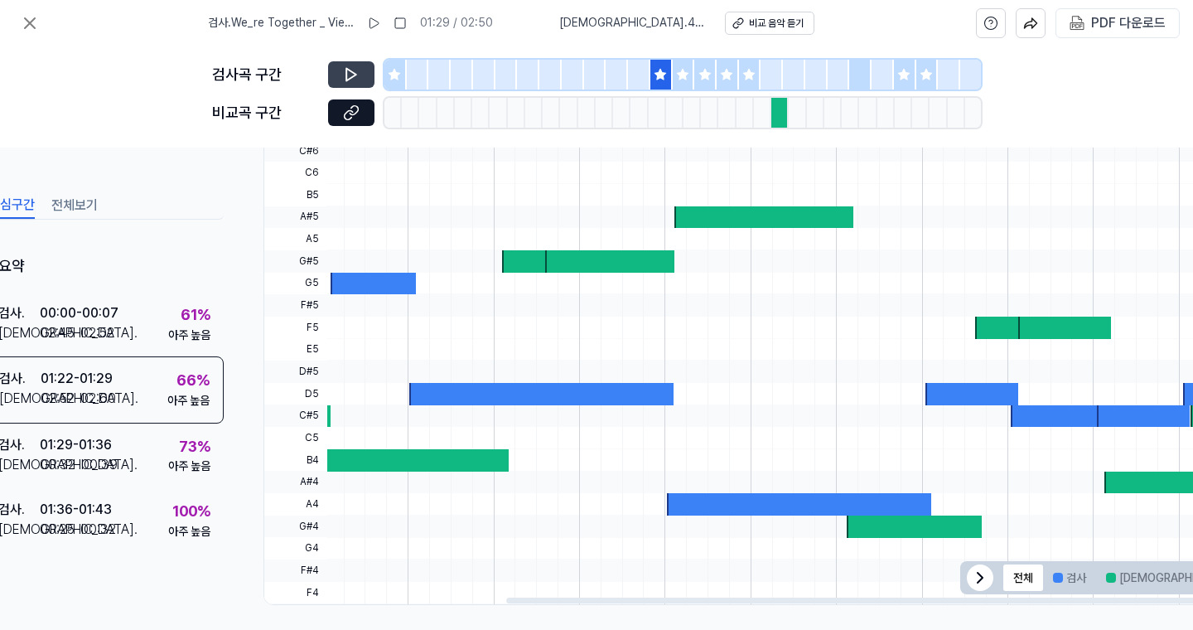
scroll to position [434, 152]
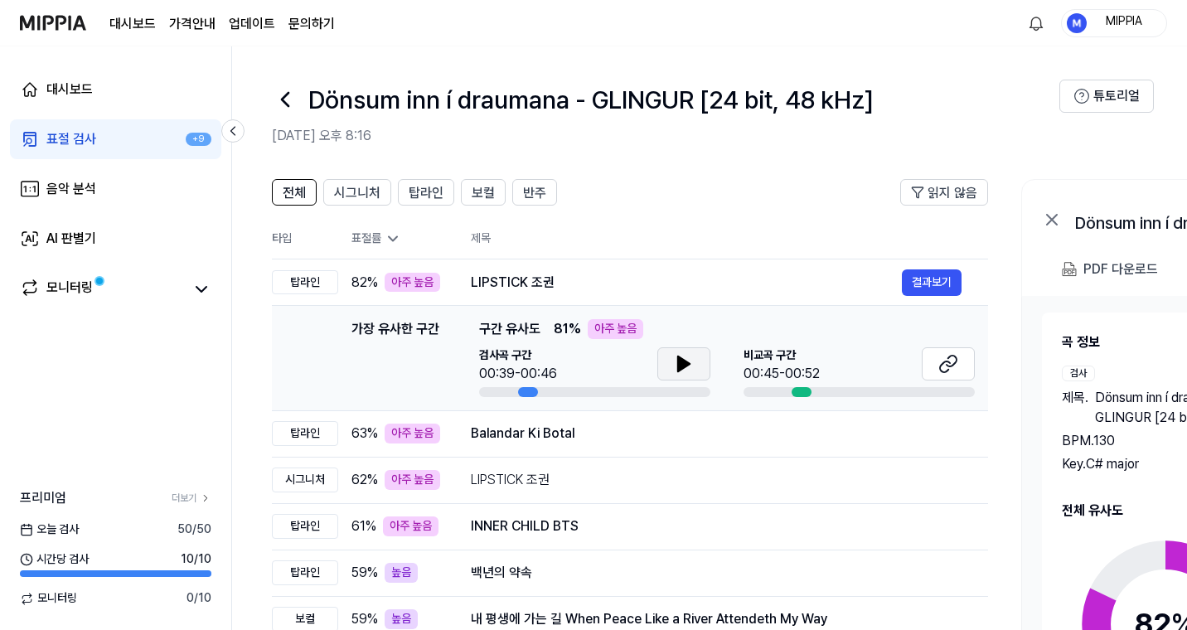
click at [691, 365] on icon at bounding box center [684, 364] width 20 height 20
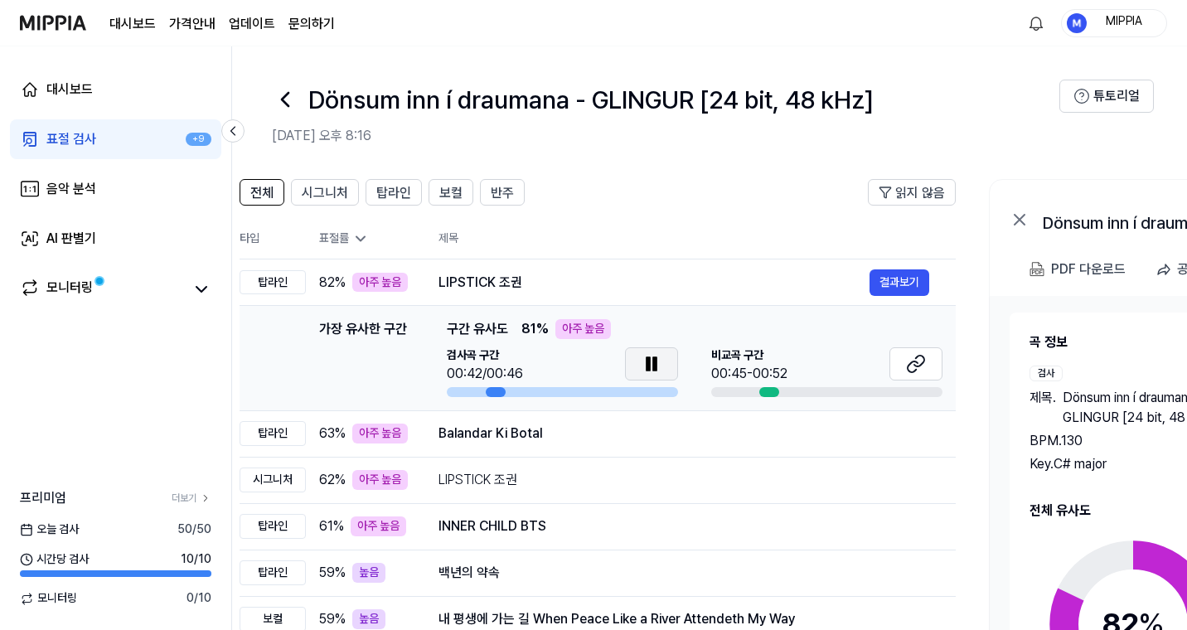
scroll to position [0, 31]
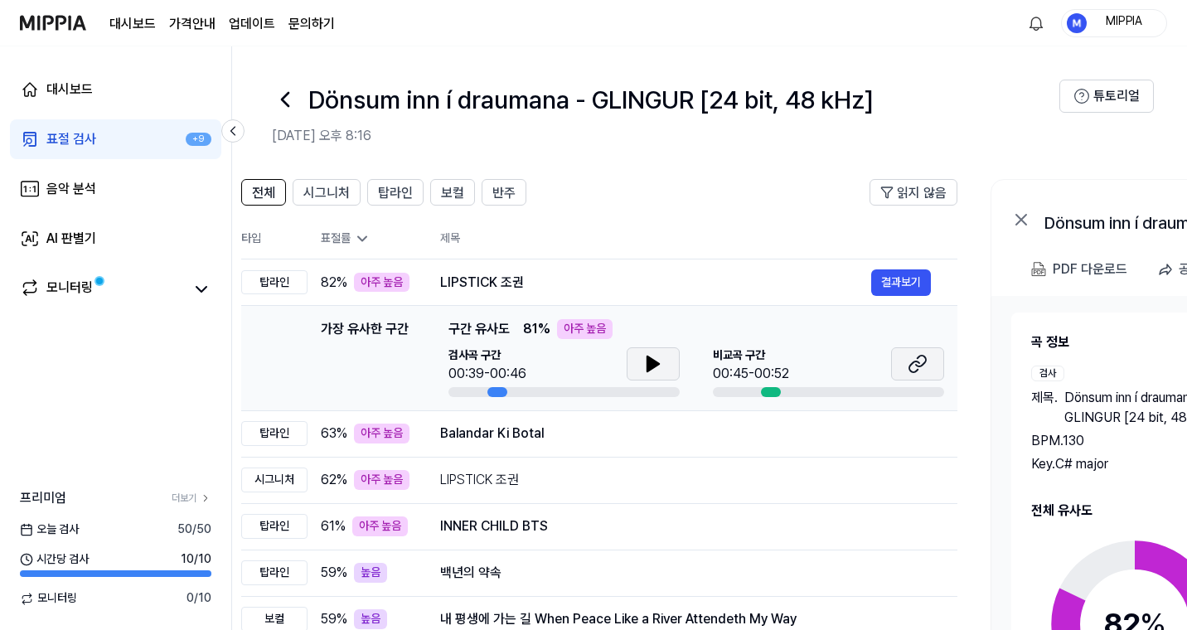
click at [920, 363] on icon at bounding box center [917, 364] width 20 height 20
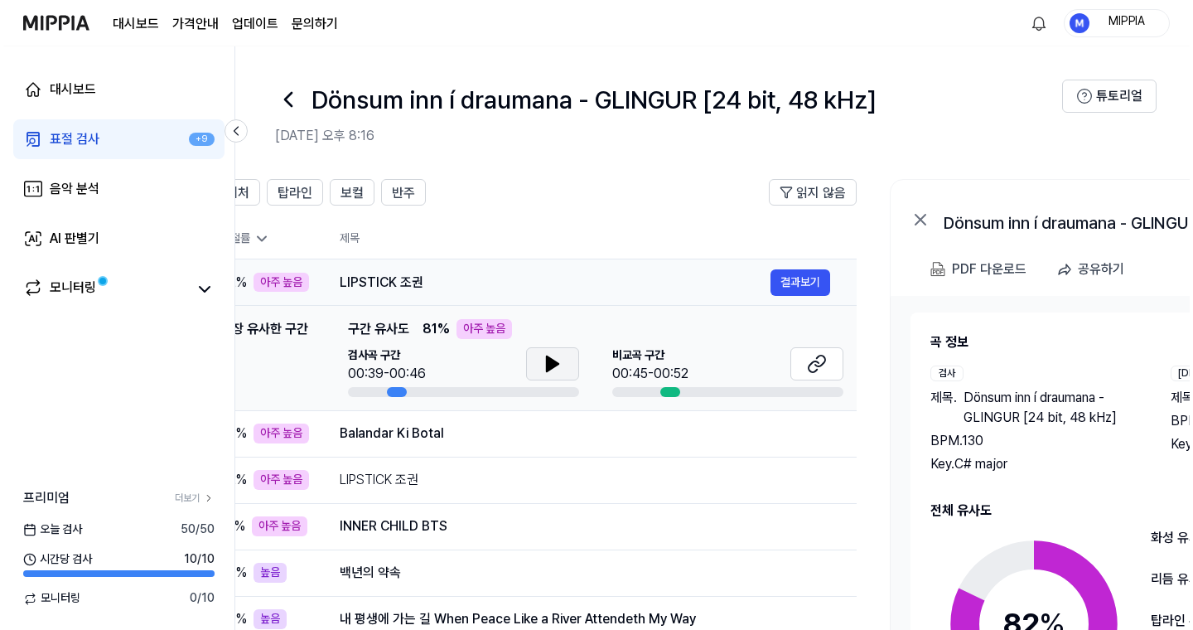
scroll to position [0, 126]
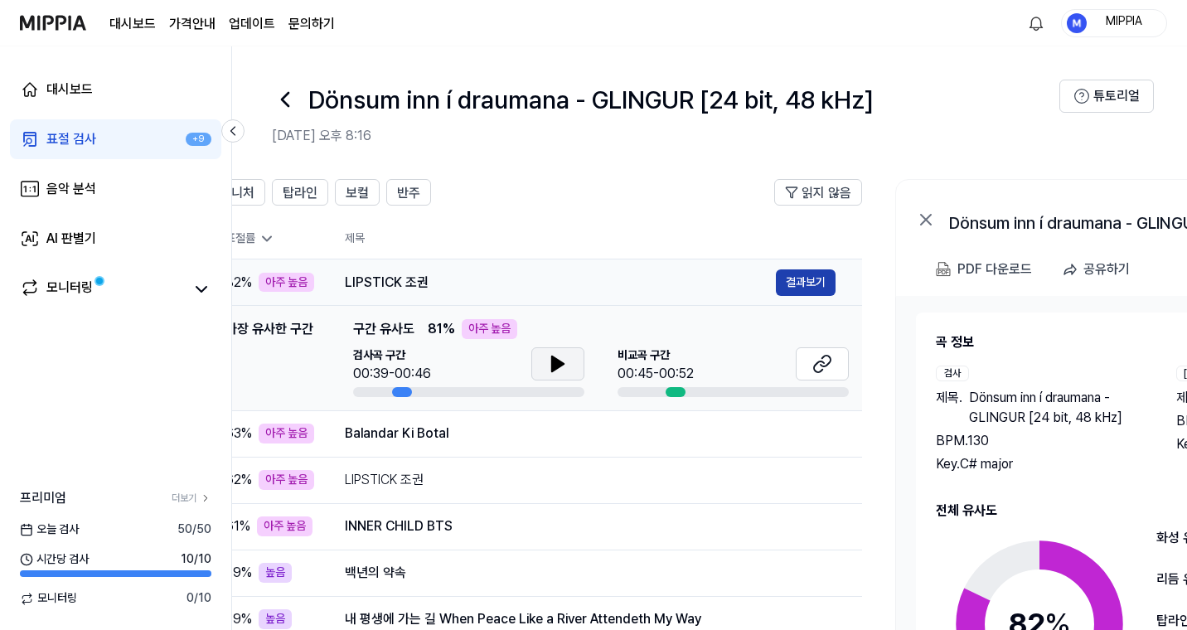
click at [813, 284] on button "결과보기" at bounding box center [806, 282] width 60 height 27
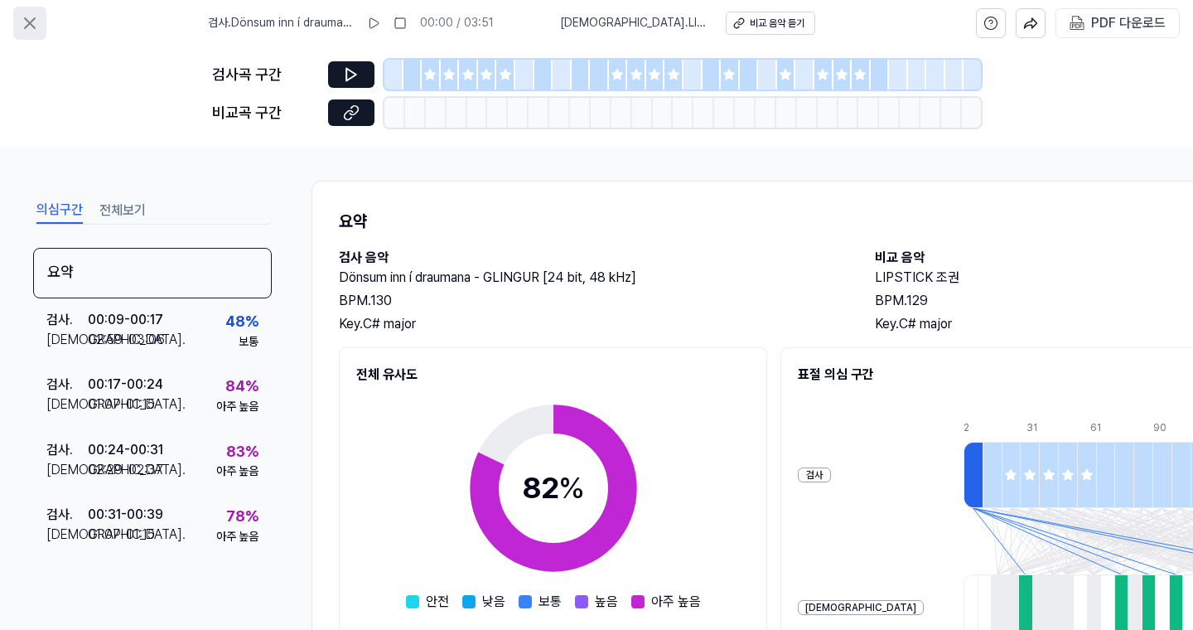
click at [27, 22] on icon at bounding box center [30, 23] width 20 height 20
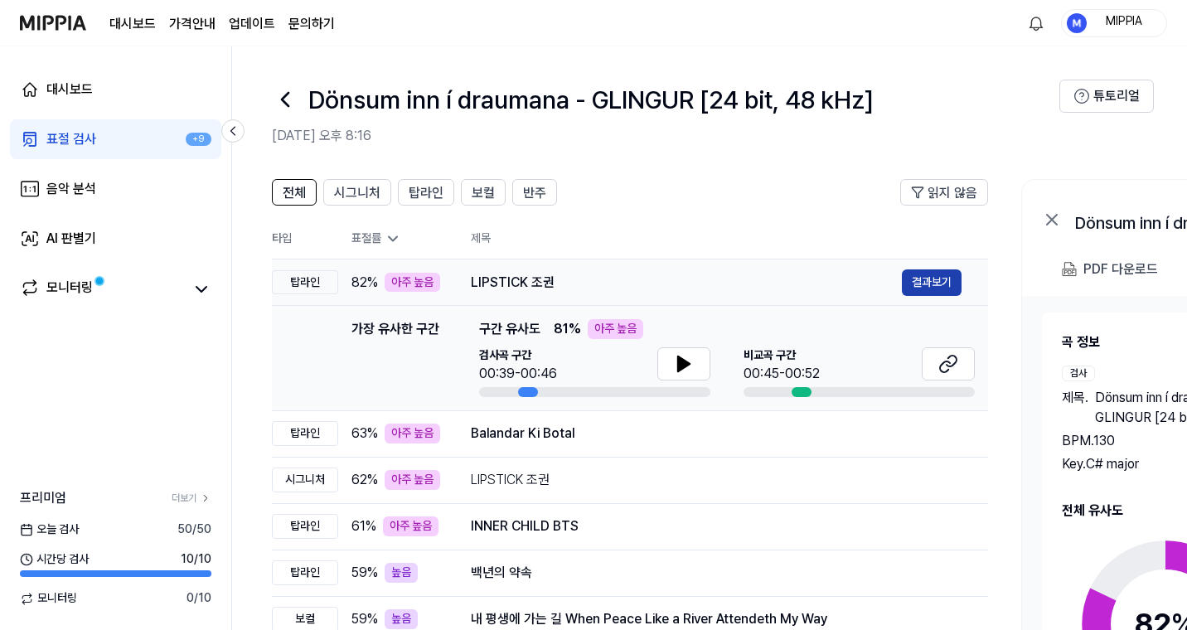
click at [939, 282] on button "결과보기" at bounding box center [932, 282] width 60 height 27
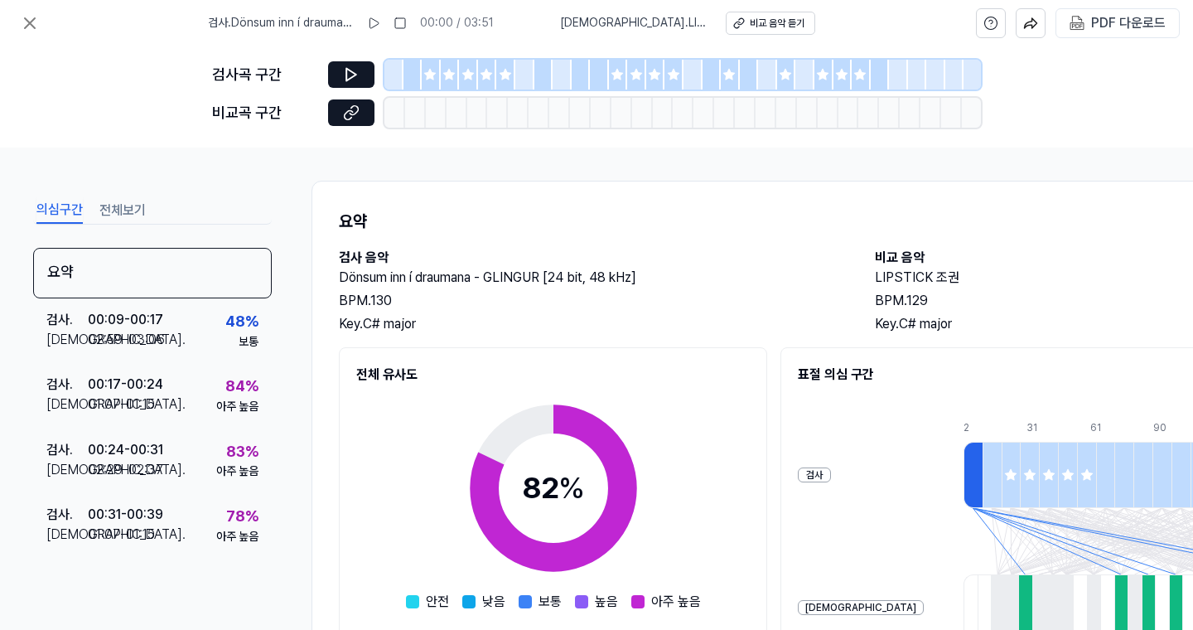
click at [434, 73] on icon at bounding box center [430, 74] width 11 height 11
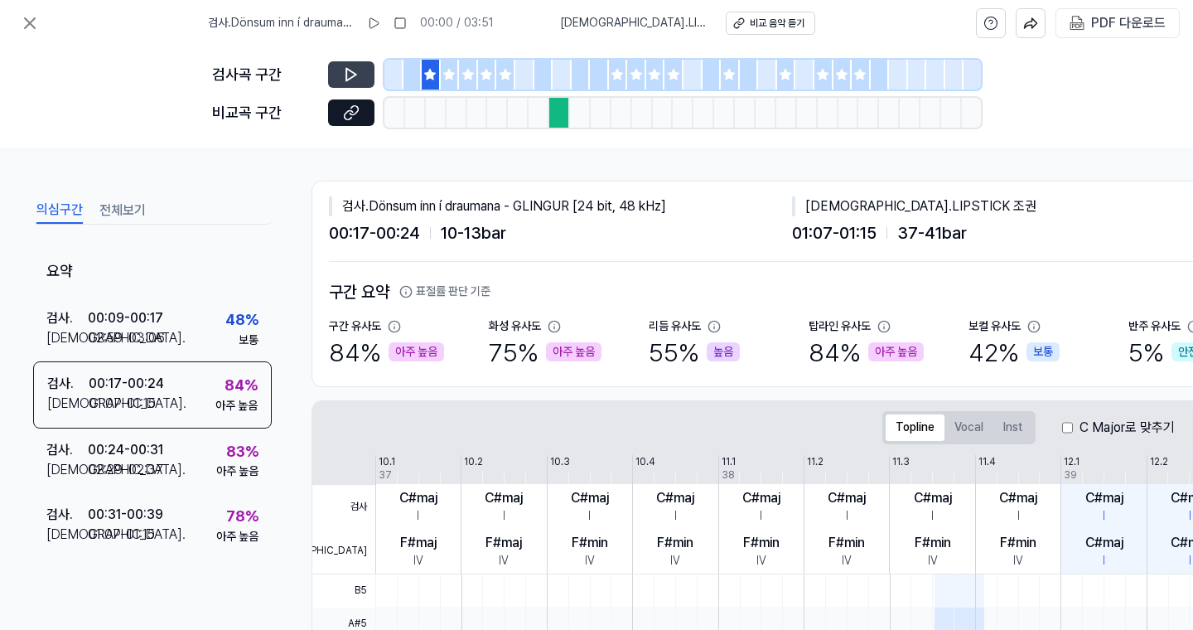
click at [356, 85] on button at bounding box center [351, 74] width 46 height 27
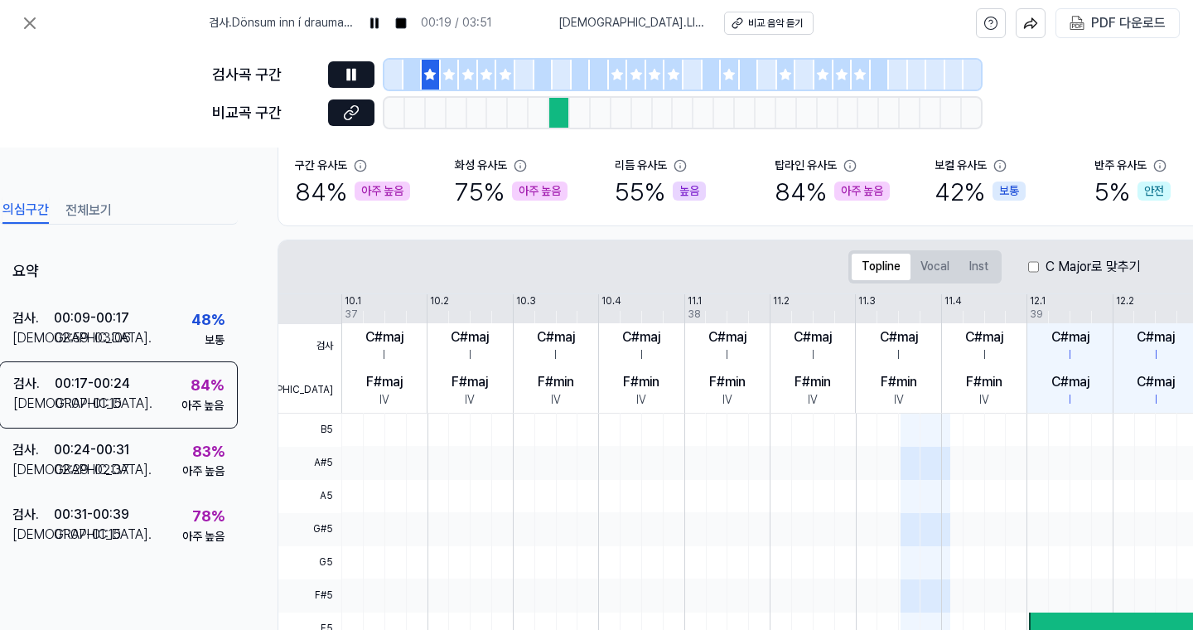
scroll to position [161, 68]
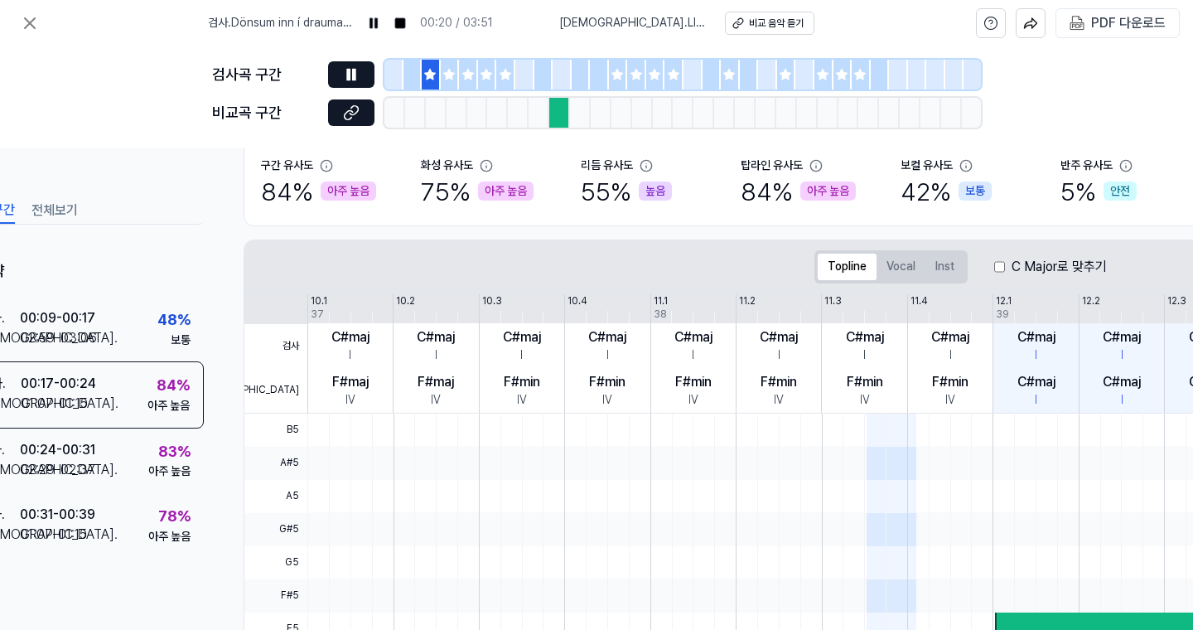
click at [1007, 262] on div "C Major로 맞추기" at bounding box center [1050, 267] width 113 height 20
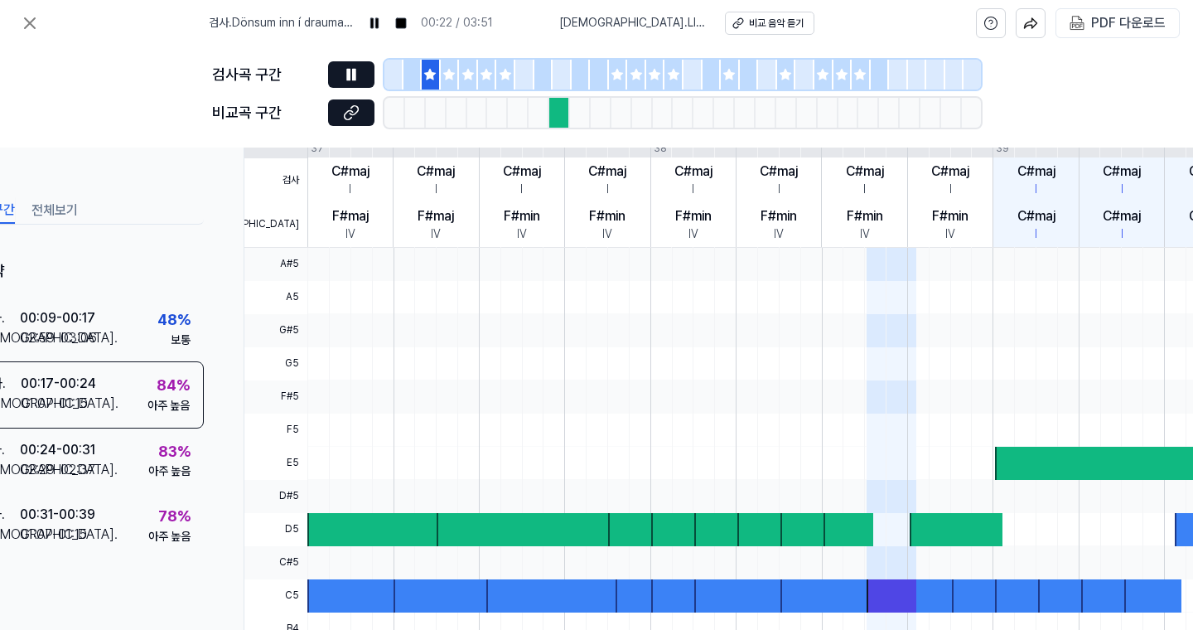
scroll to position [157, 68]
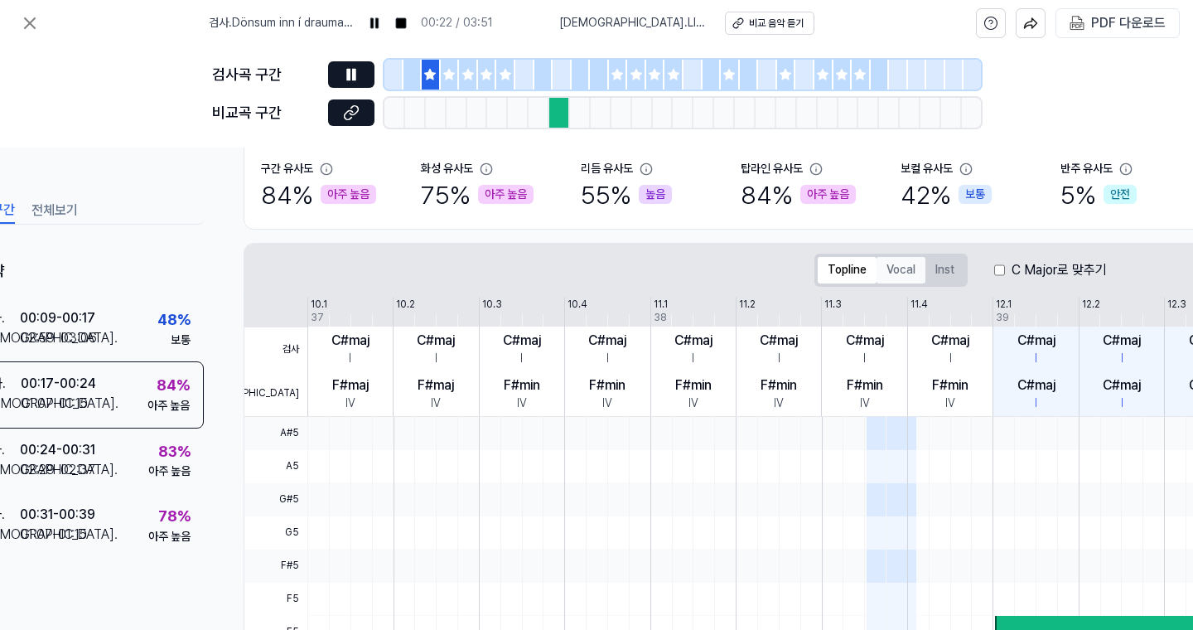
click at [912, 266] on button "Vocal" at bounding box center [901, 270] width 49 height 27
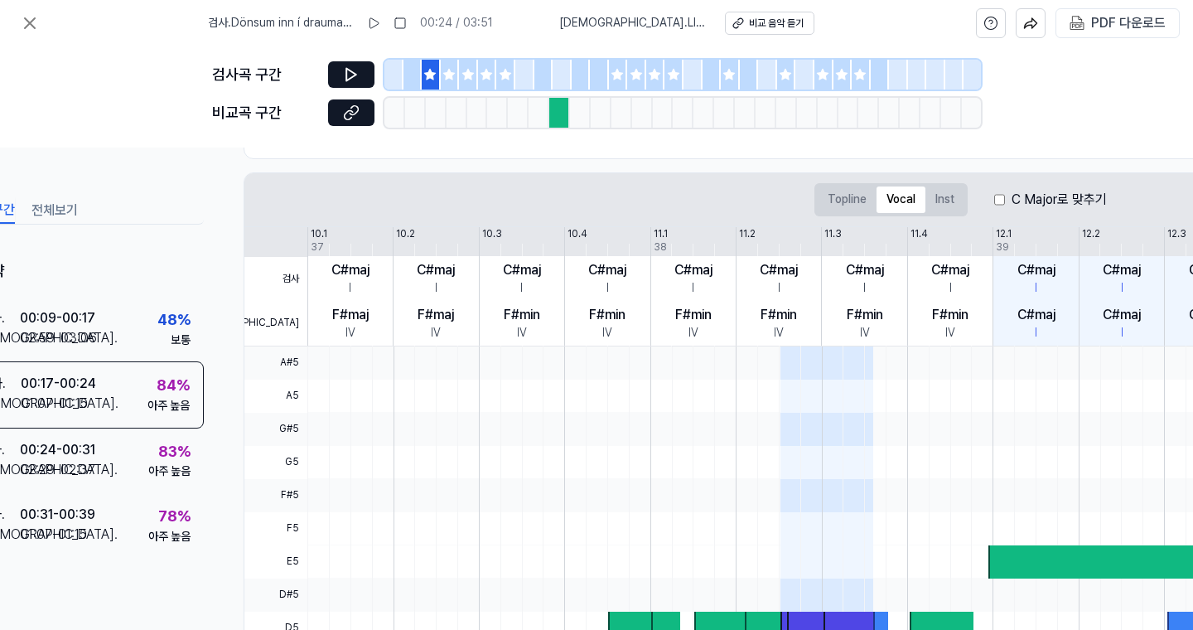
scroll to position [226, 68]
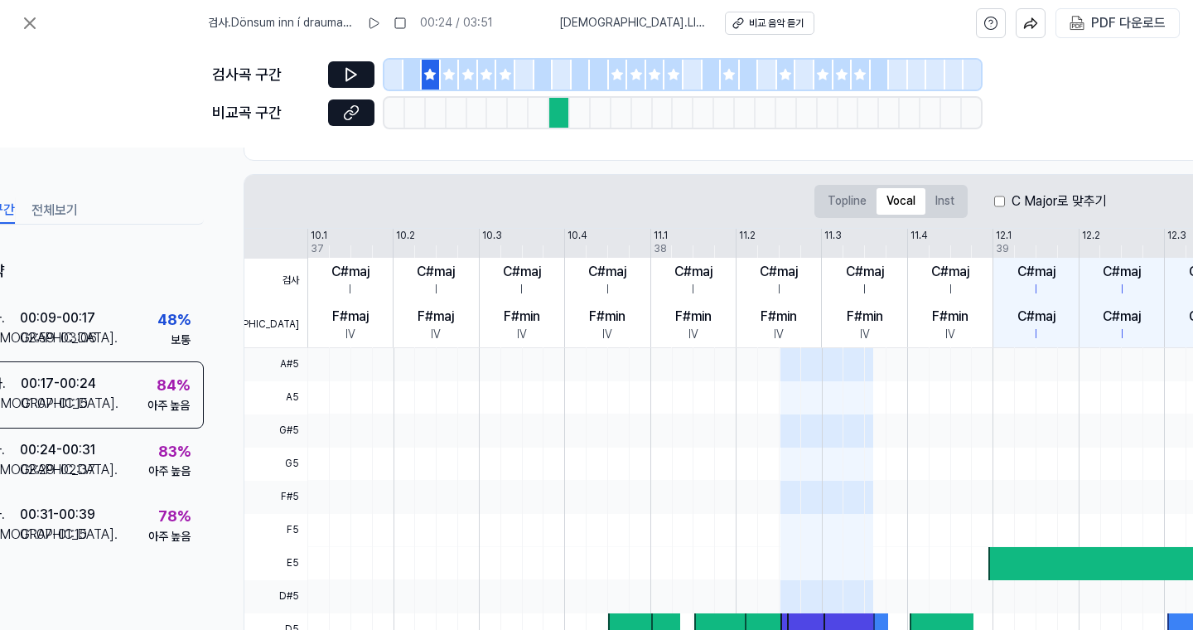
click at [1008, 203] on div "C Major로 맞추기" at bounding box center [1050, 201] width 113 height 20
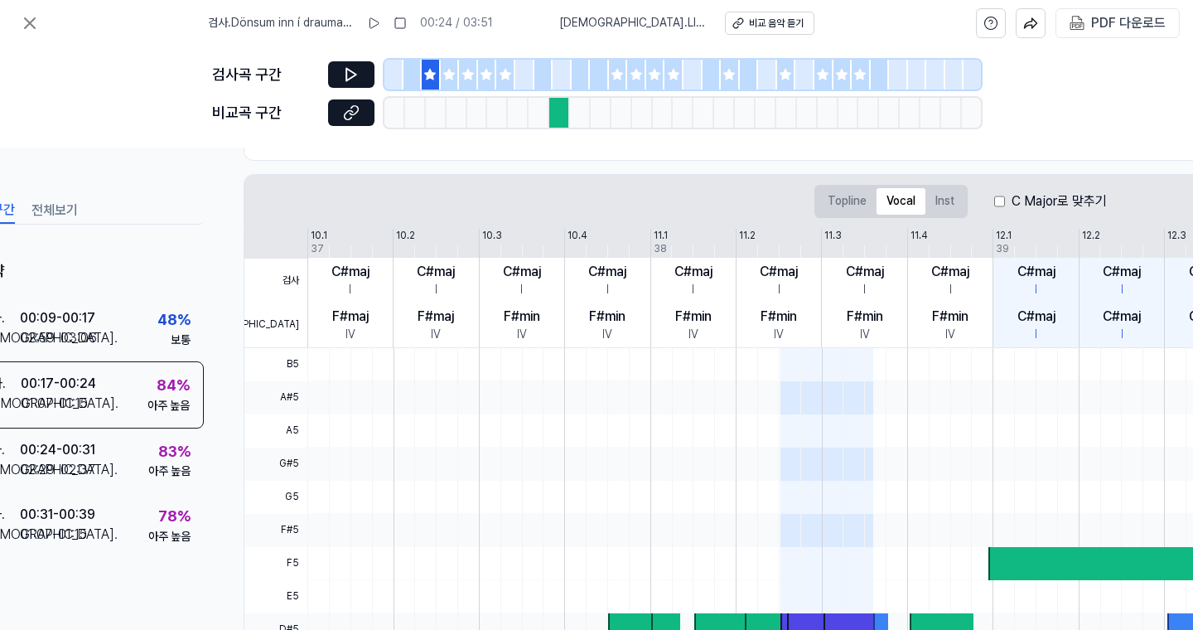
click at [447, 85] on div at bounding box center [450, 75] width 19 height 30
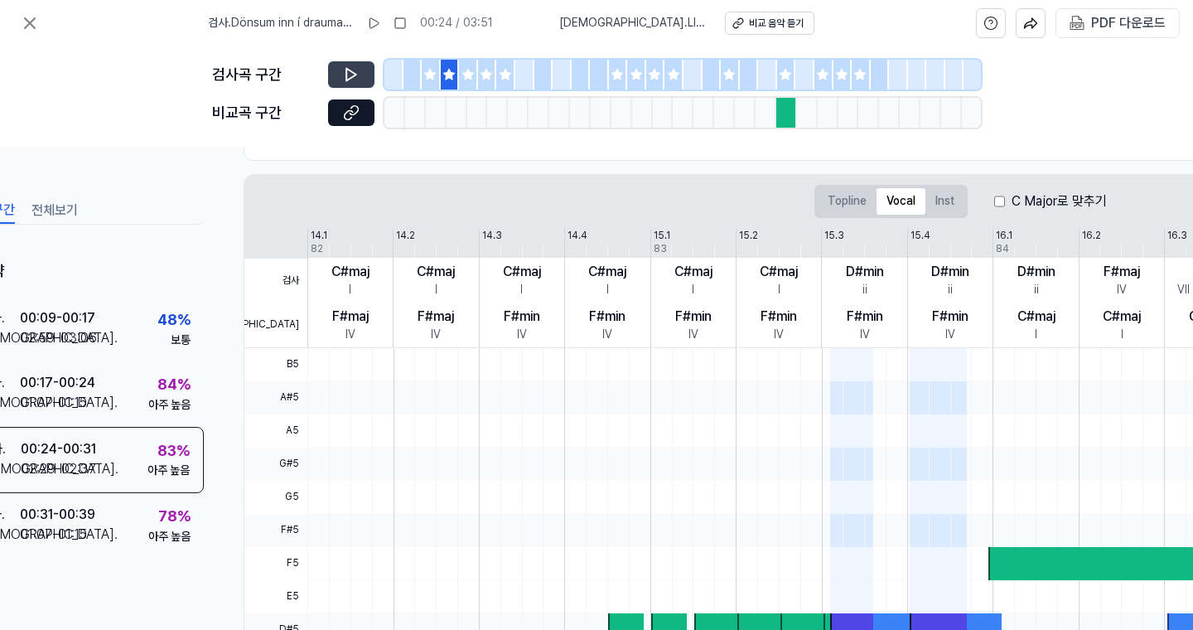
click at [352, 76] on icon at bounding box center [351, 75] width 10 height 12
click at [463, 81] on div at bounding box center [468, 75] width 19 height 30
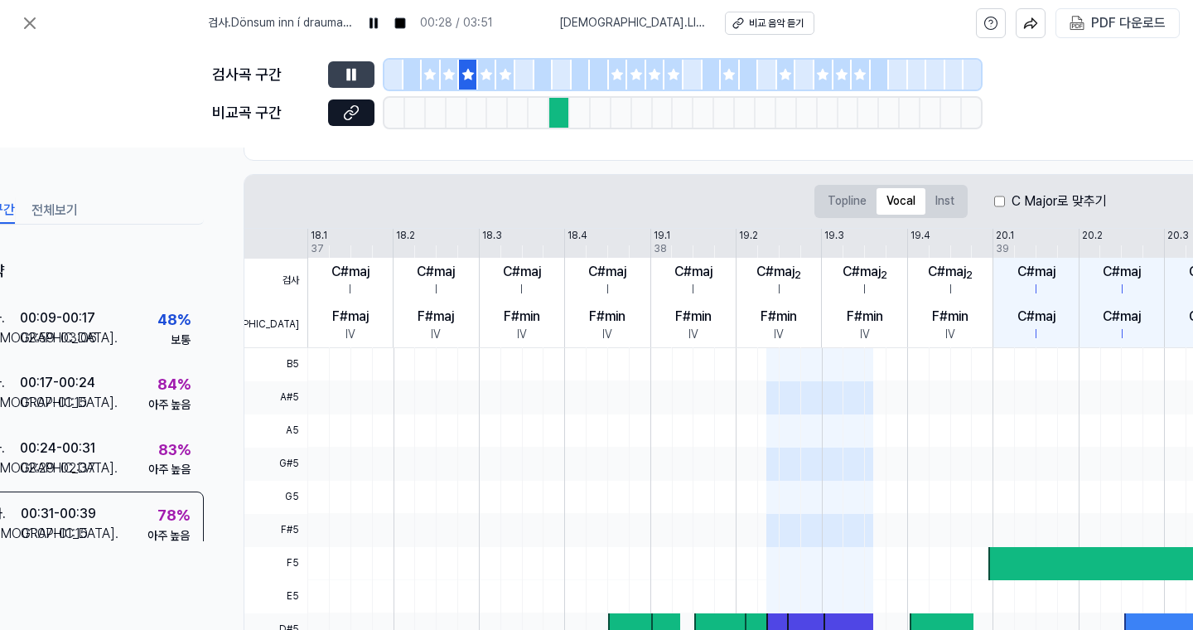
click at [385, 70] on div at bounding box center [393, 75] width 19 height 30
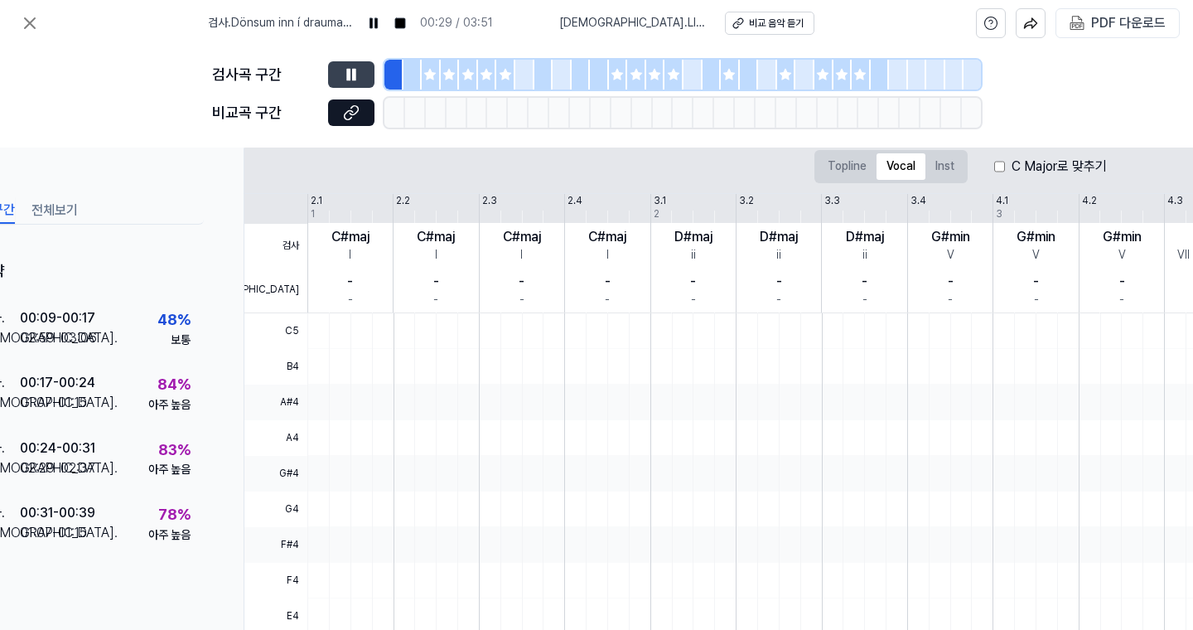
click at [367, 70] on button at bounding box center [351, 74] width 46 height 27
click at [482, 80] on icon at bounding box center [486, 74] width 13 height 13
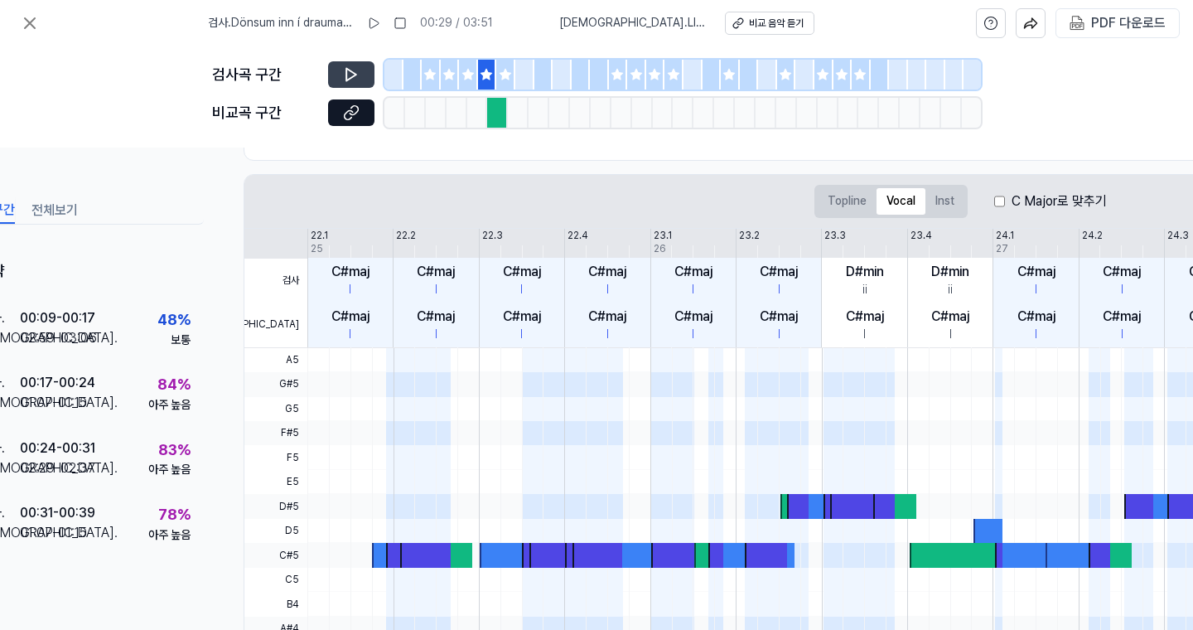
click at [371, 74] on button at bounding box center [351, 74] width 46 height 27
click at [370, 76] on button at bounding box center [351, 74] width 46 height 27
click at [505, 79] on icon at bounding box center [505, 74] width 13 height 13
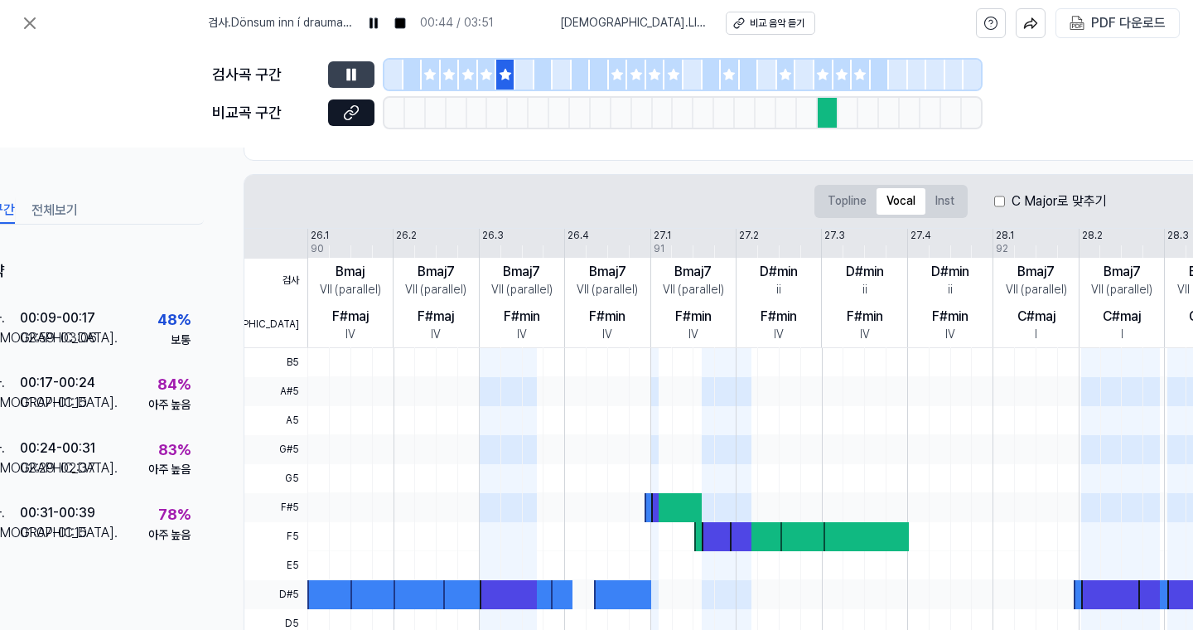
click at [360, 80] on button at bounding box center [351, 74] width 46 height 27
click at [356, 81] on icon at bounding box center [351, 74] width 17 height 17
click at [356, 80] on icon at bounding box center [351, 74] width 17 height 17
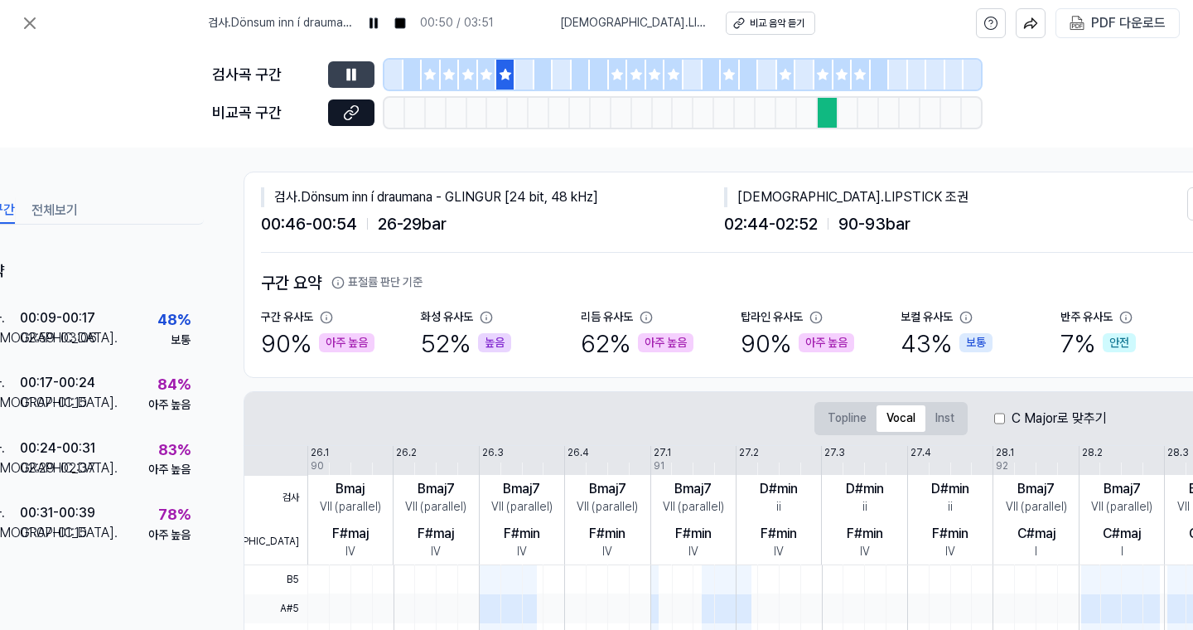
scroll to position [1, 68]
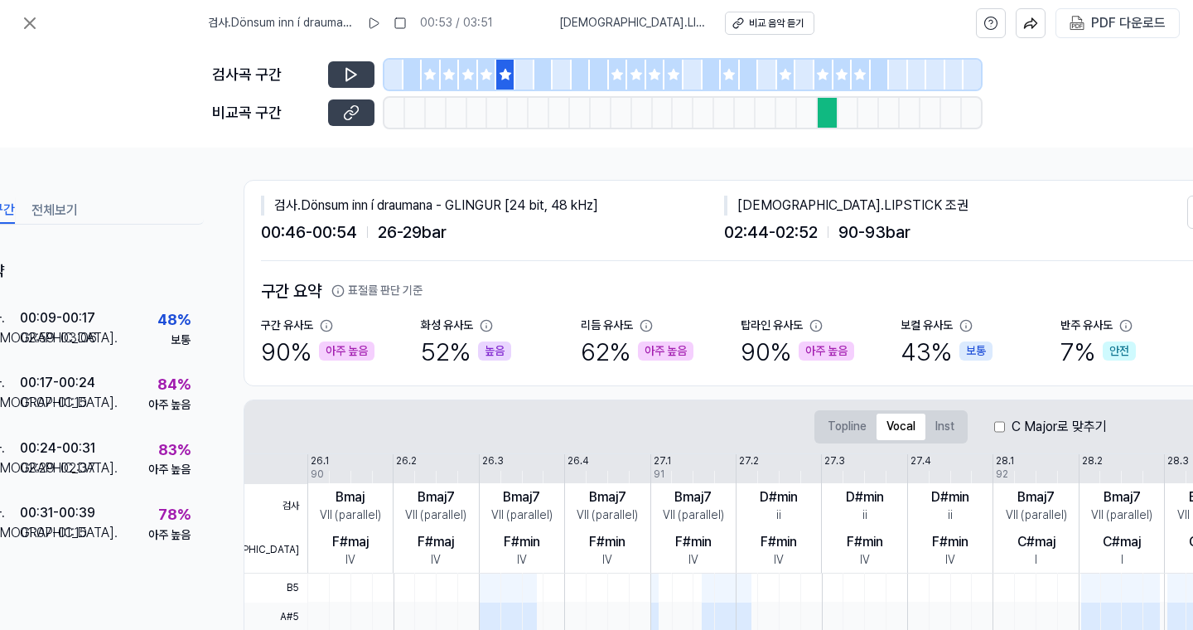
click at [374, 113] on div "비교곡 구간" at bounding box center [596, 113] width 769 height 30
click at [372, 114] on button at bounding box center [351, 112] width 46 height 27
click at [340, 75] on button at bounding box center [351, 74] width 46 height 27
click at [541, 85] on div at bounding box center [543, 75] width 19 height 30
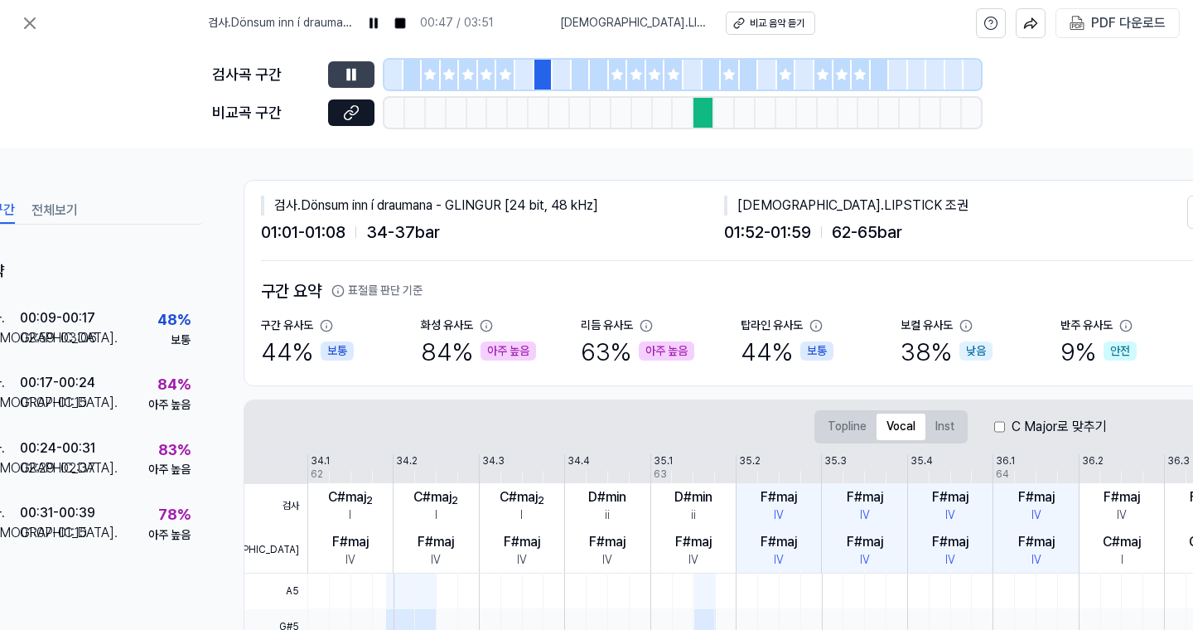
click at [353, 84] on button at bounding box center [351, 74] width 46 height 27
click at [357, 75] on icon at bounding box center [351, 74] width 17 height 17
drag, startPoint x: 348, startPoint y: 75, endPoint x: 370, endPoint y: 75, distance: 22.4
click at [348, 75] on icon at bounding box center [351, 74] width 17 height 17
click at [616, 78] on icon at bounding box center [617, 74] width 11 height 11
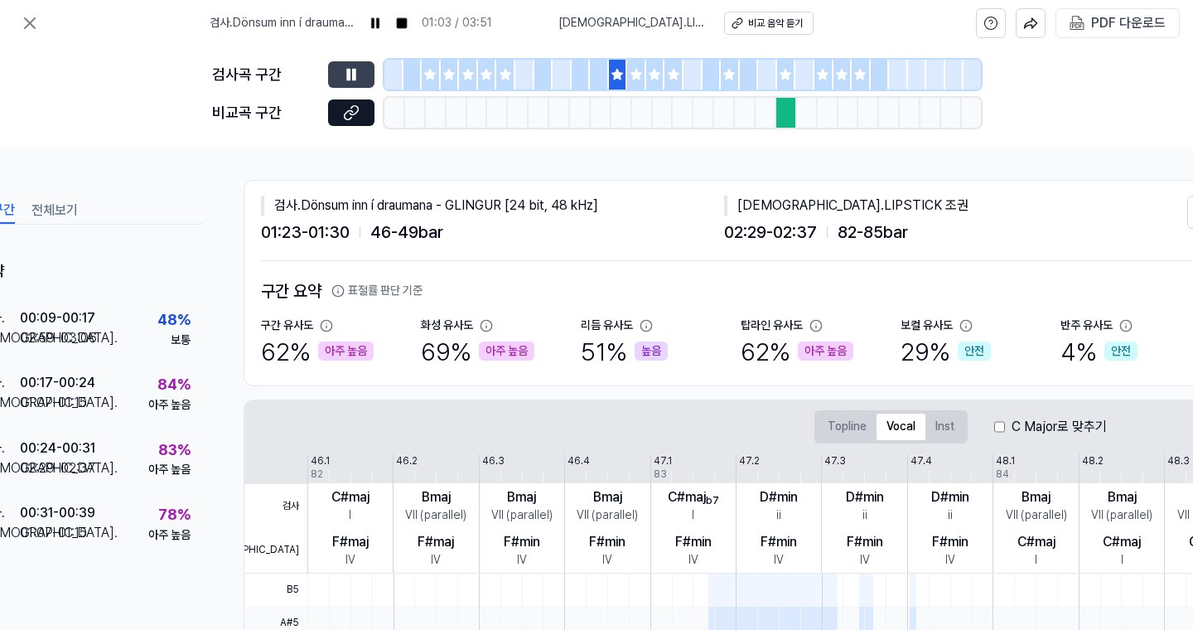
click at [372, 75] on button at bounding box center [351, 74] width 46 height 27
click at [362, 82] on button at bounding box center [351, 74] width 46 height 27
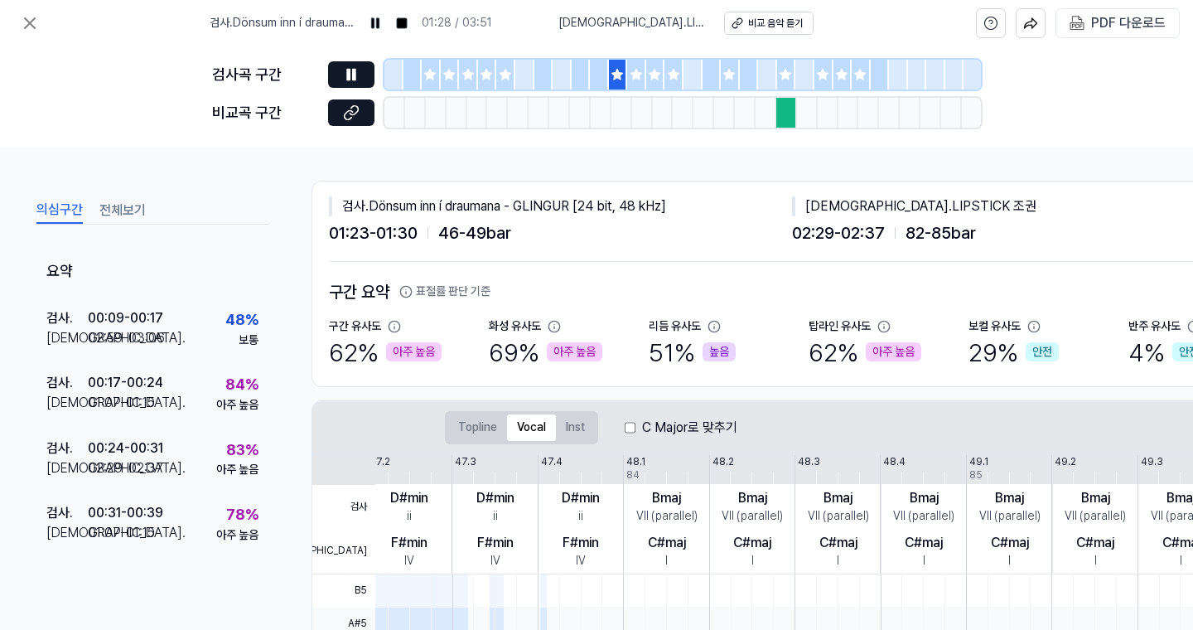
scroll to position [0, 5]
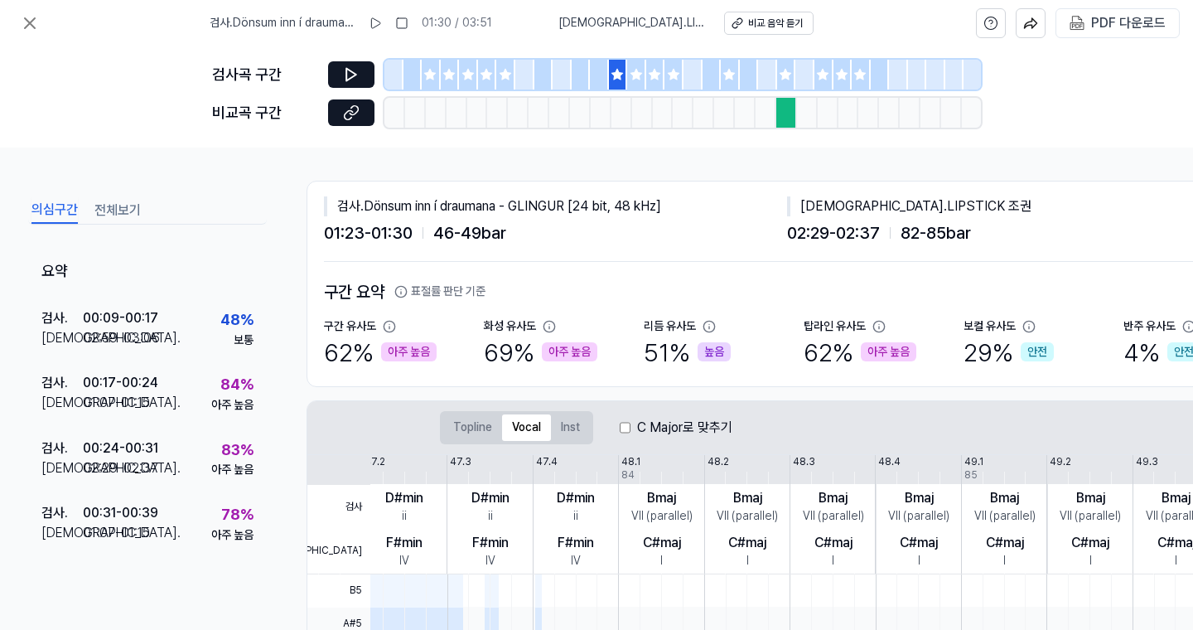
click at [644, 85] on div at bounding box center [636, 75] width 19 height 30
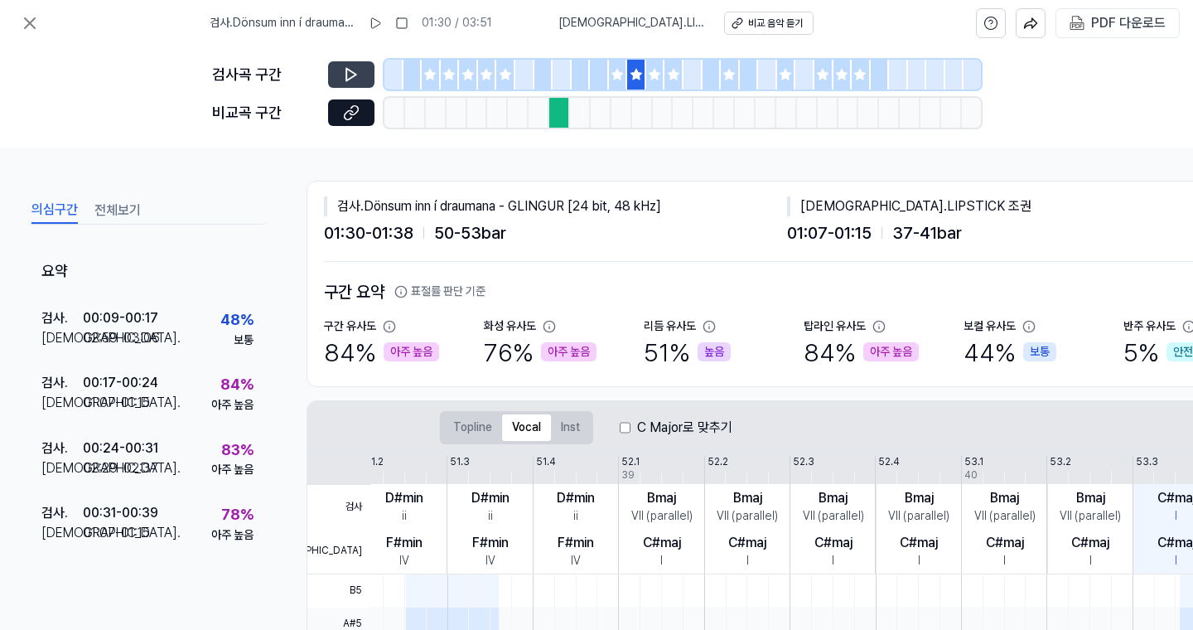
click at [355, 68] on icon at bounding box center [351, 74] width 17 height 17
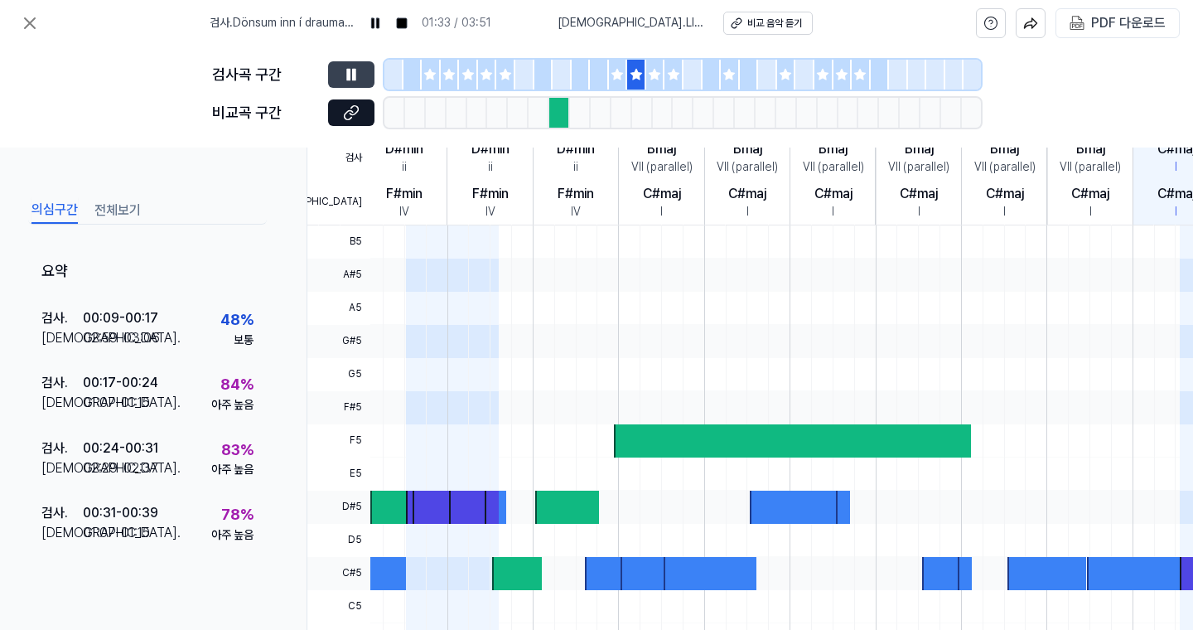
scroll to position [449, 5]
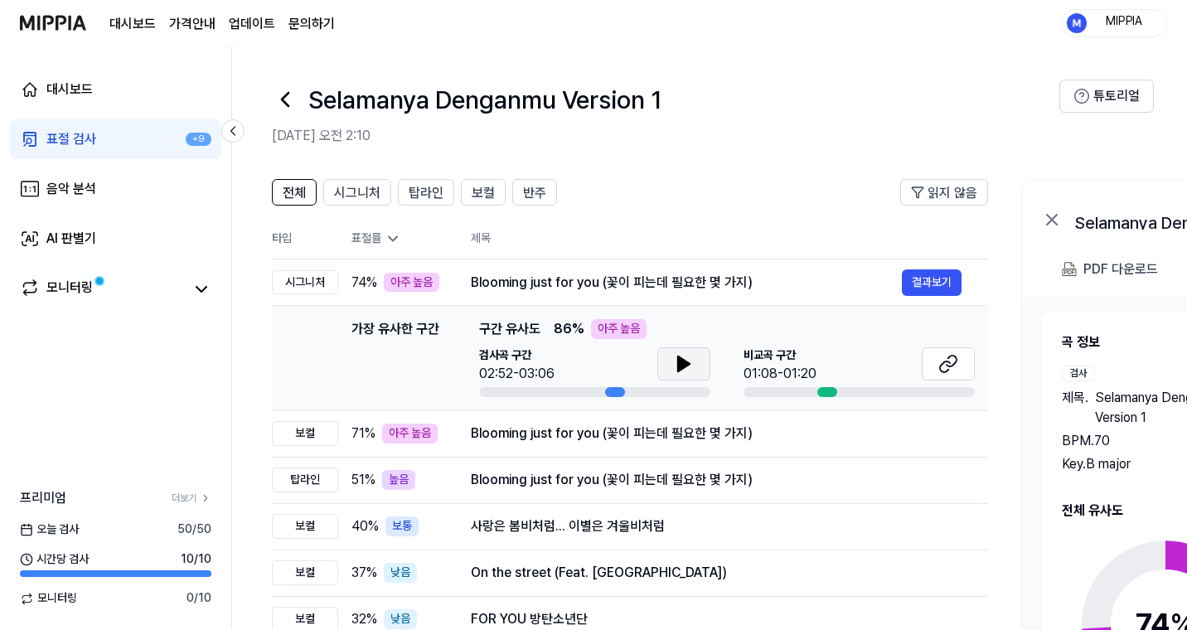
click at [678, 359] on icon at bounding box center [684, 363] width 12 height 15
click at [713, 441] on div "Blooming just for you (꽃이 피는데 필요한 몇 가지)" at bounding box center [686, 433] width 431 height 20
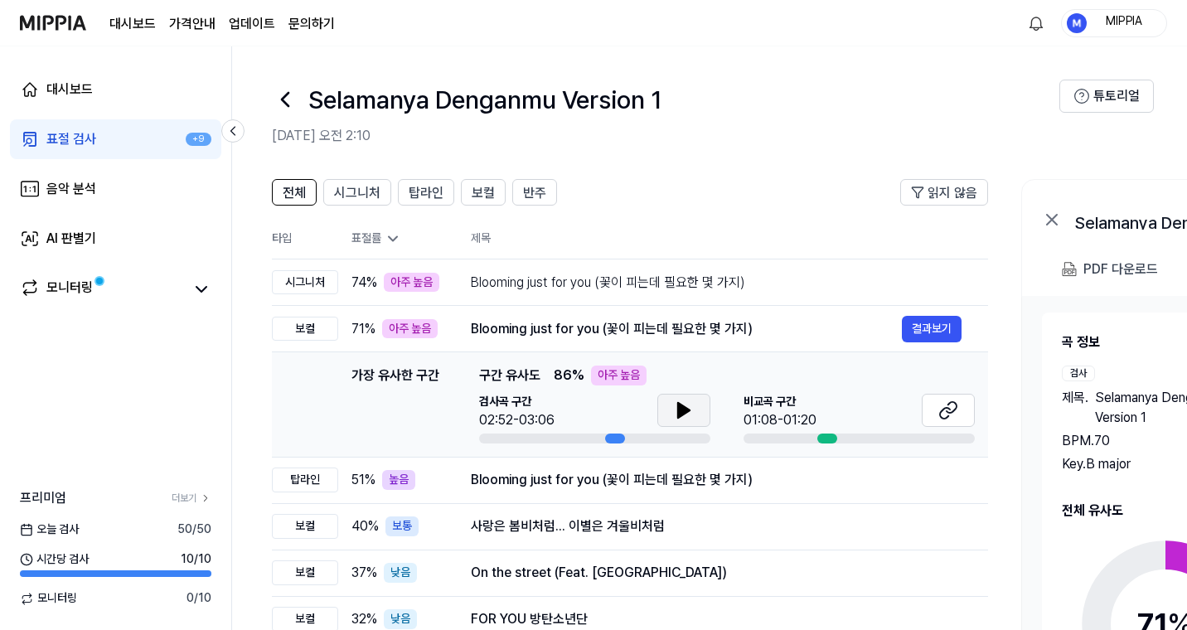
click at [696, 407] on button at bounding box center [683, 410] width 53 height 33
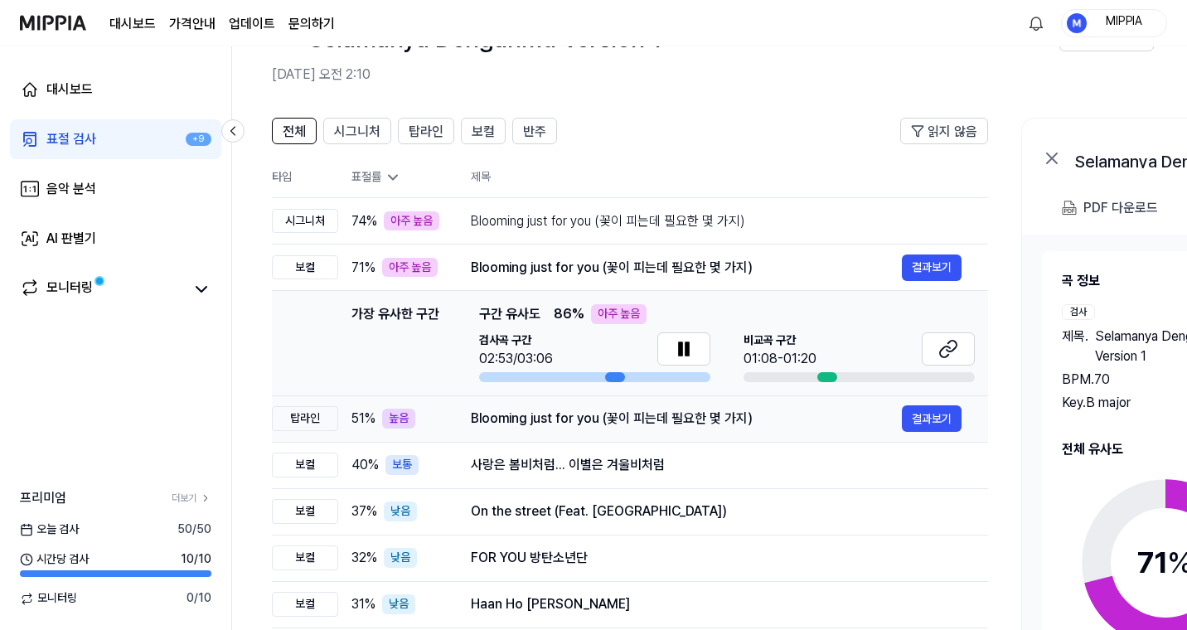
scroll to position [70, 0]
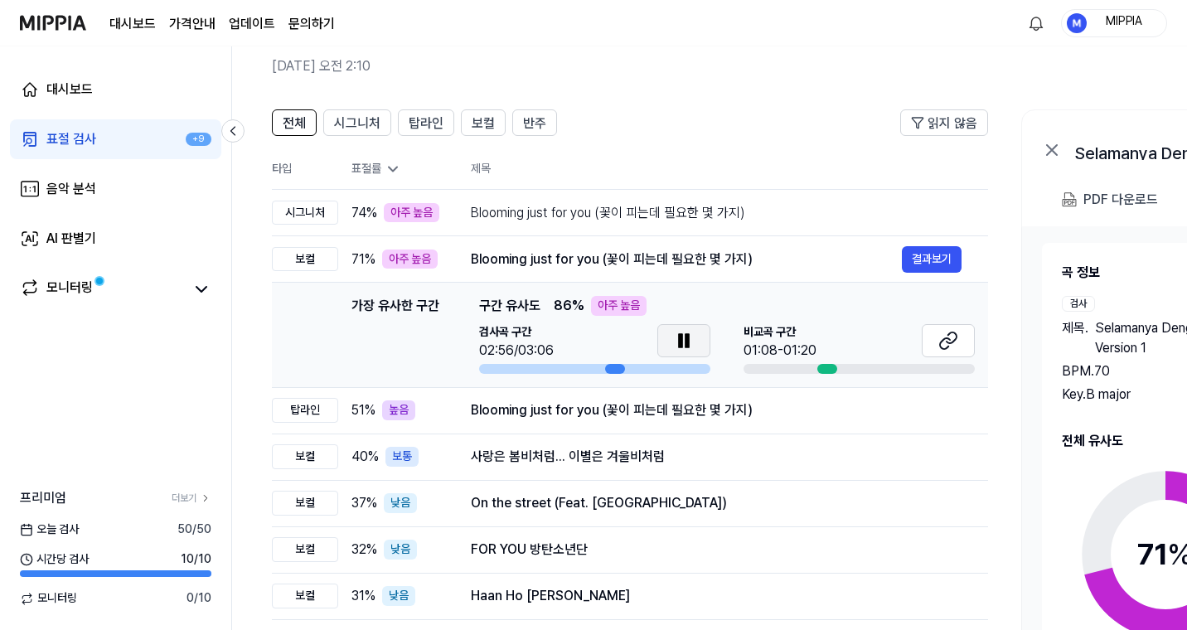
click at [692, 345] on icon at bounding box center [684, 341] width 20 height 20
click at [935, 335] on button at bounding box center [947, 340] width 53 height 33
click at [689, 336] on icon at bounding box center [684, 341] width 20 height 20
click at [934, 253] on button "결과보기" at bounding box center [932, 259] width 60 height 27
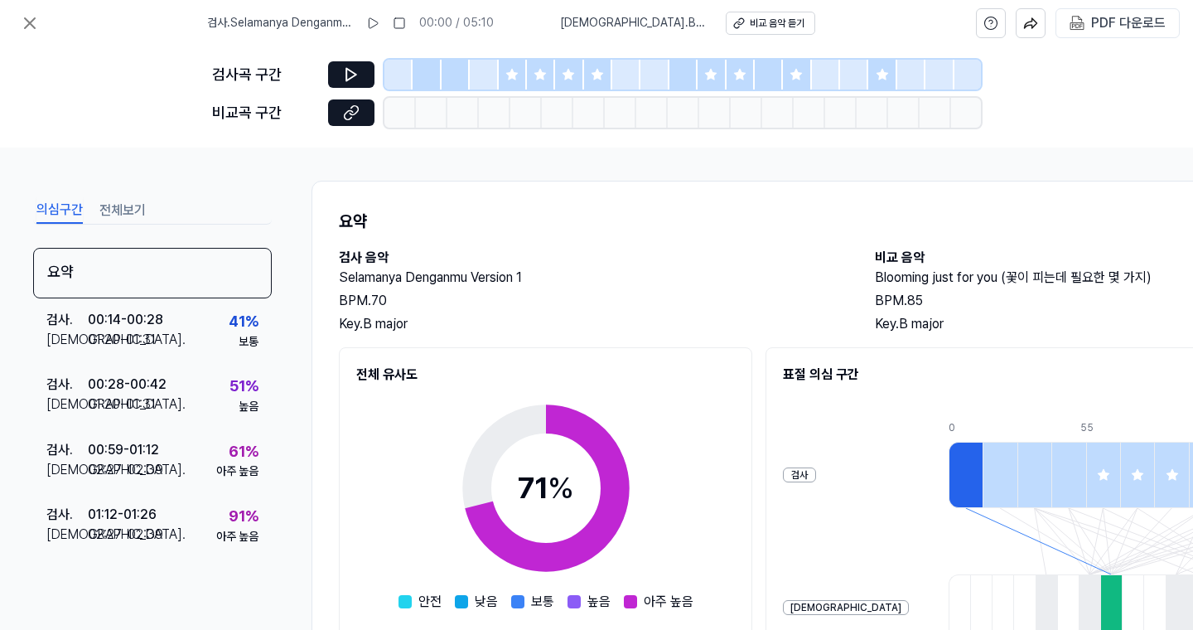
drag, startPoint x: 515, startPoint y: 77, endPoint x: 500, endPoint y: 83, distance: 16.0
click at [515, 78] on icon at bounding box center [511, 74] width 13 height 13
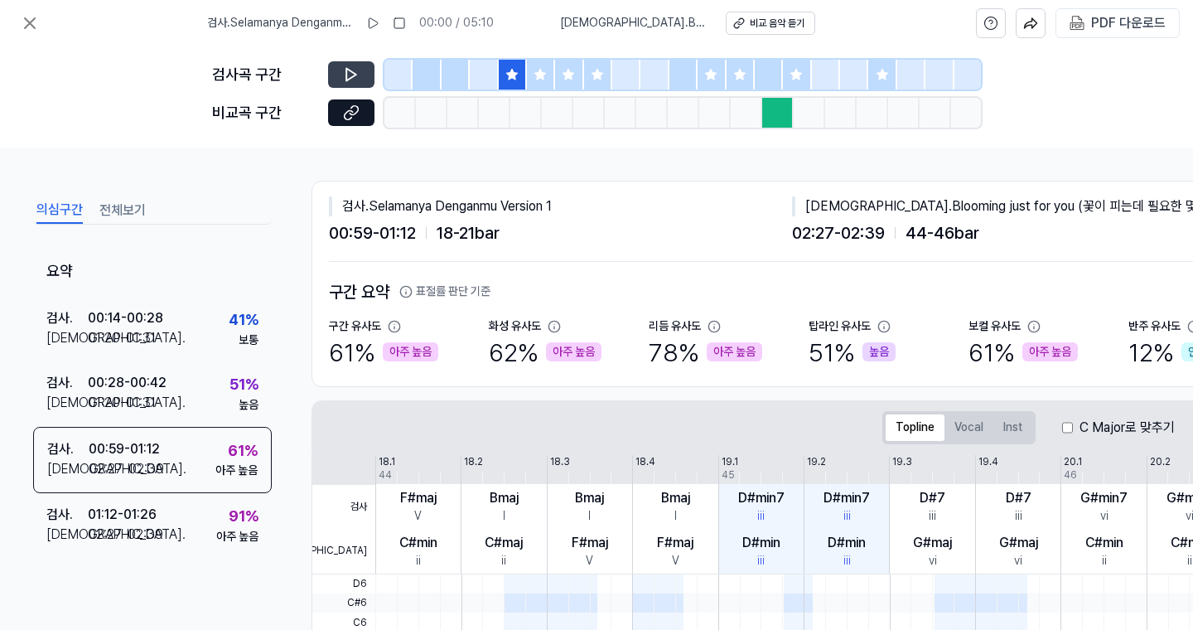
click at [356, 75] on icon at bounding box center [351, 74] width 17 height 17
click at [967, 431] on button "Vocal" at bounding box center [969, 427] width 49 height 27
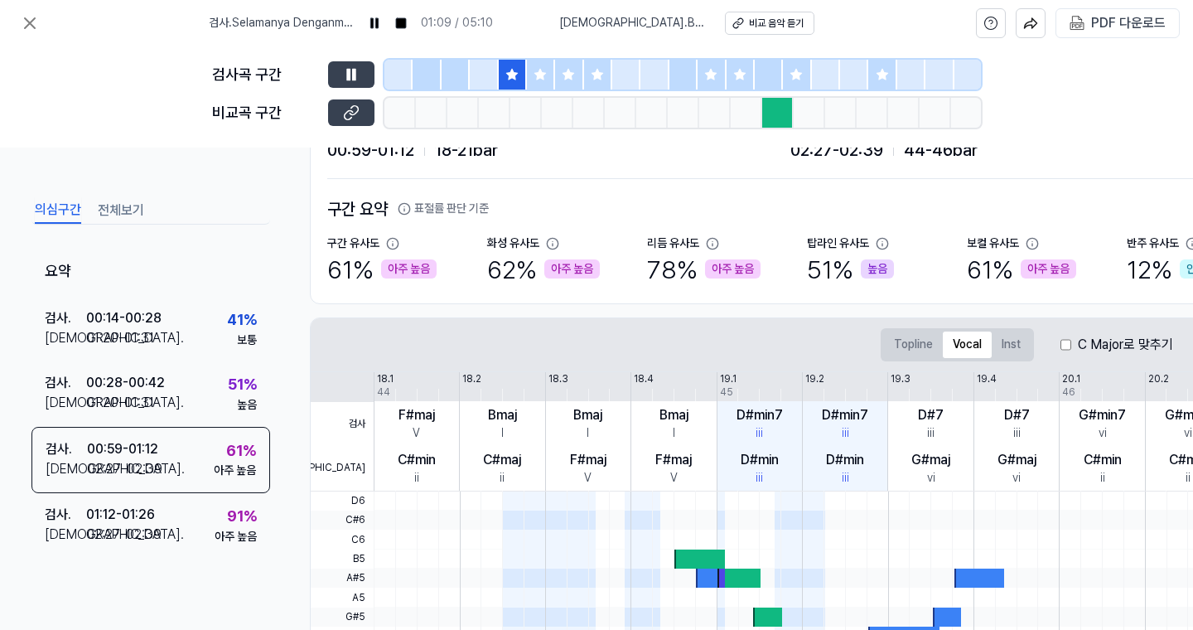
scroll to position [80, 2]
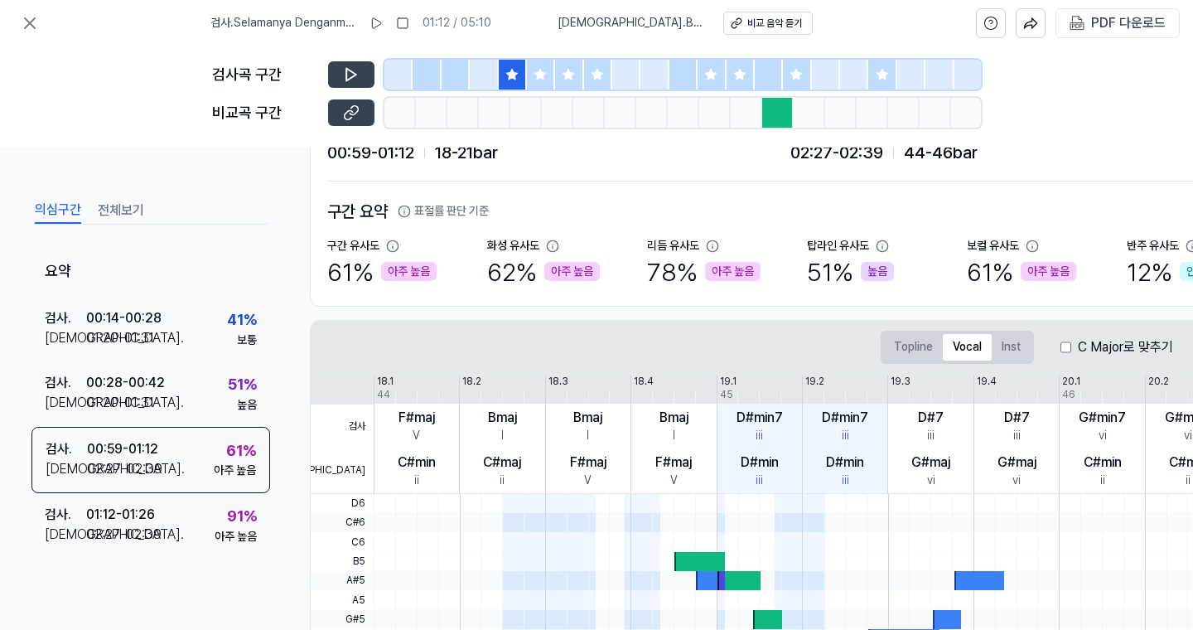
click at [350, 117] on icon at bounding box center [349, 114] width 8 height 9
click at [348, 70] on icon at bounding box center [351, 75] width 10 height 12
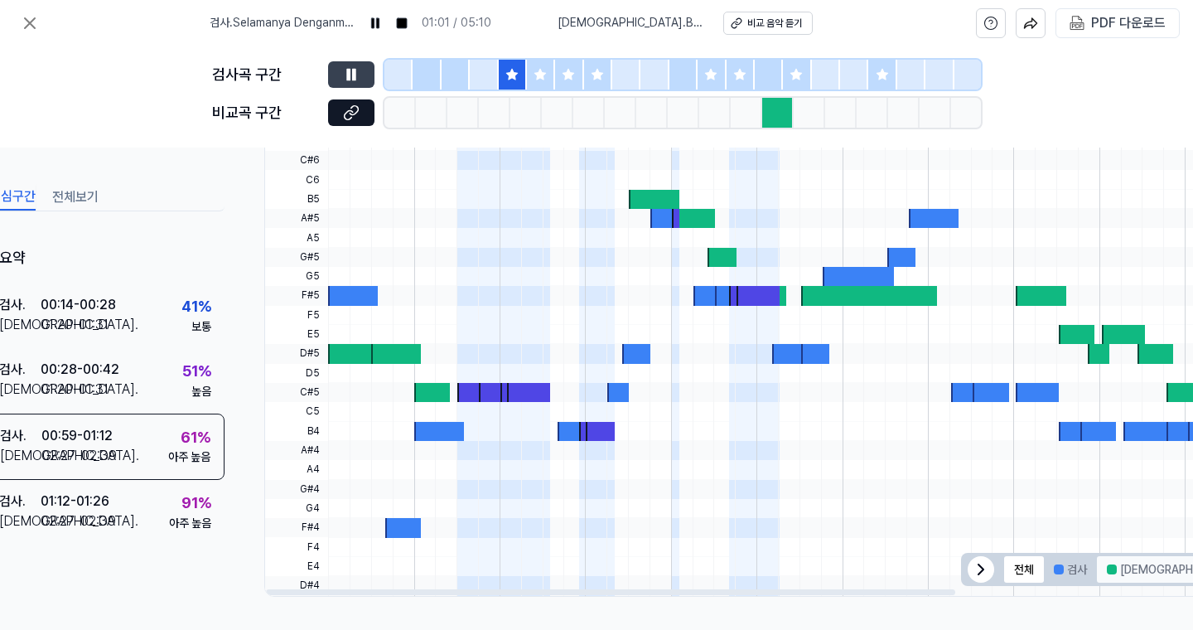
scroll to position [447, 89]
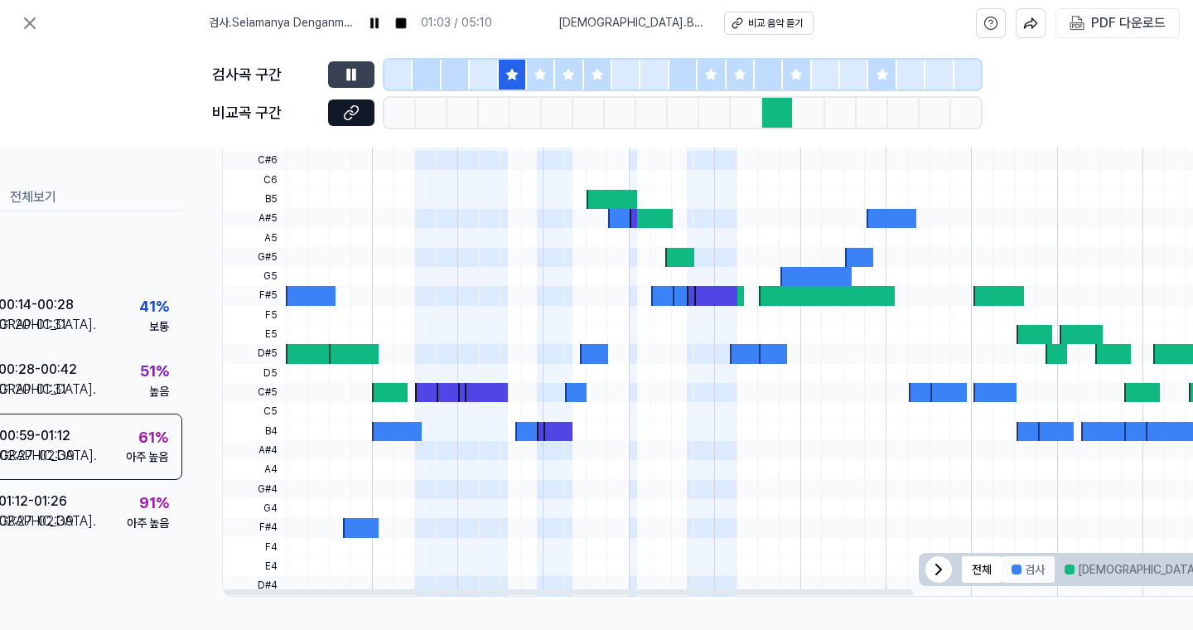
click at [1042, 570] on button "검사" at bounding box center [1028, 569] width 53 height 27
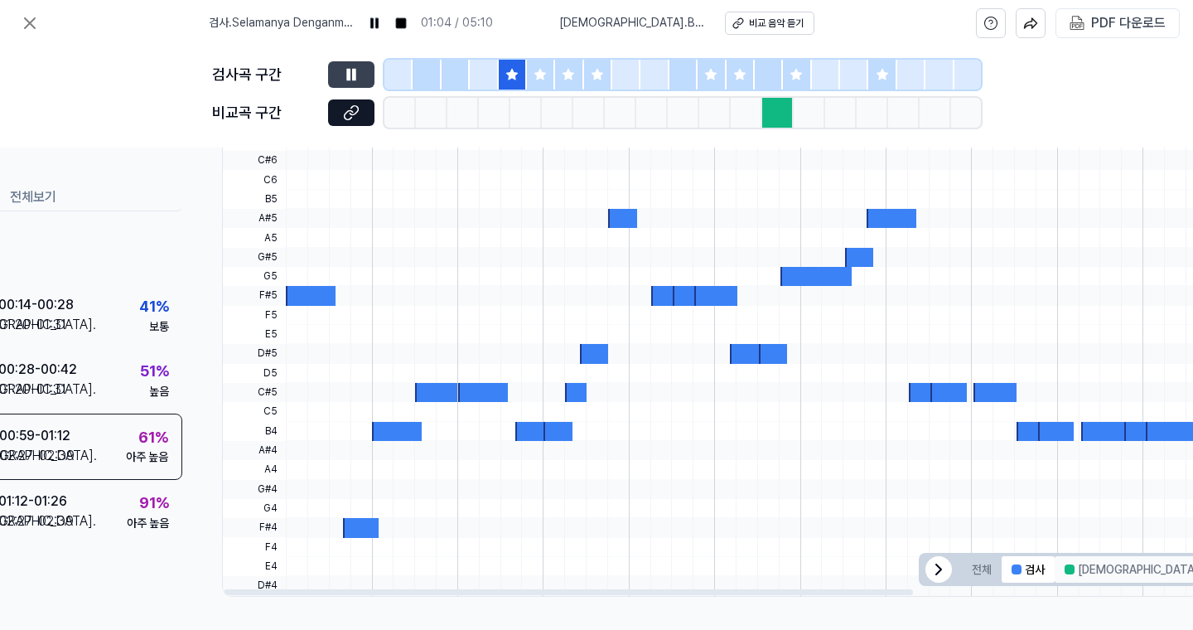
click at [1075, 571] on button "[DEMOGRAPHIC_DATA]" at bounding box center [1131, 569] width 153 height 27
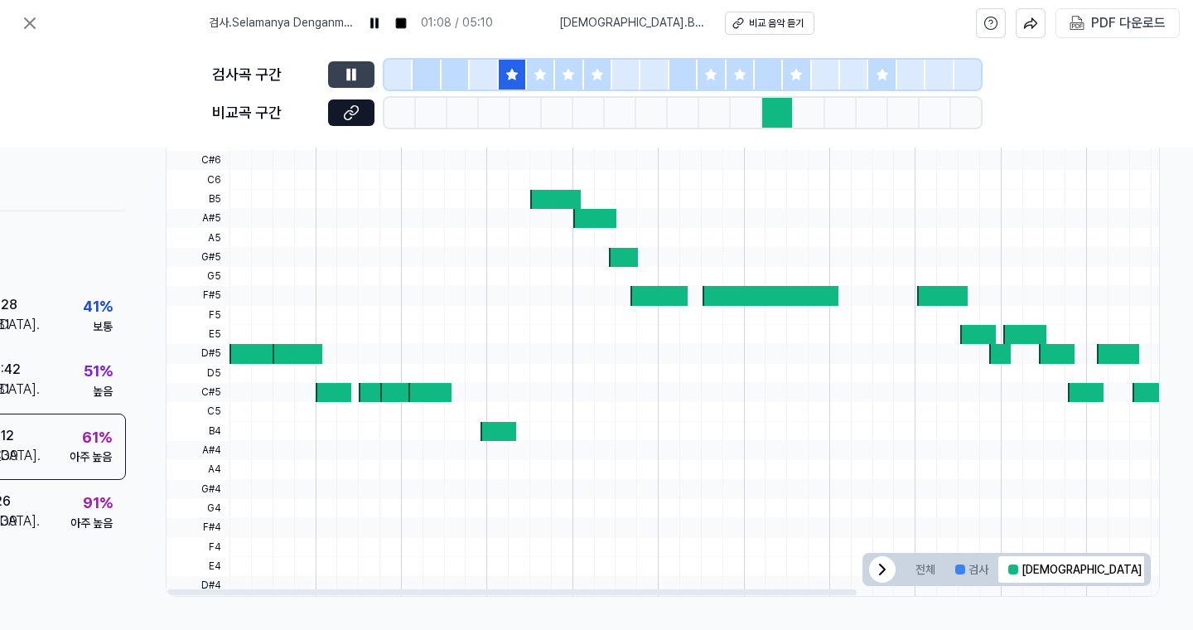
scroll to position [447, 147]
click at [1152, 568] on button "겹치는 부분" at bounding box center [1194, 569] width 85 height 27
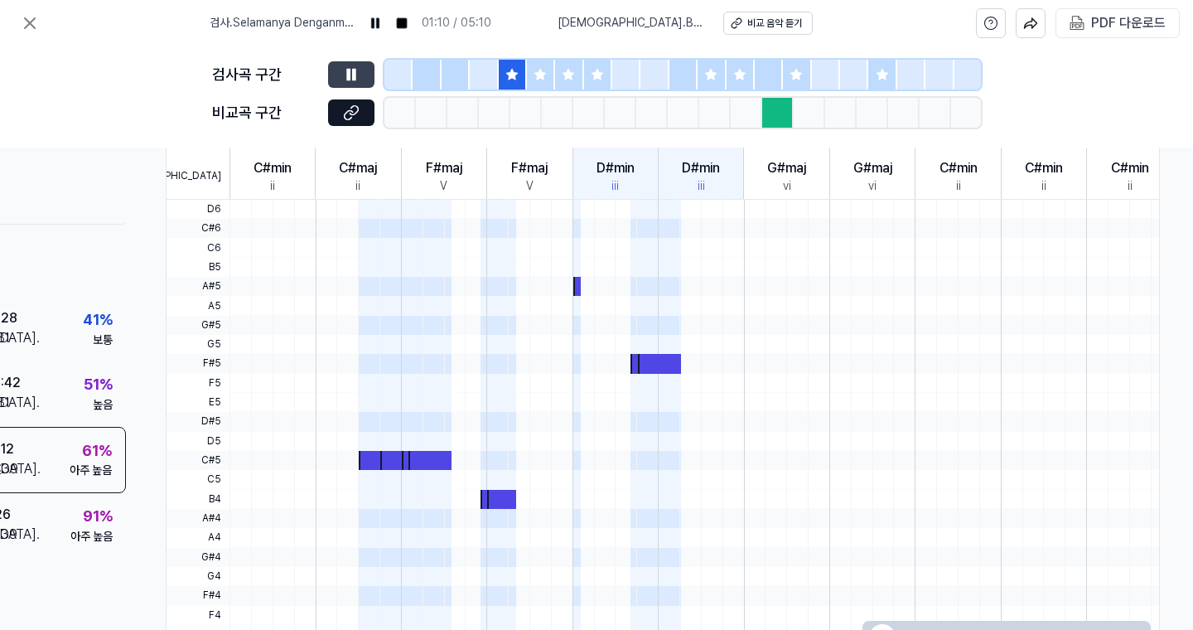
scroll to position [449, 147]
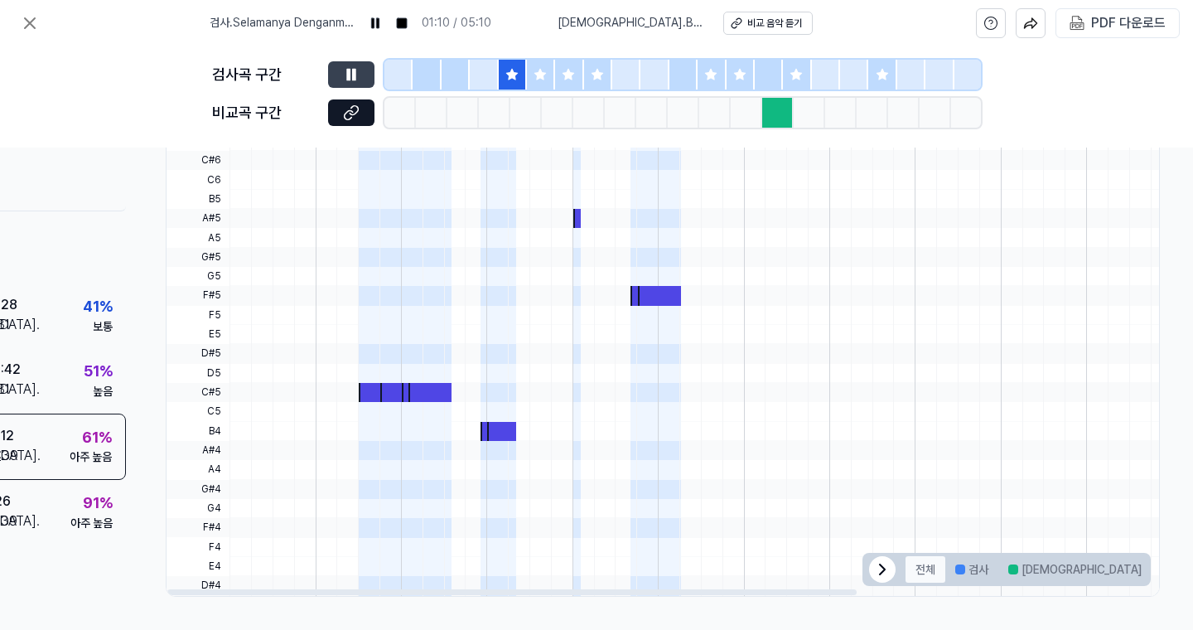
click at [916, 571] on button "전체" at bounding box center [926, 569] width 40 height 27
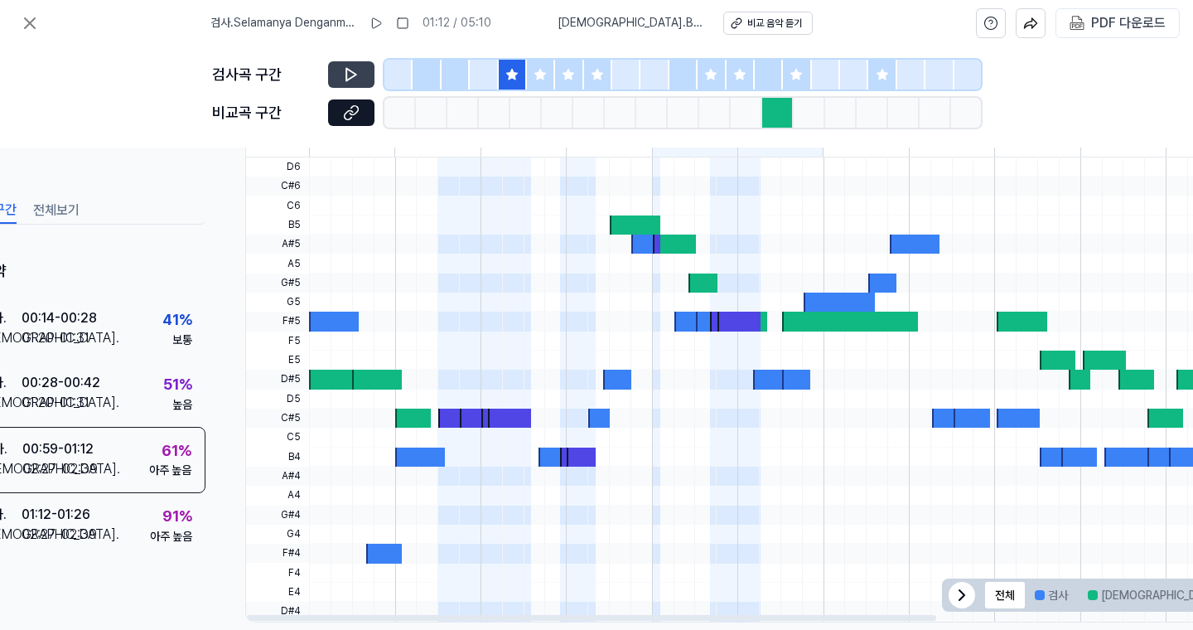
scroll to position [417, 69]
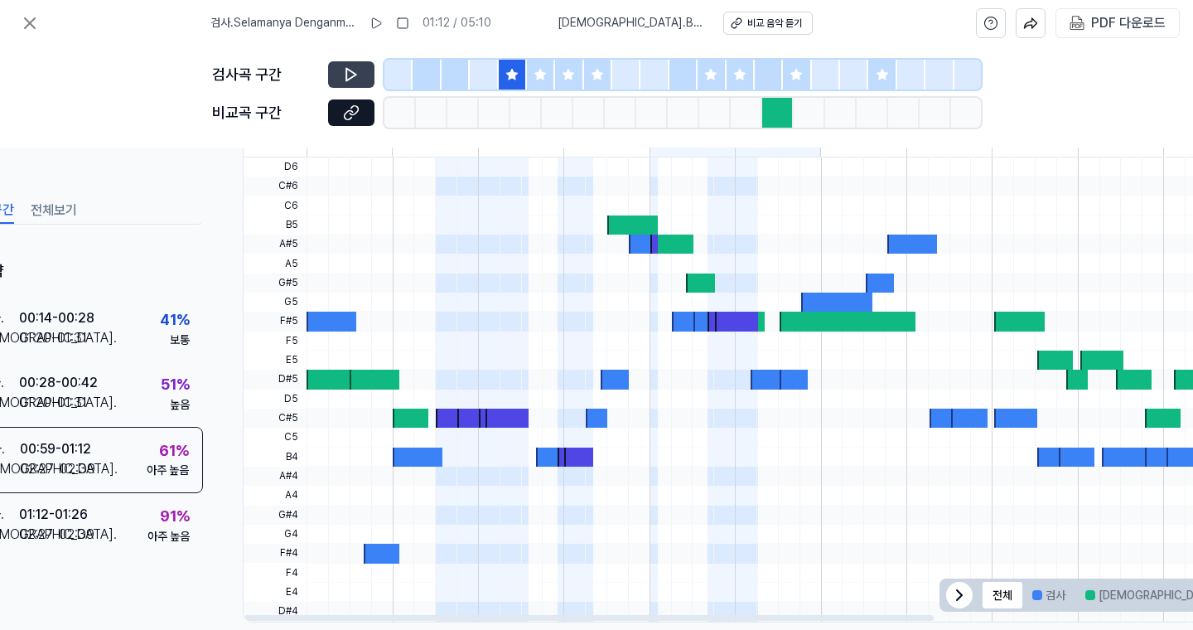
click at [544, 75] on icon at bounding box center [539, 74] width 11 height 11
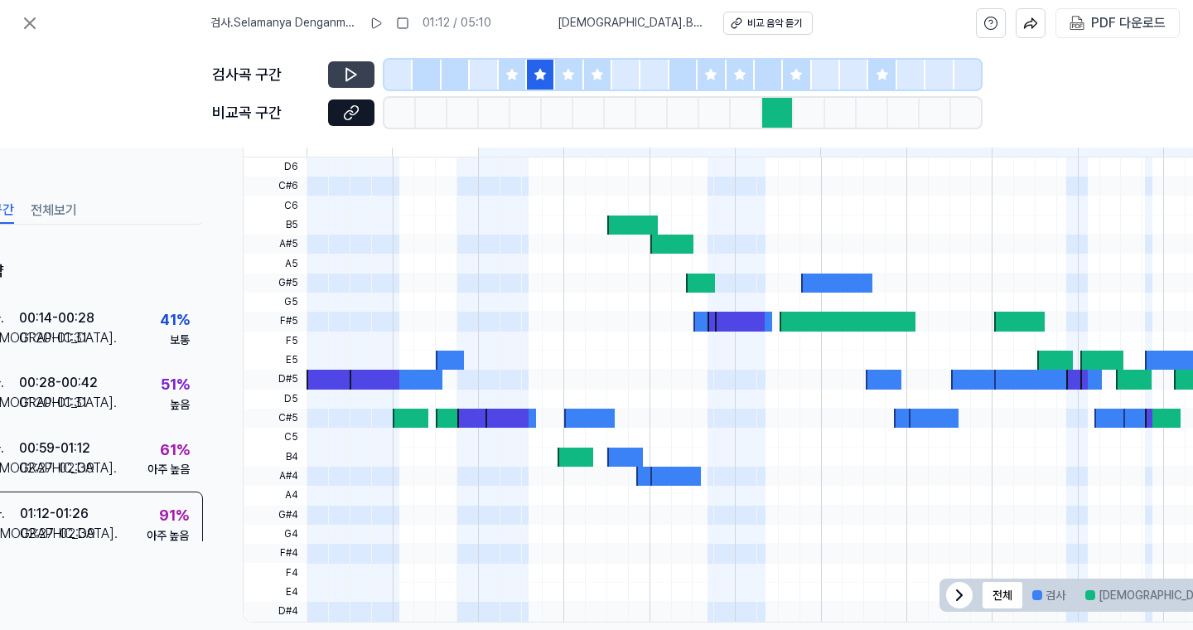
click at [337, 78] on button at bounding box center [351, 74] width 46 height 27
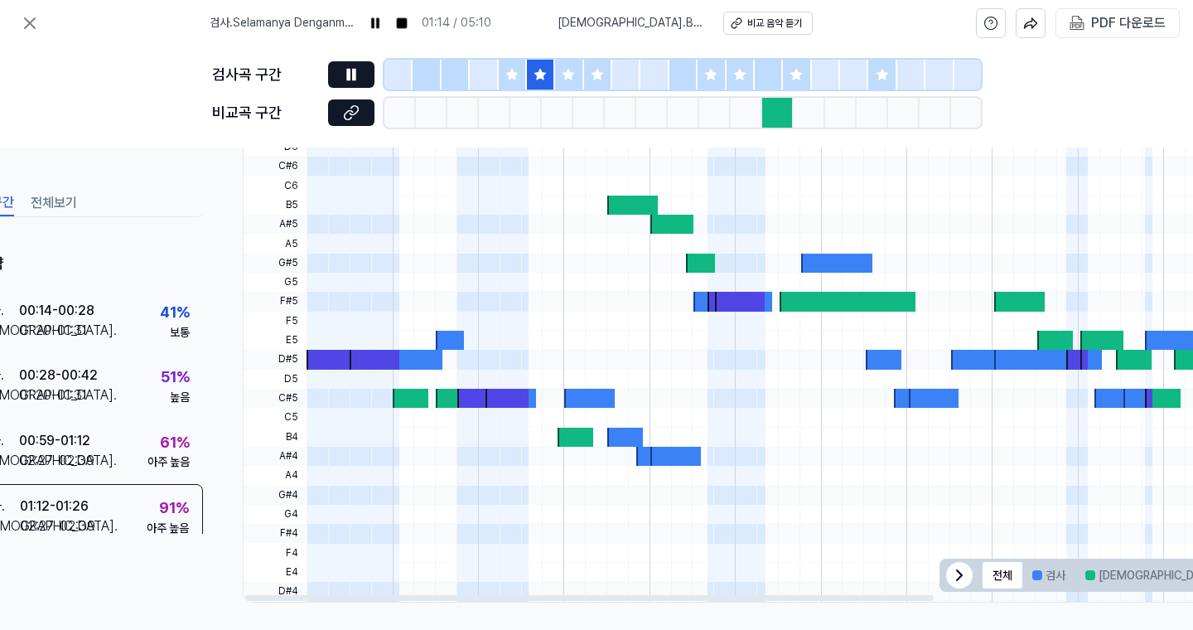
scroll to position [442, 69]
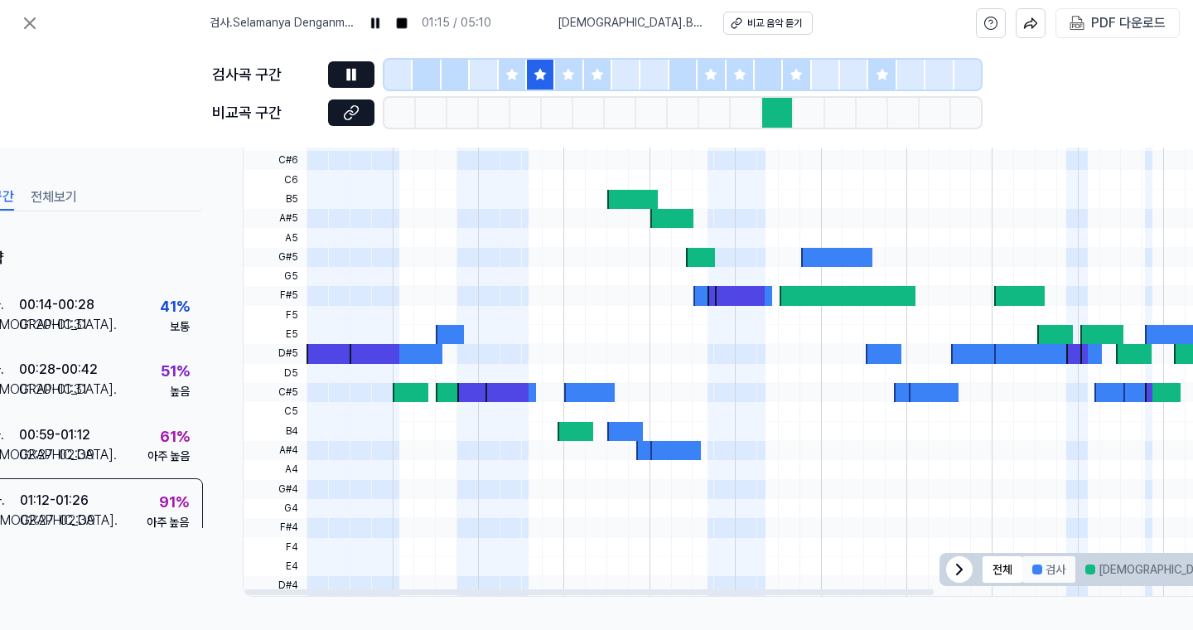
click at [1042, 576] on button "검사" at bounding box center [1048, 569] width 53 height 27
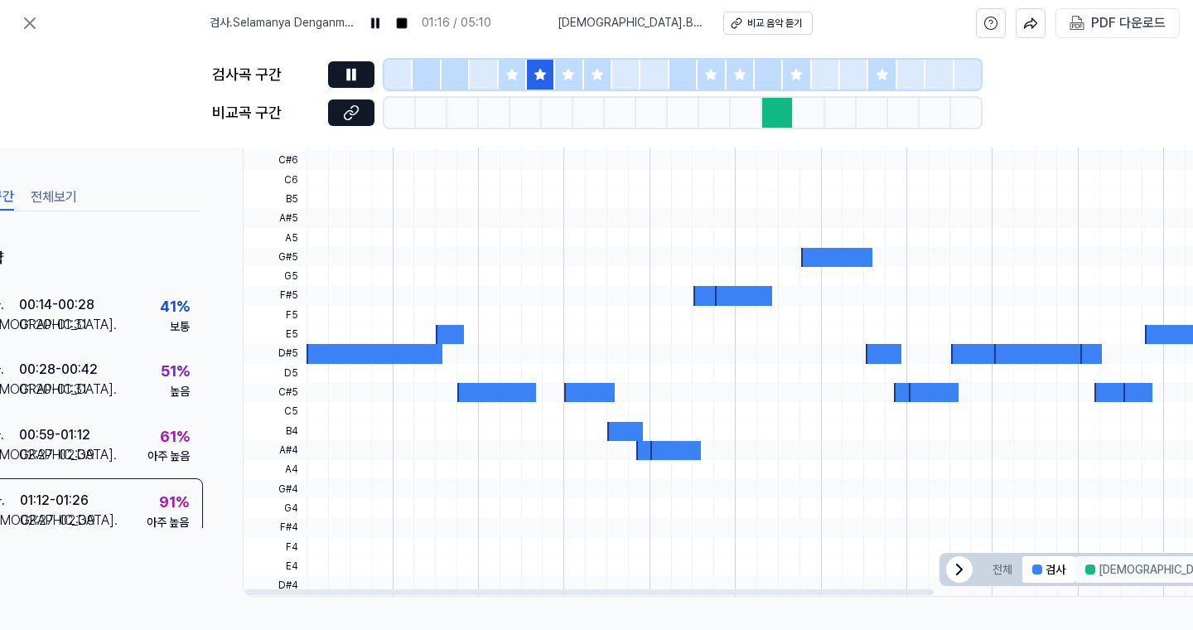
click at [1090, 575] on button "[DEMOGRAPHIC_DATA]" at bounding box center [1152, 569] width 153 height 27
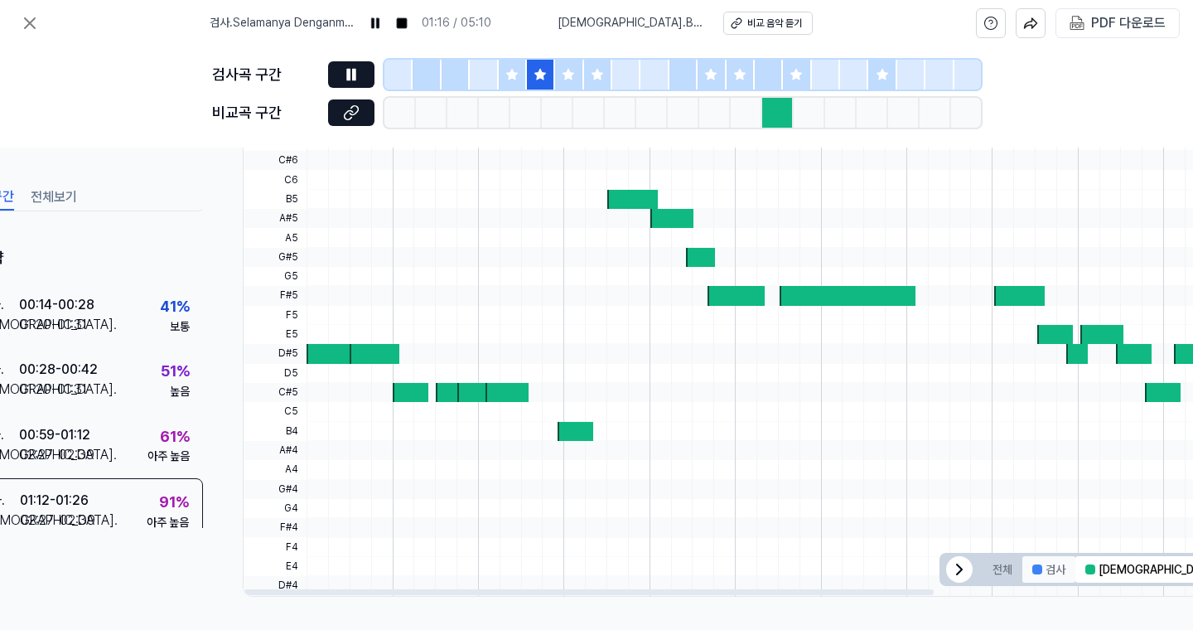
click at [1035, 574] on button "검사" at bounding box center [1048, 569] width 53 height 27
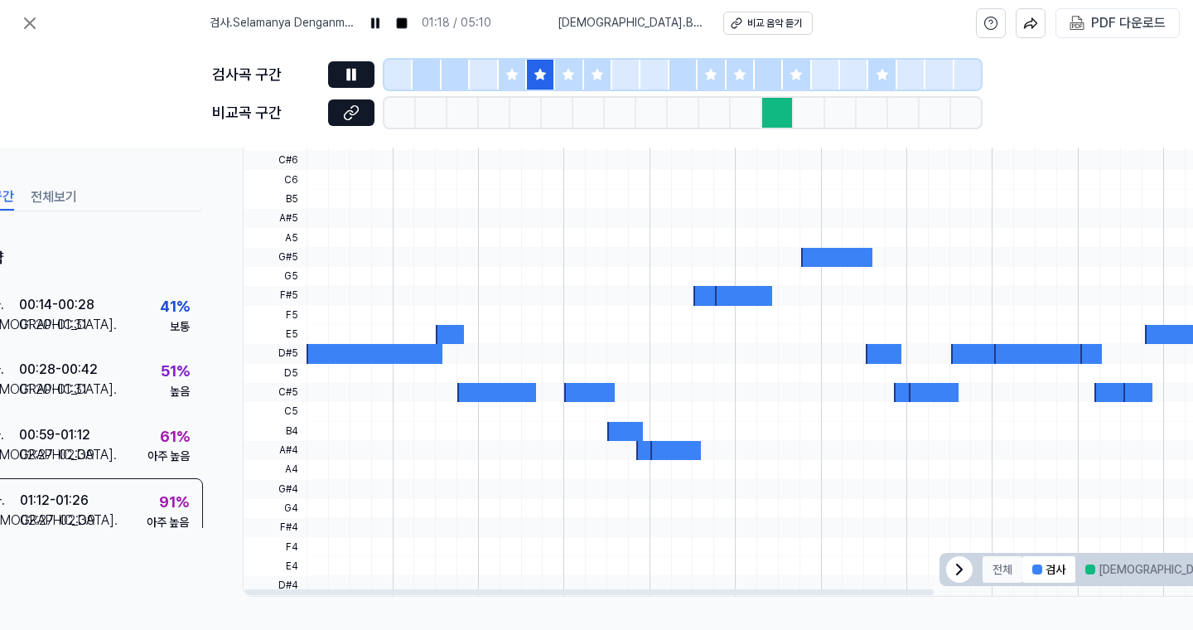
click at [989, 570] on button "전체" at bounding box center [1003, 569] width 40 height 27
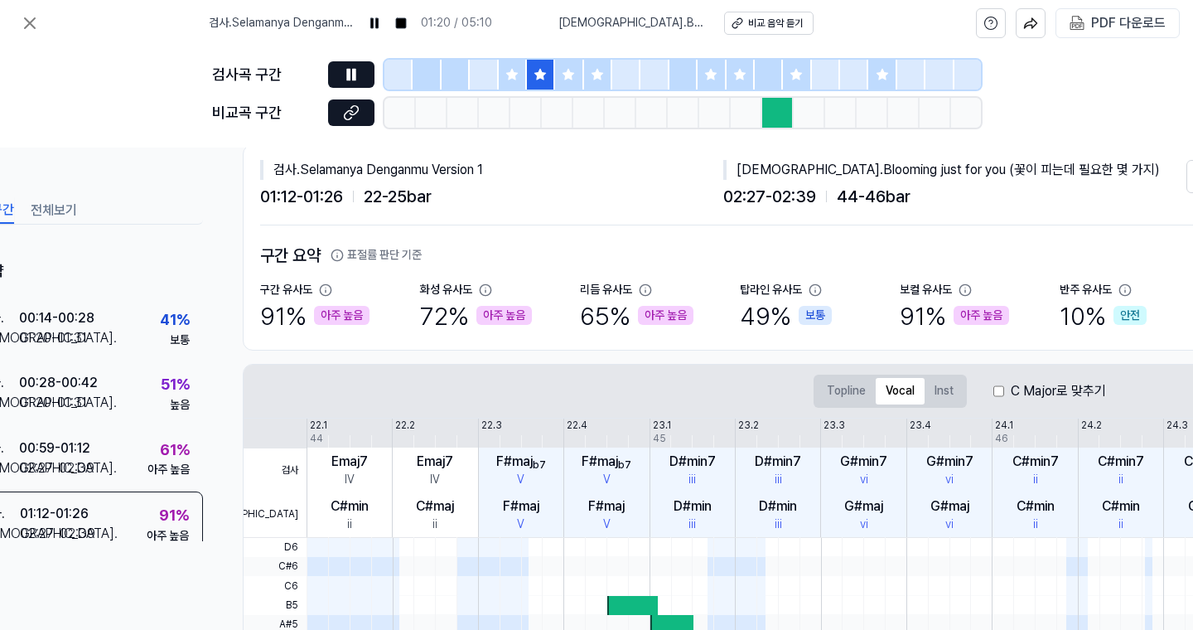
scroll to position [0, 69]
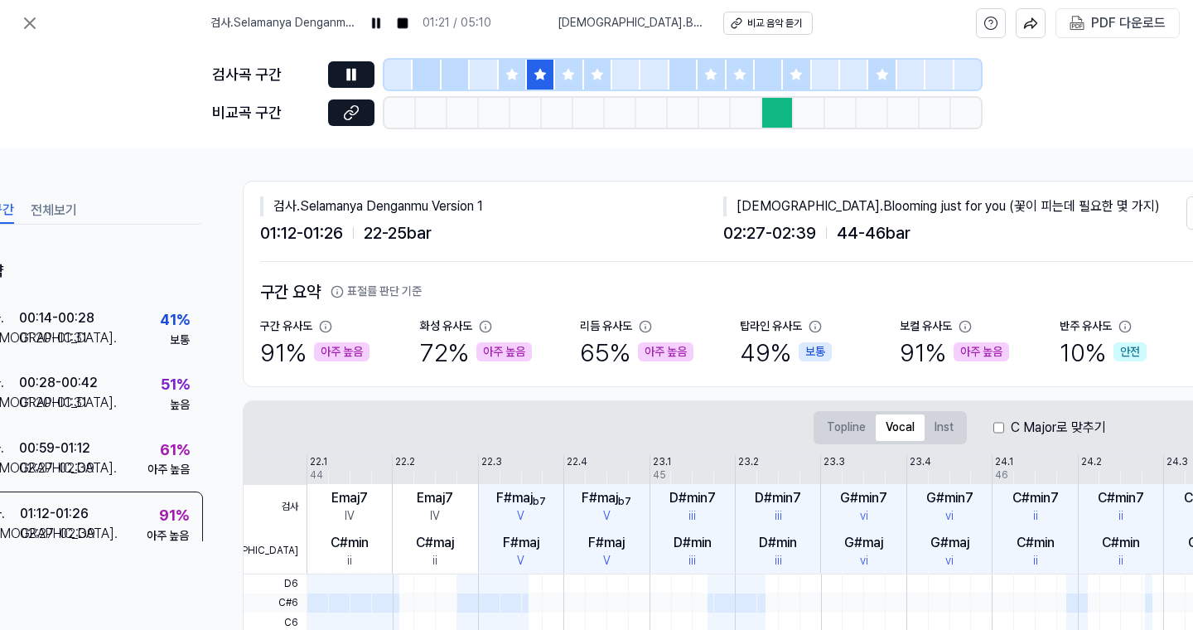
click at [564, 78] on icon at bounding box center [568, 74] width 13 height 13
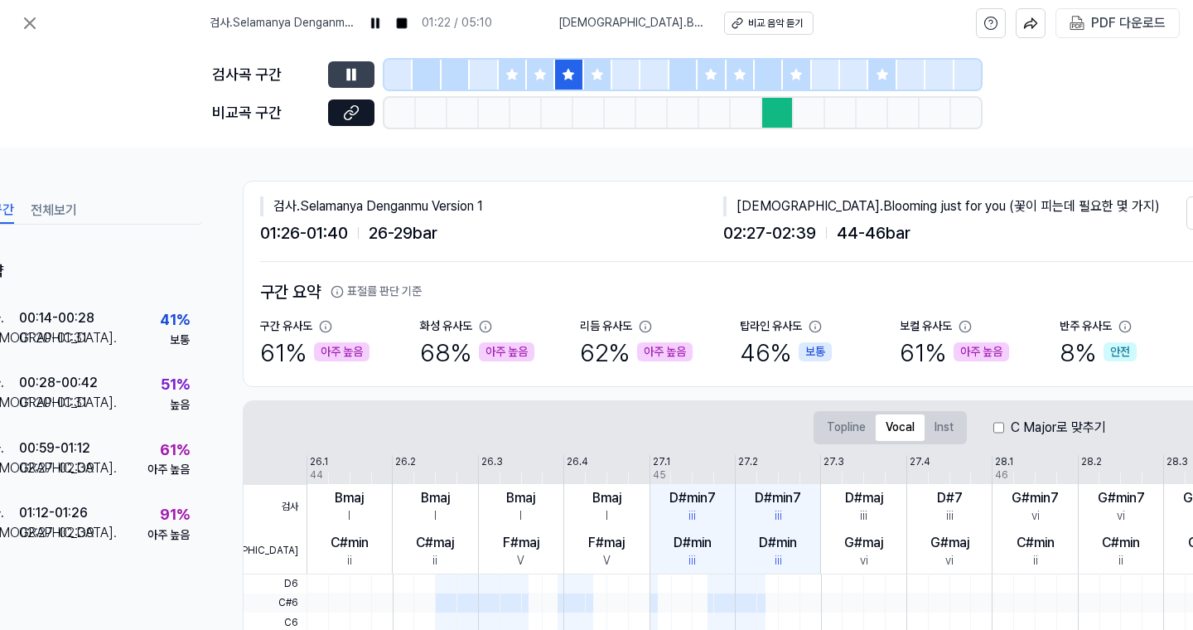
click at [350, 77] on icon at bounding box center [348, 74] width 2 height 11
click at [362, 77] on button at bounding box center [351, 74] width 46 height 27
click at [357, 77] on icon at bounding box center [351, 74] width 17 height 17
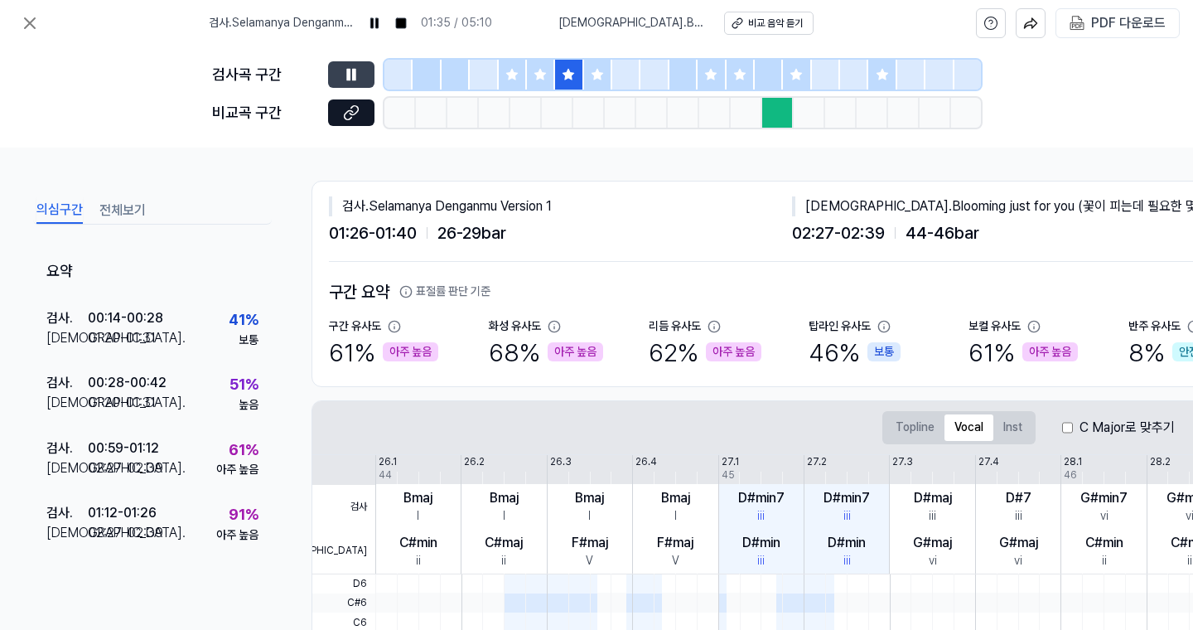
click at [587, 78] on div at bounding box center [598, 75] width 28 height 30
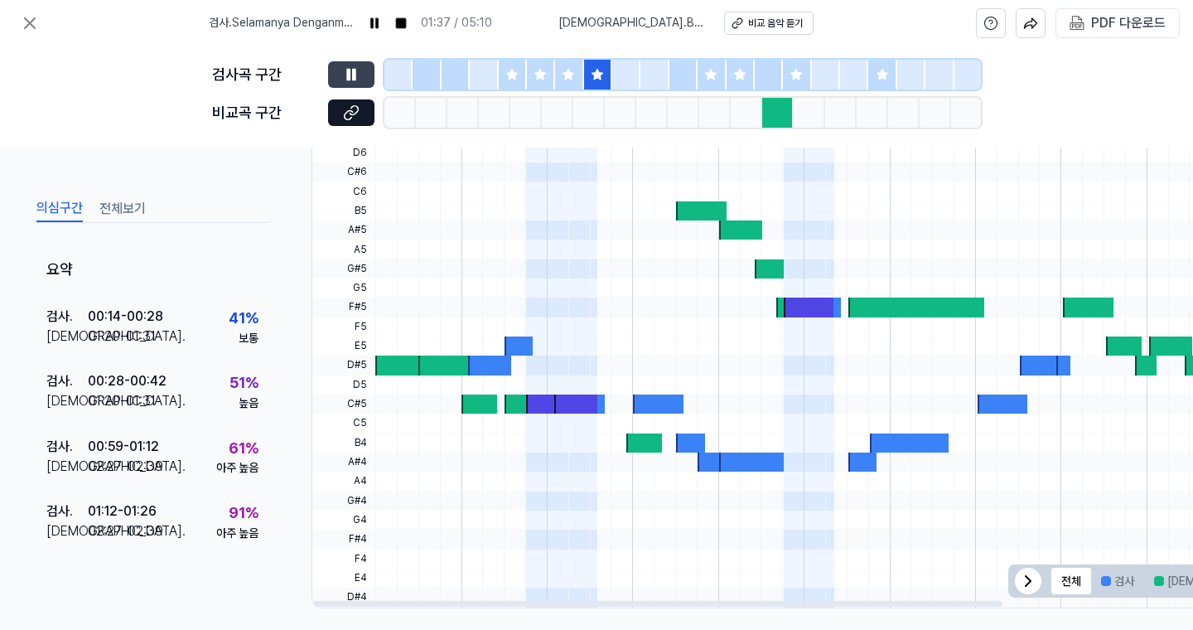
scroll to position [432, 0]
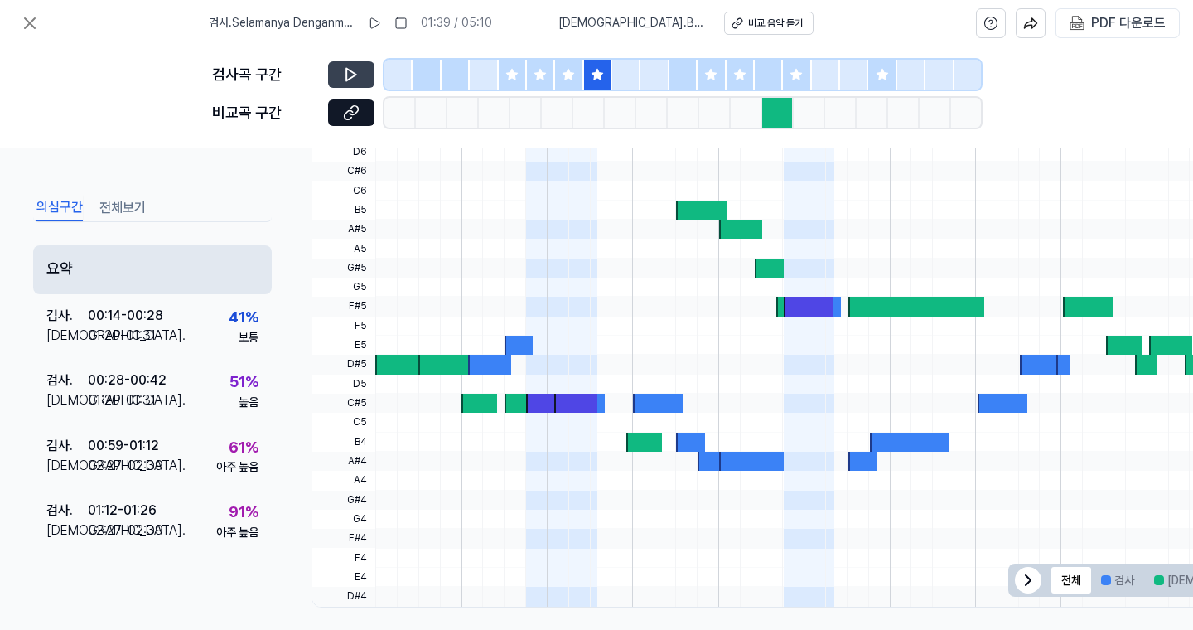
click at [123, 251] on div "요약" at bounding box center [152, 269] width 239 height 49
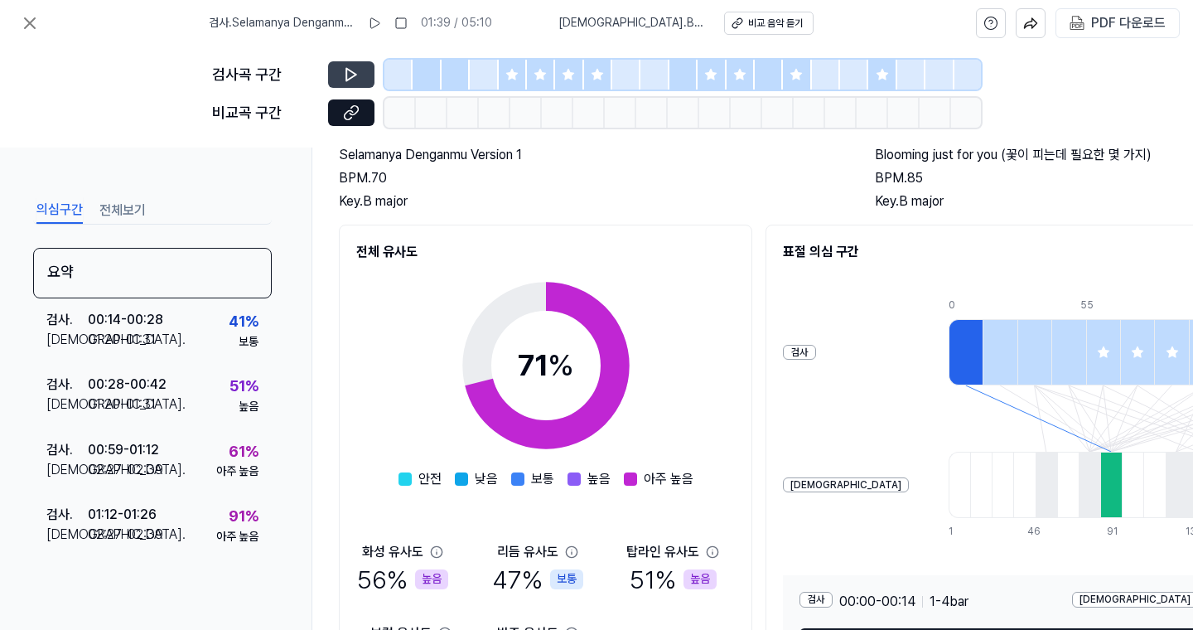
scroll to position [255, 0]
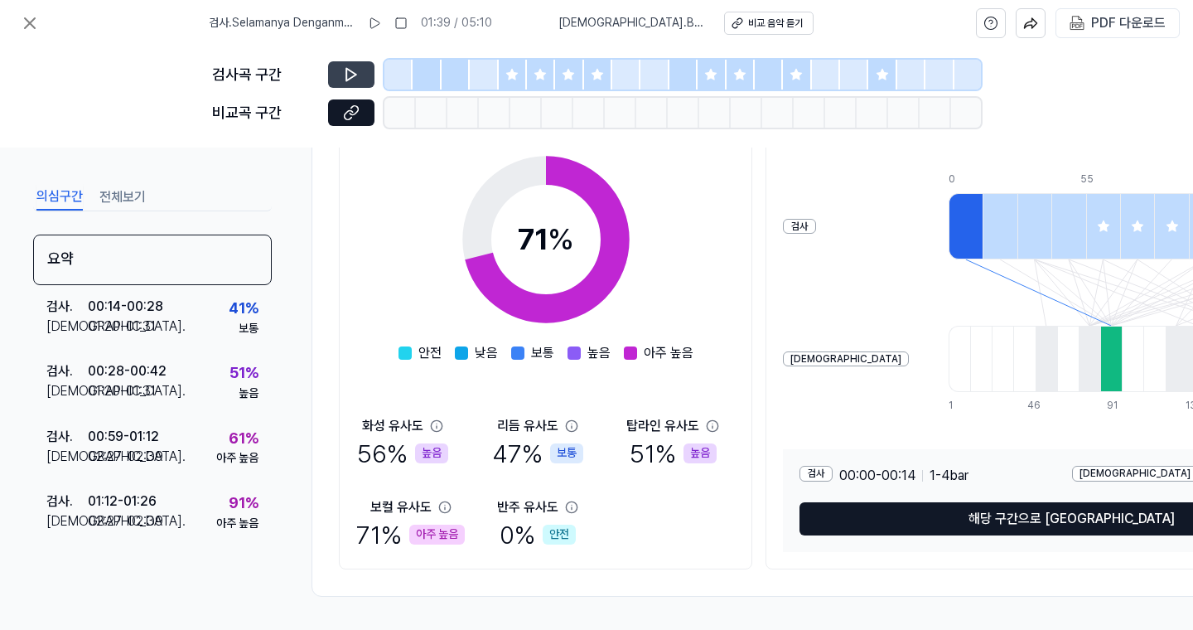
click at [515, 74] on icon at bounding box center [511, 74] width 11 height 11
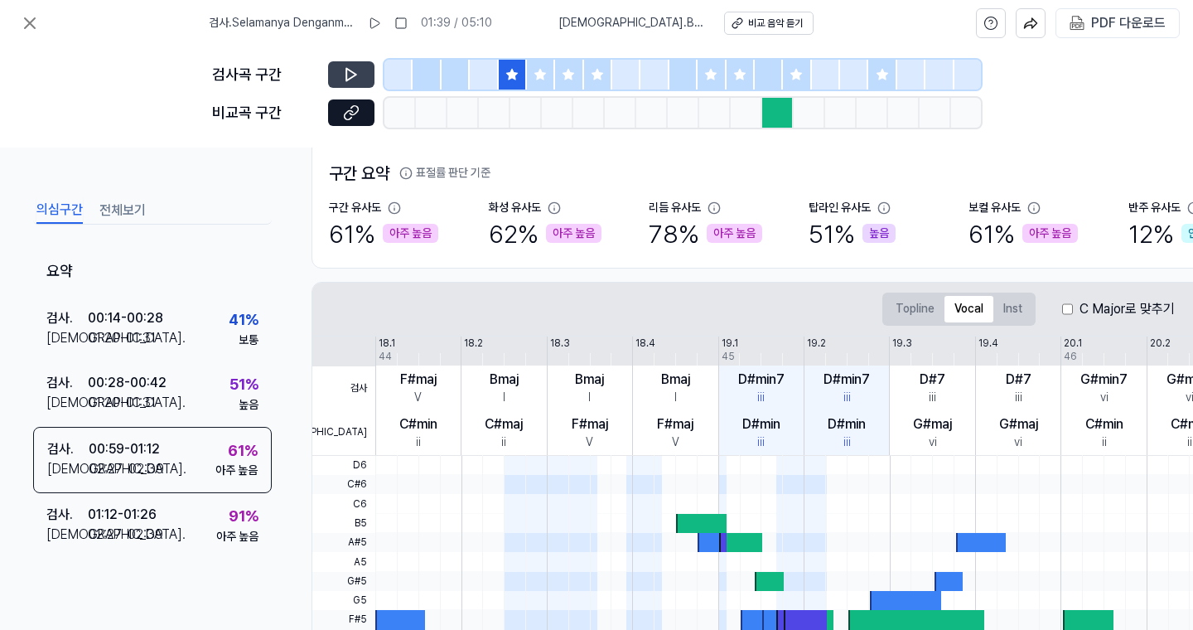
scroll to position [0, 0]
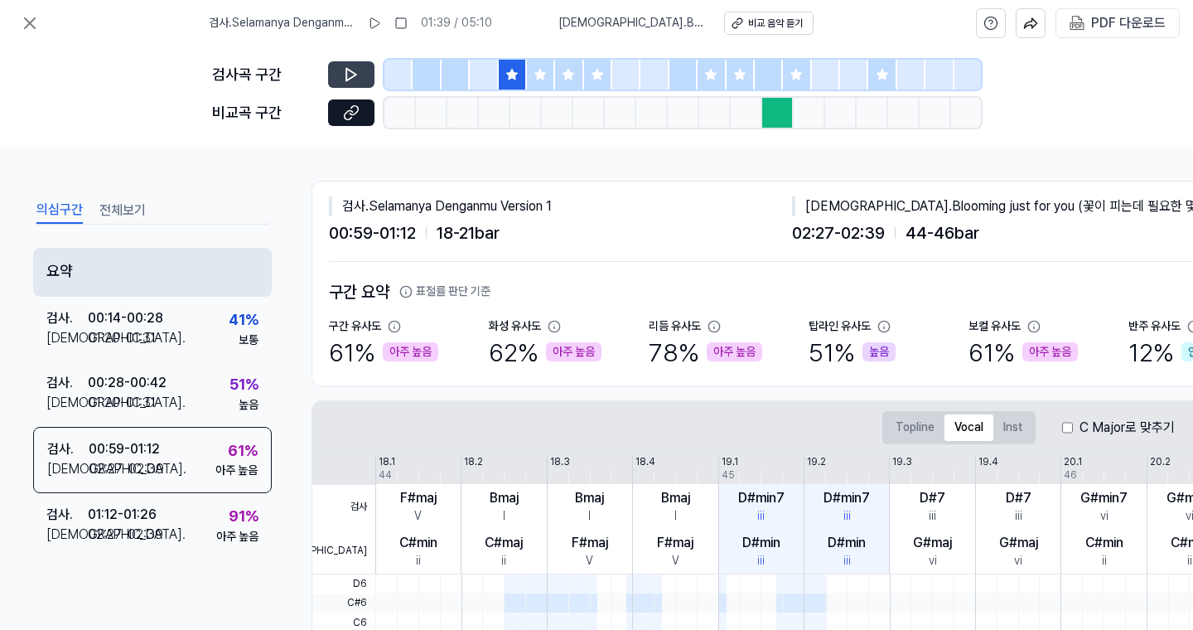
click at [164, 269] on div "요약" at bounding box center [152, 272] width 239 height 49
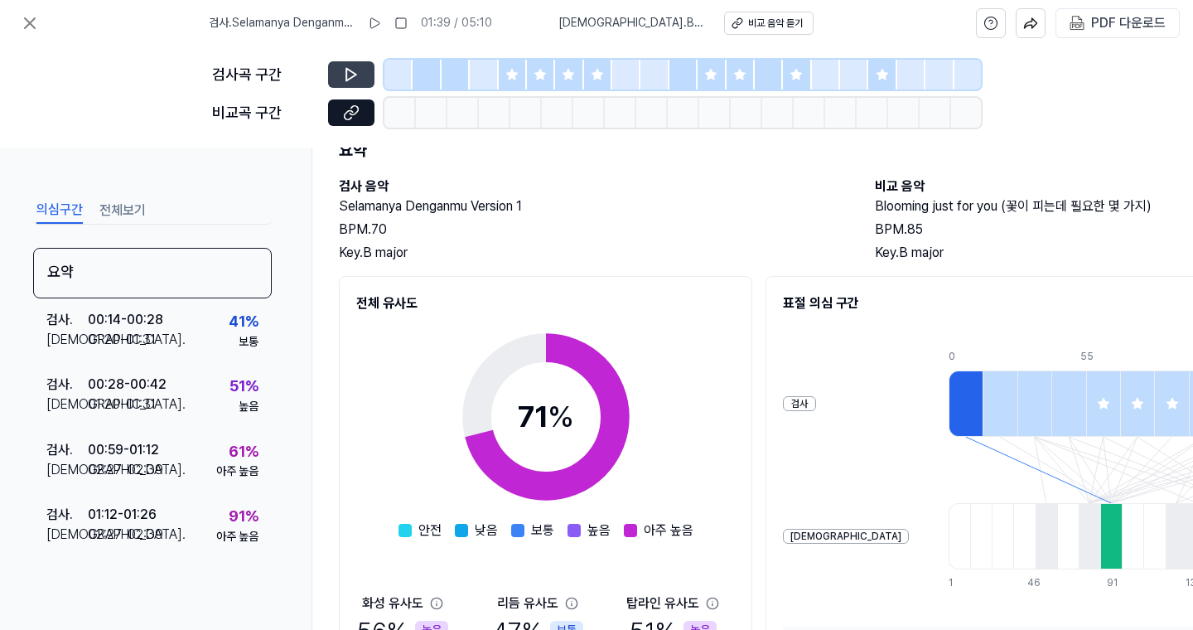
scroll to position [255, 0]
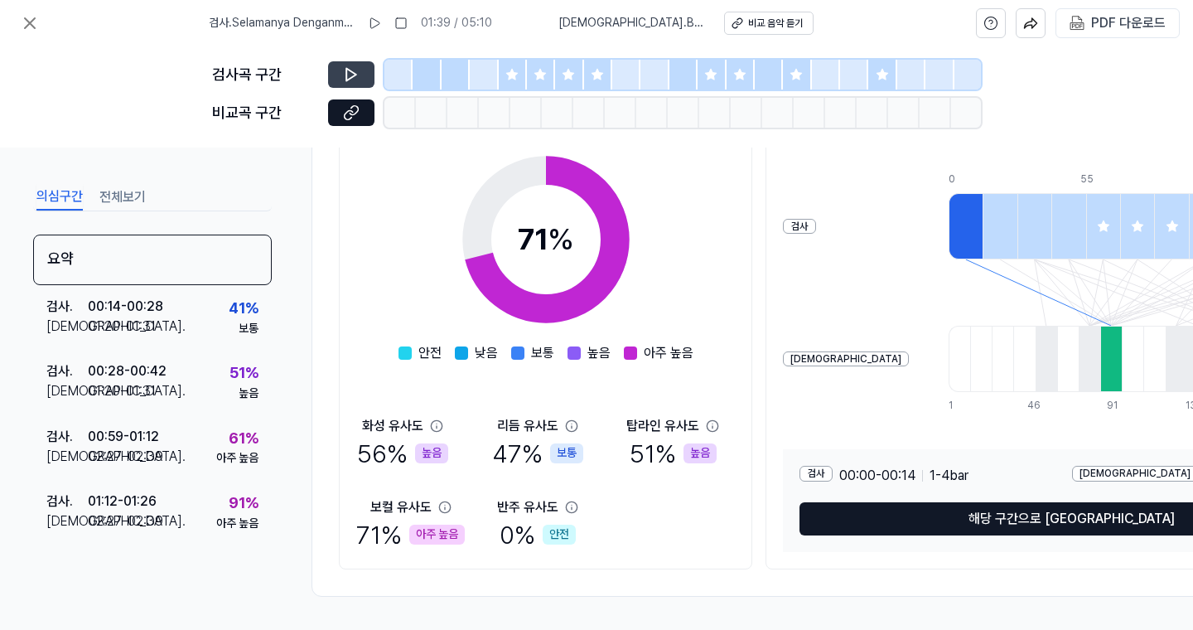
click at [426, 80] on div at bounding box center [427, 75] width 28 height 30
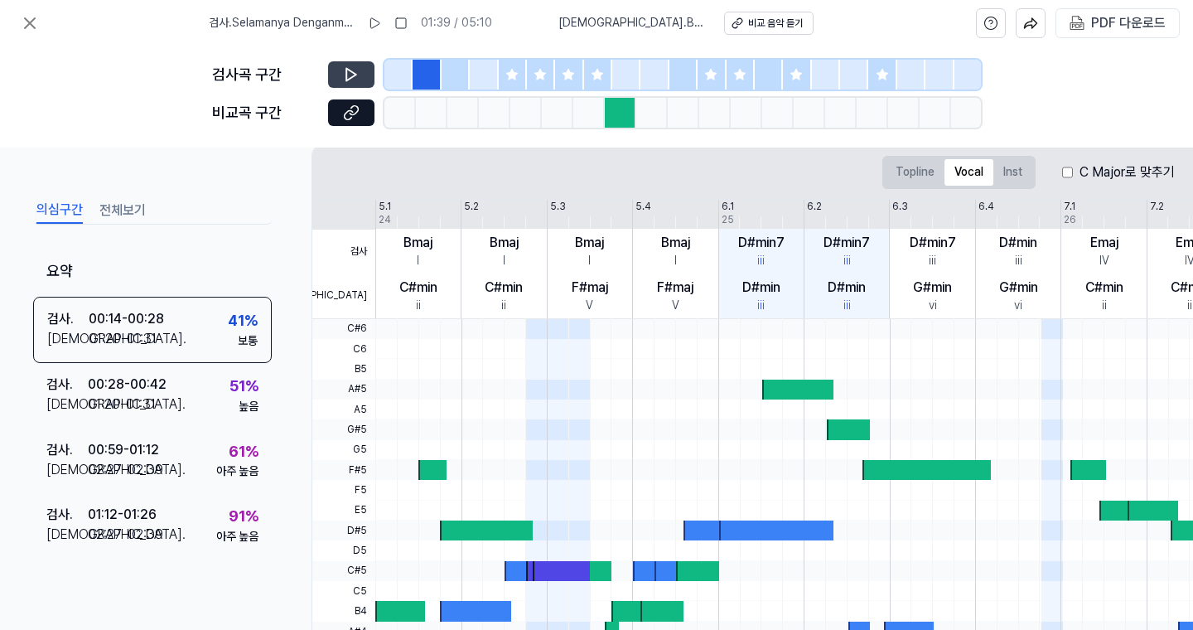
click at [360, 77] on button at bounding box center [351, 74] width 46 height 27
click at [353, 74] on icon at bounding box center [354, 74] width 2 height 11
click at [404, 22] on icon at bounding box center [400, 23] width 13 height 13
click at [391, 25] on button at bounding box center [399, 23] width 27 height 27
click at [380, 26] on icon at bounding box center [372, 23] width 13 height 13
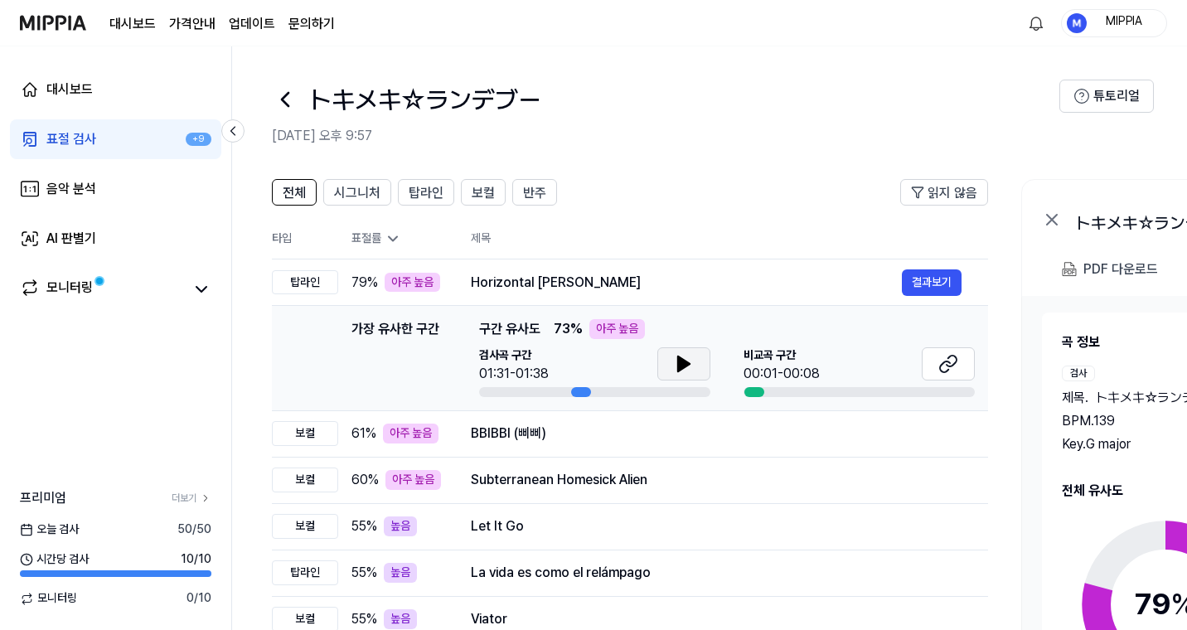
click at [687, 365] on icon at bounding box center [684, 363] width 12 height 15
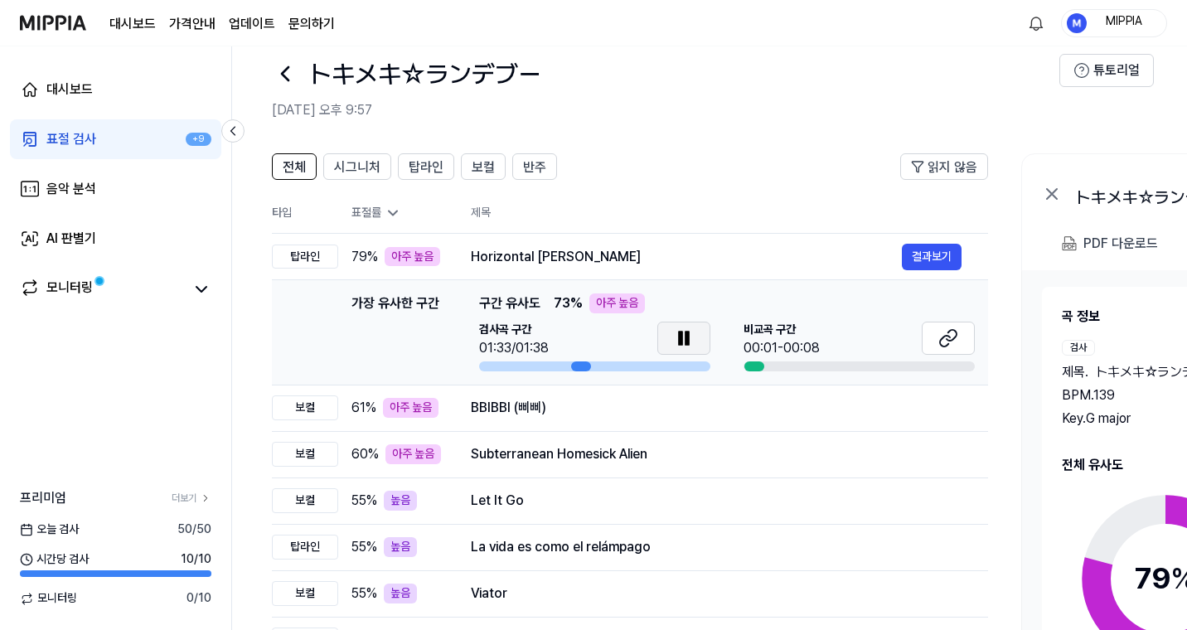
scroll to position [29, 0]
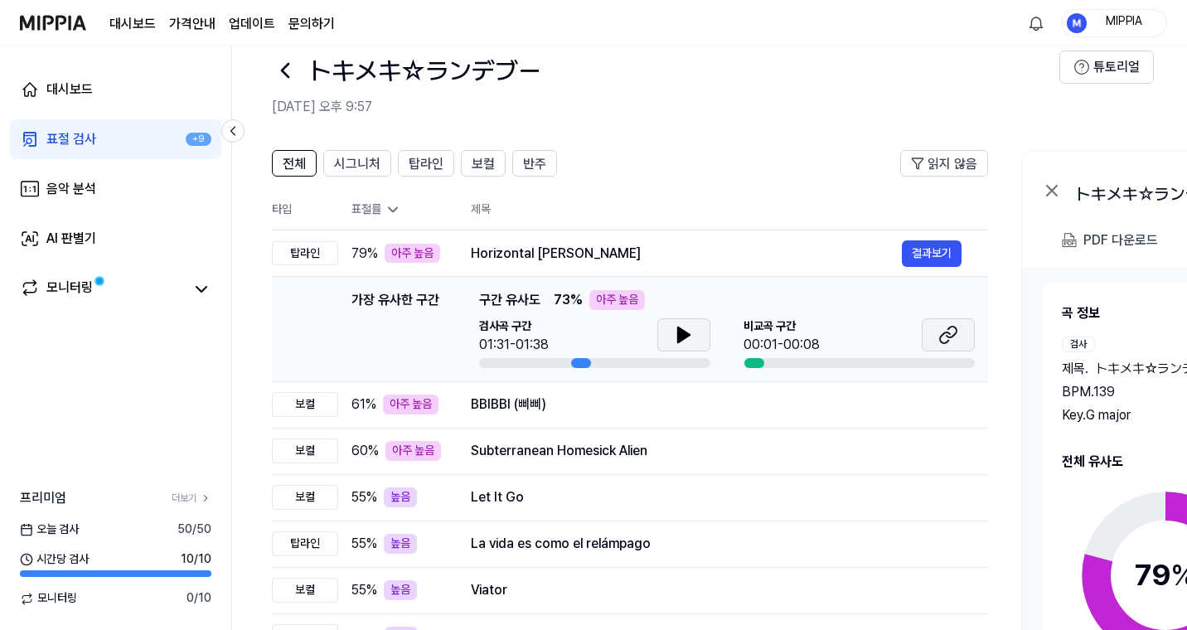
click at [954, 342] on icon at bounding box center [948, 335] width 20 height 20
click at [645, 395] on div "BBIBBI (삐삐)" at bounding box center [686, 404] width 431 height 20
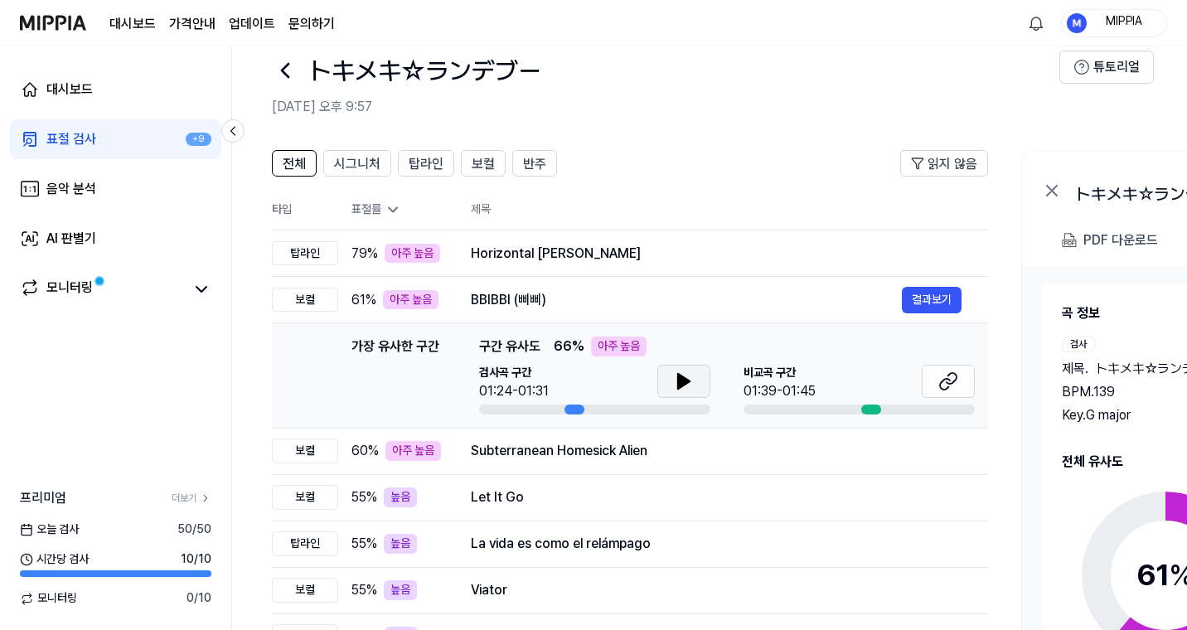
click at [688, 374] on icon at bounding box center [684, 381] width 20 height 20
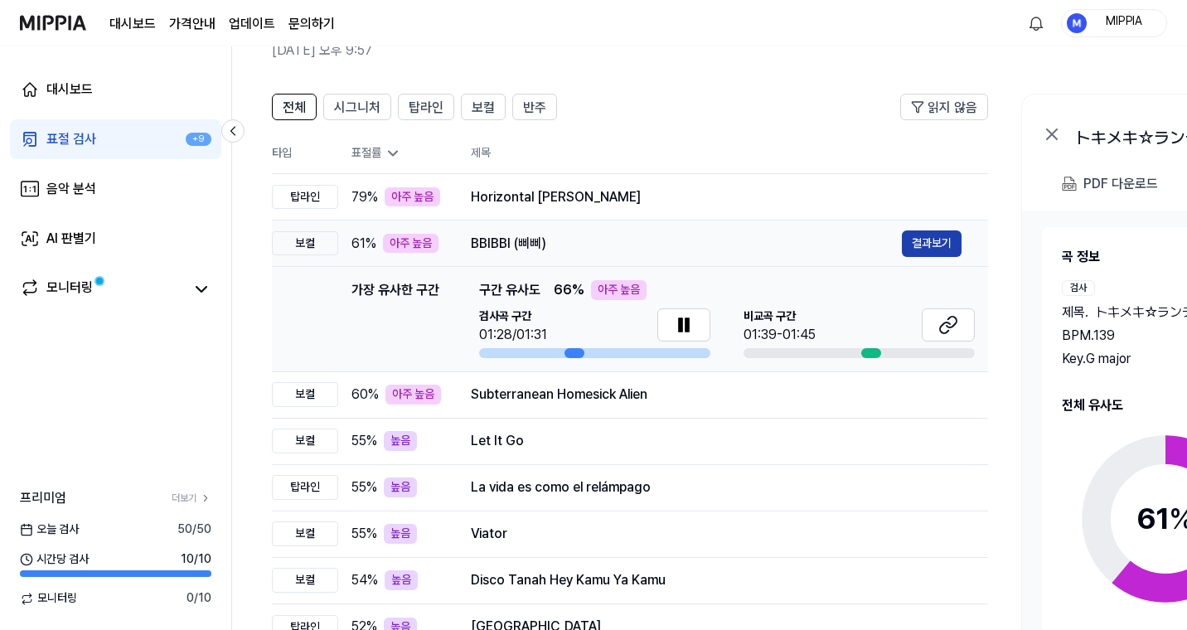
click at [936, 243] on button "결과보기" at bounding box center [932, 243] width 60 height 27
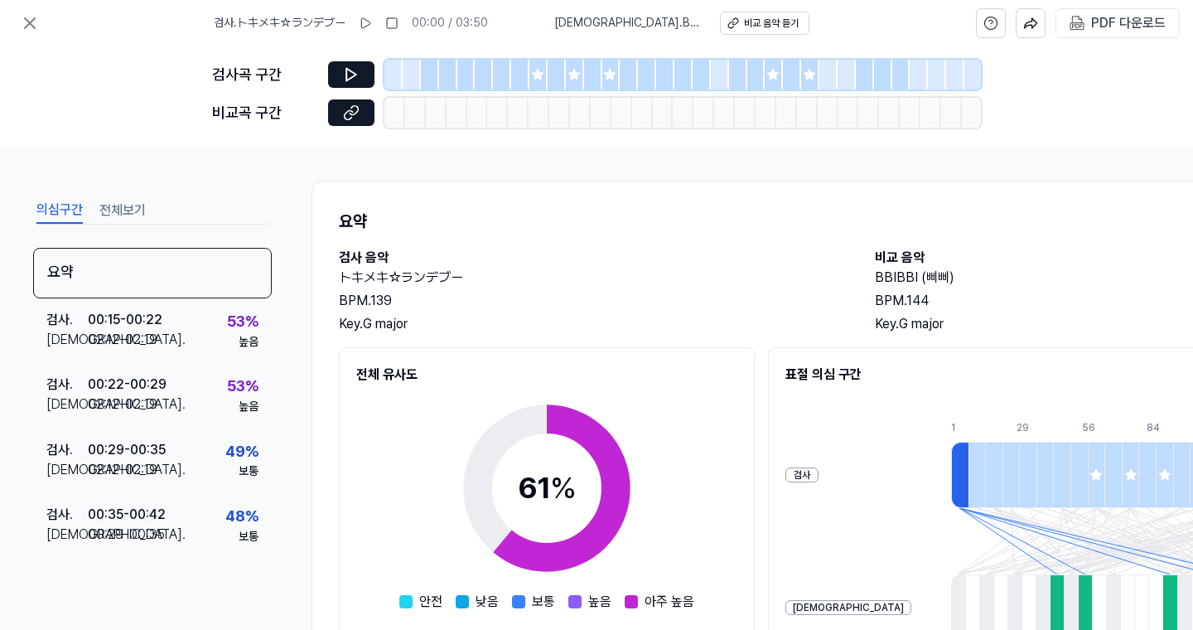
click at [541, 75] on icon at bounding box center [537, 74] width 11 height 11
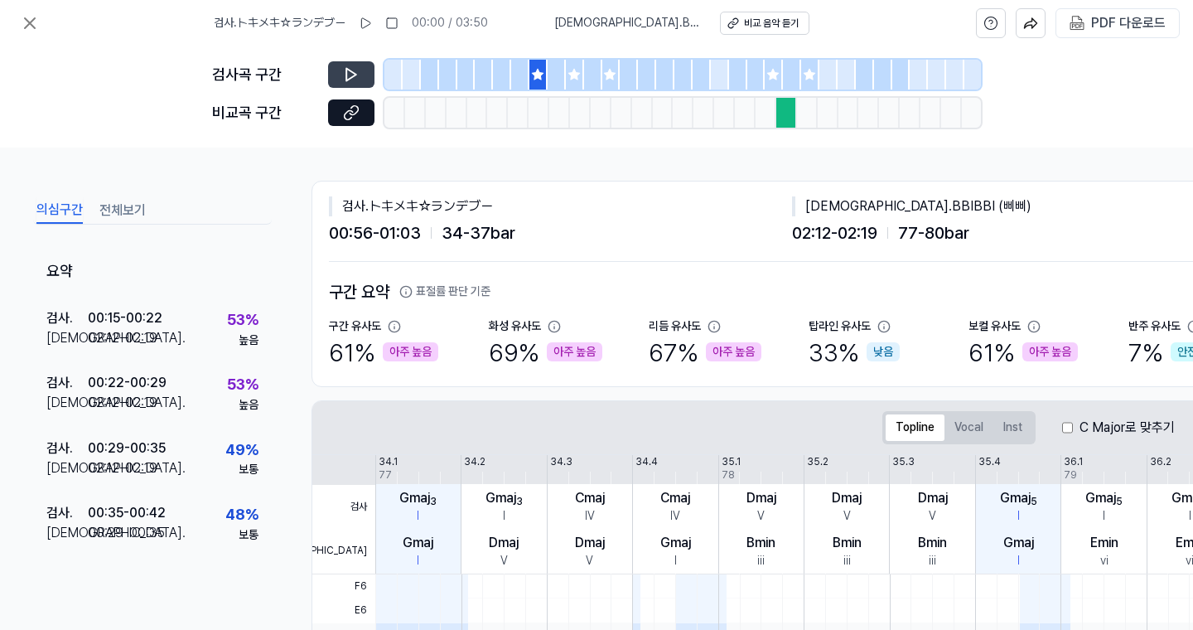
click at [358, 73] on icon at bounding box center [351, 74] width 17 height 17
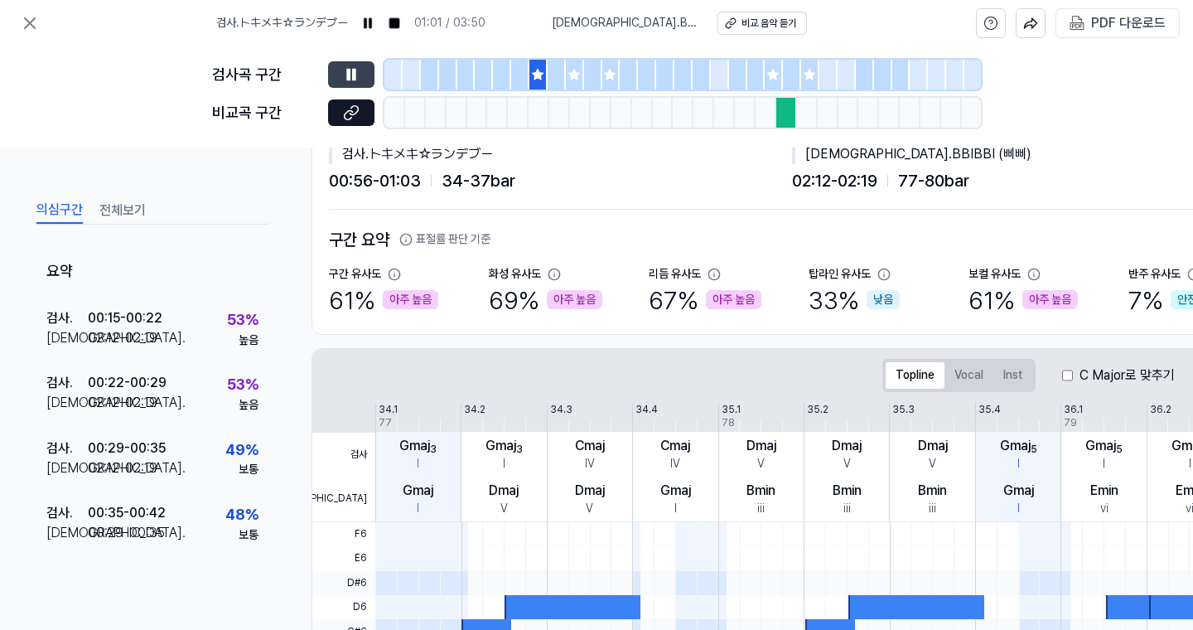
scroll to position [49, 0]
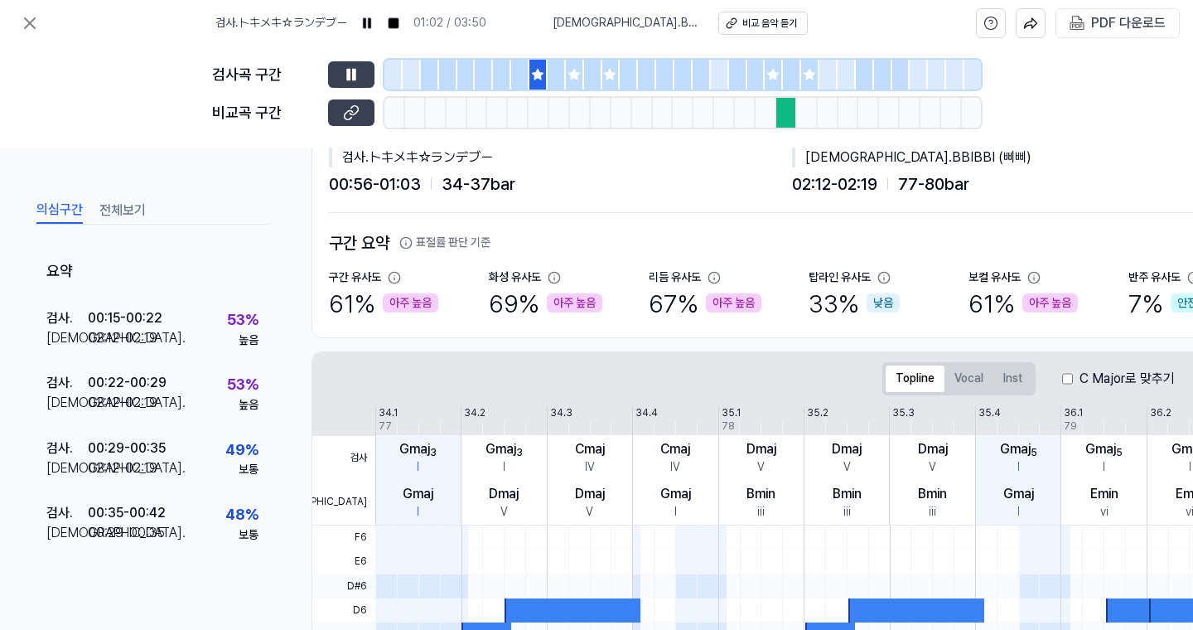
click at [354, 112] on icon at bounding box center [351, 112] width 17 height 17
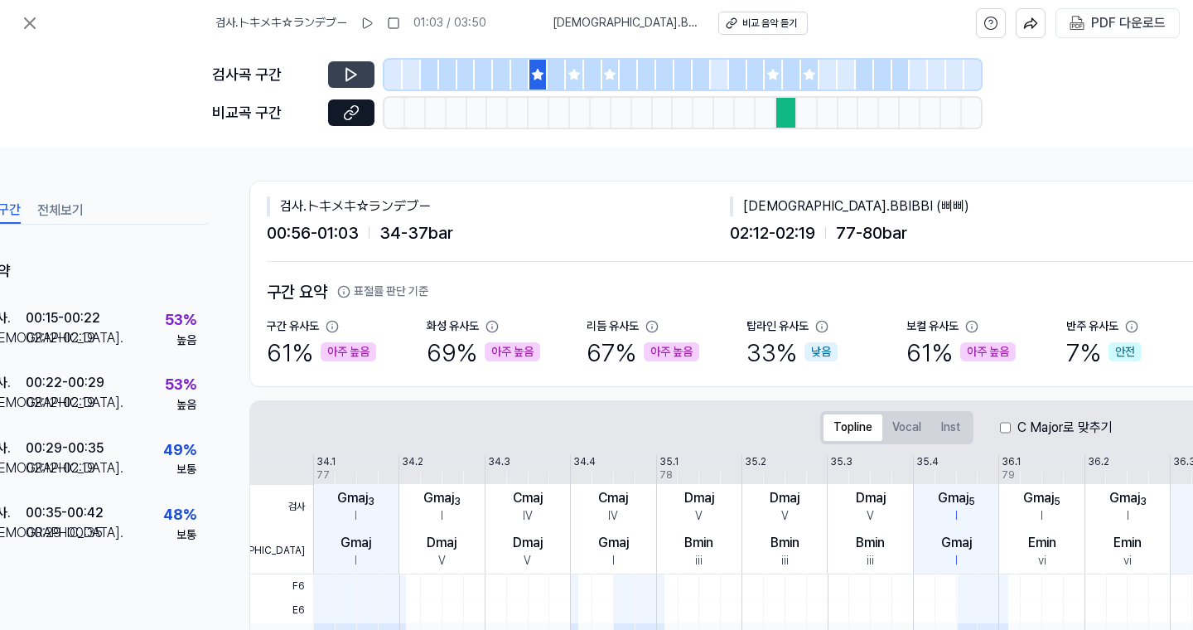
scroll to position [0, 0]
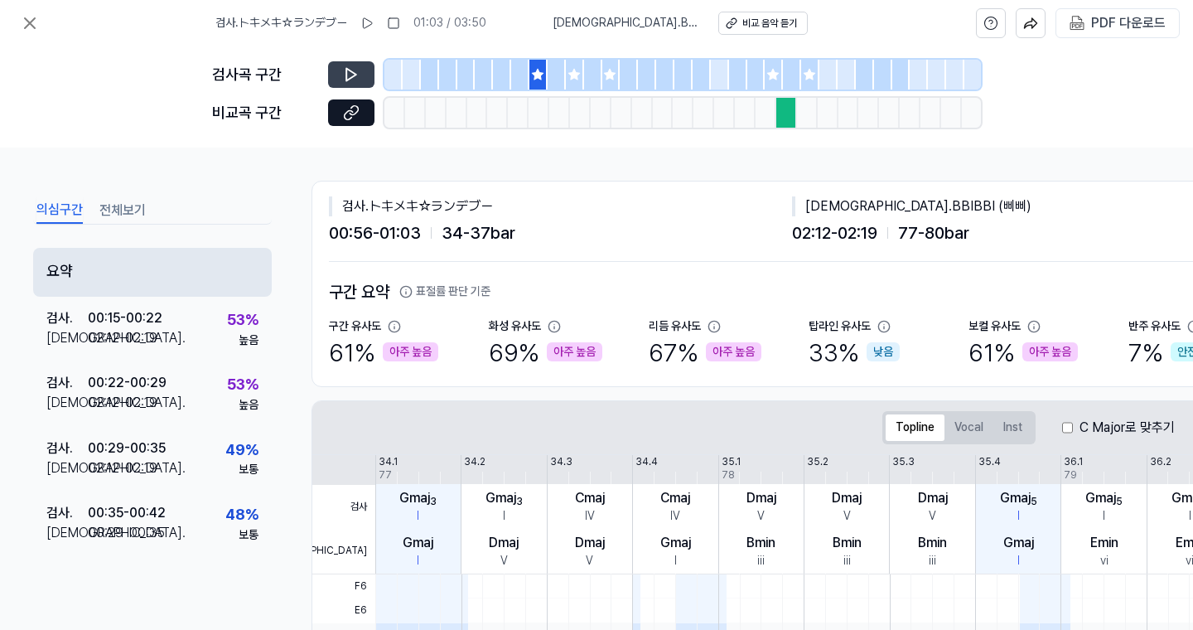
click at [197, 278] on div "요약" at bounding box center [152, 272] width 239 height 49
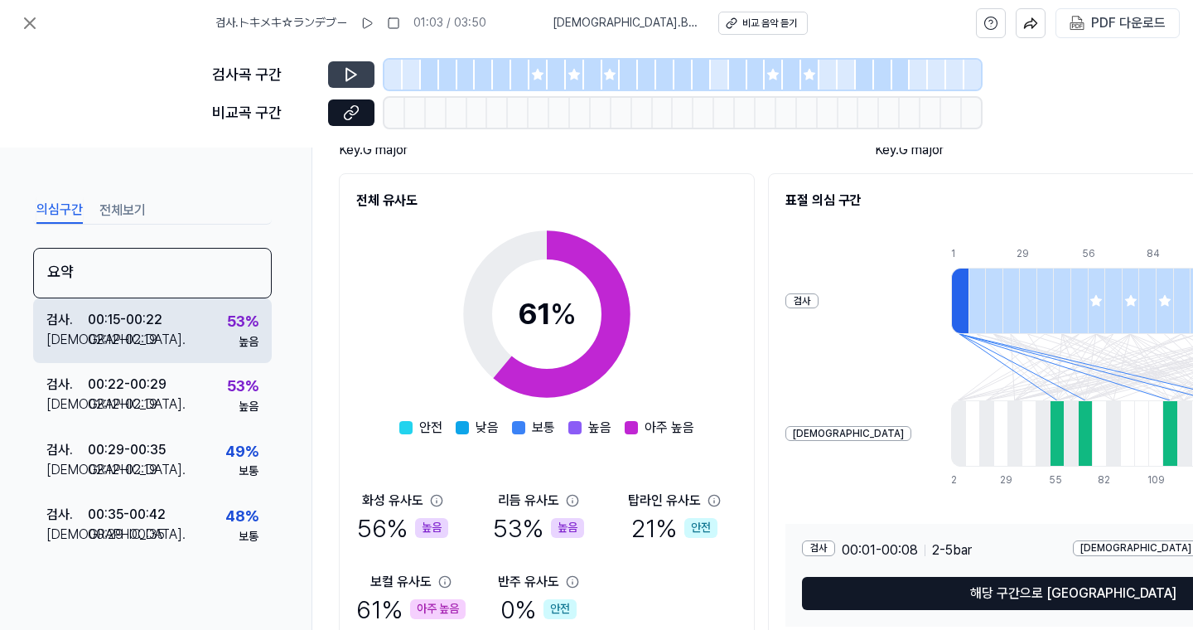
scroll to position [173, 0]
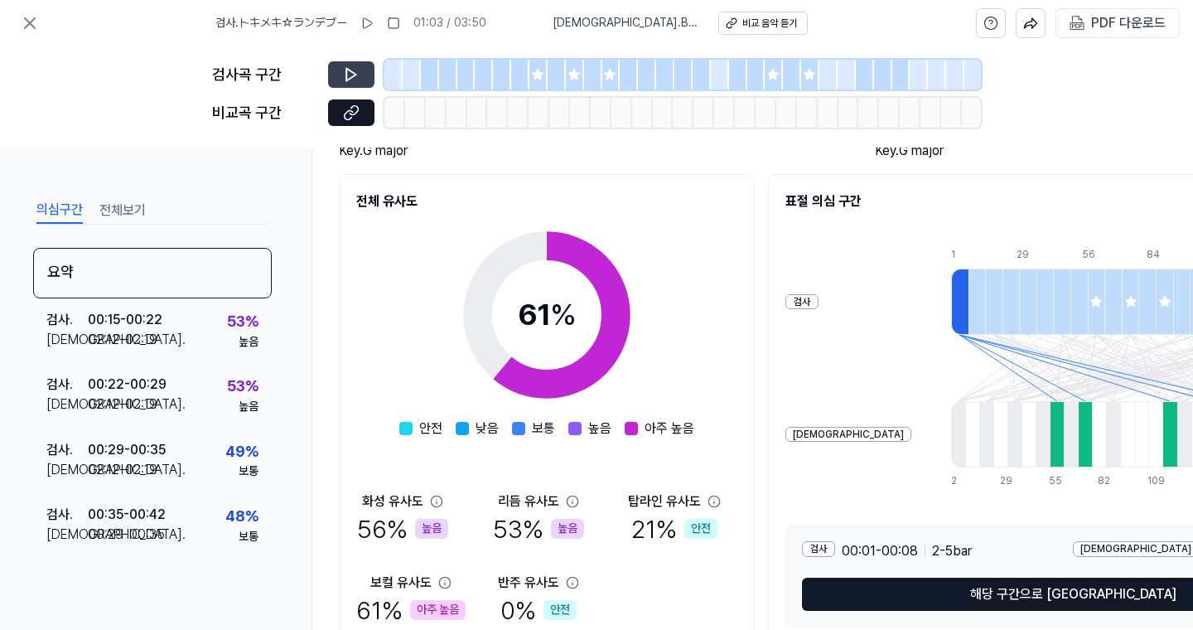
drag, startPoint x: 564, startPoint y: 83, endPoint x: 574, endPoint y: 80, distance: 10.5
click at [564, 83] on div at bounding box center [557, 75] width 18 height 30
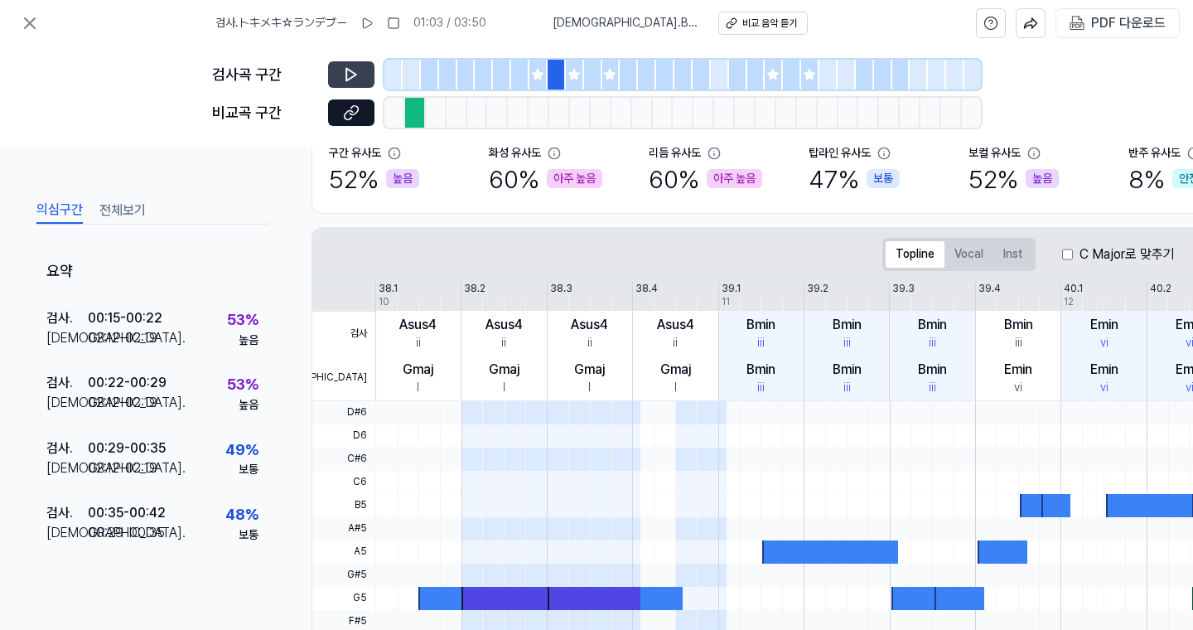
click at [575, 80] on icon at bounding box center [574, 74] width 13 height 13
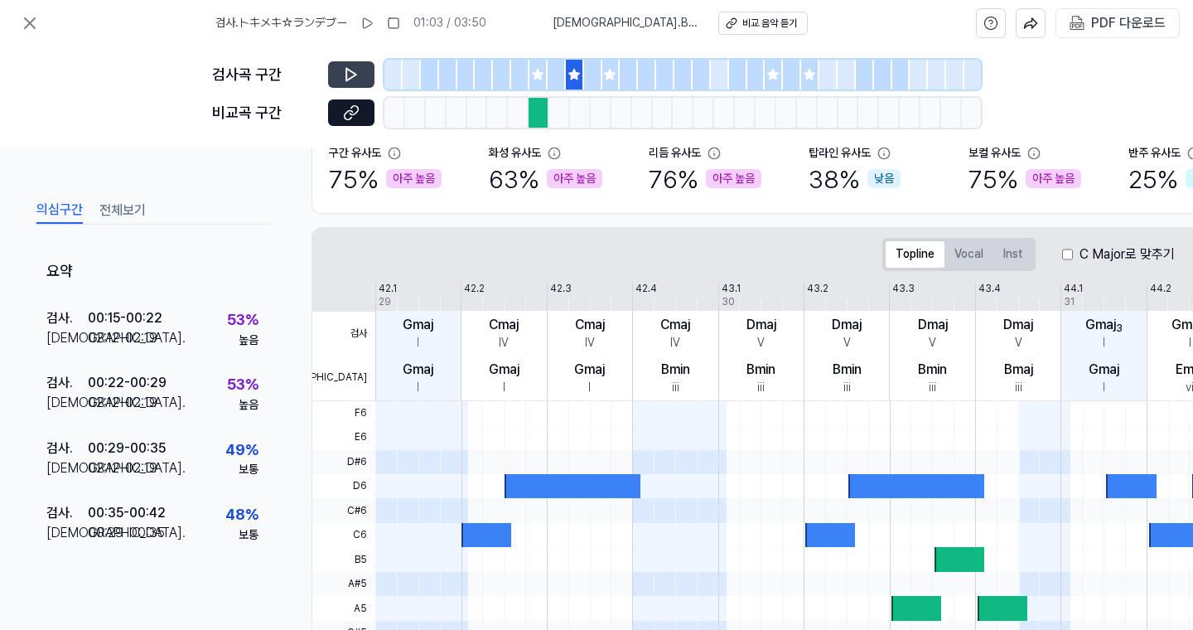
drag, startPoint x: 344, startPoint y: 70, endPoint x: 360, endPoint y: 80, distance: 18.6
click at [347, 70] on icon at bounding box center [351, 74] width 17 height 17
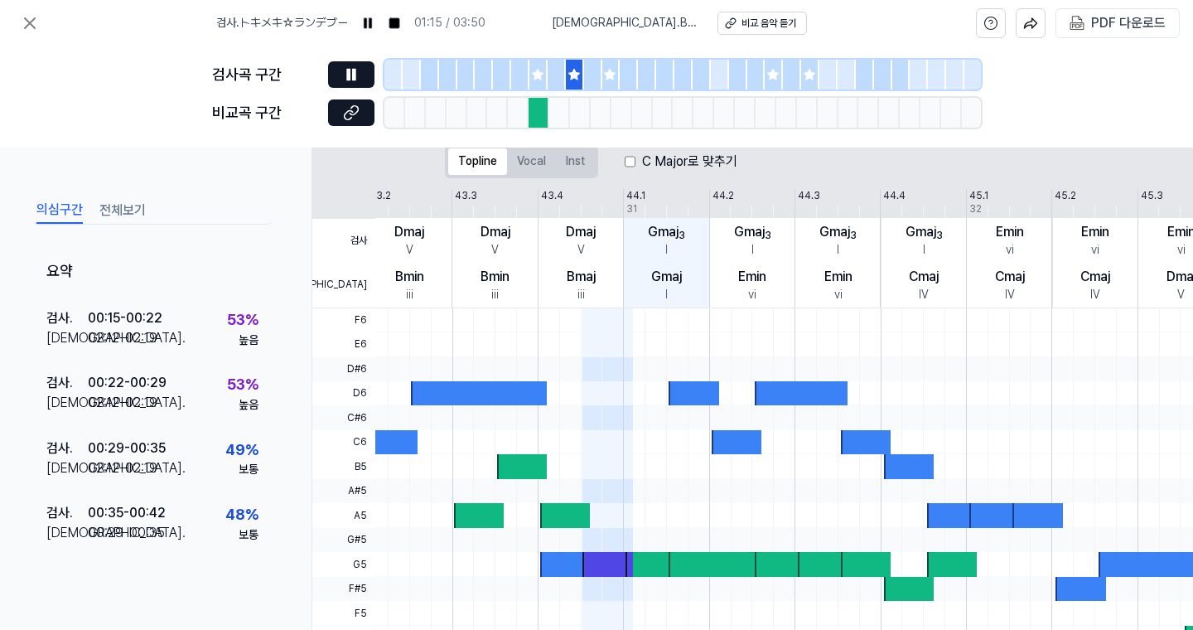
scroll to position [263, 0]
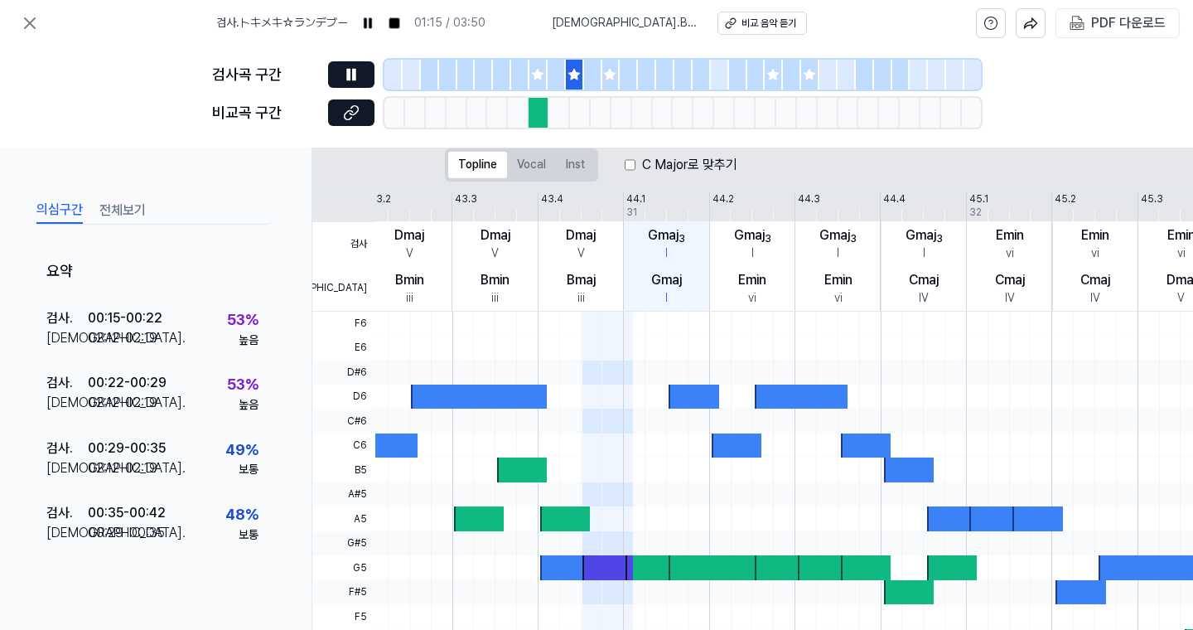
drag, startPoint x: 612, startPoint y: 76, endPoint x: 600, endPoint y: 82, distance: 13.7
click at [613, 76] on icon at bounding box center [610, 74] width 11 height 11
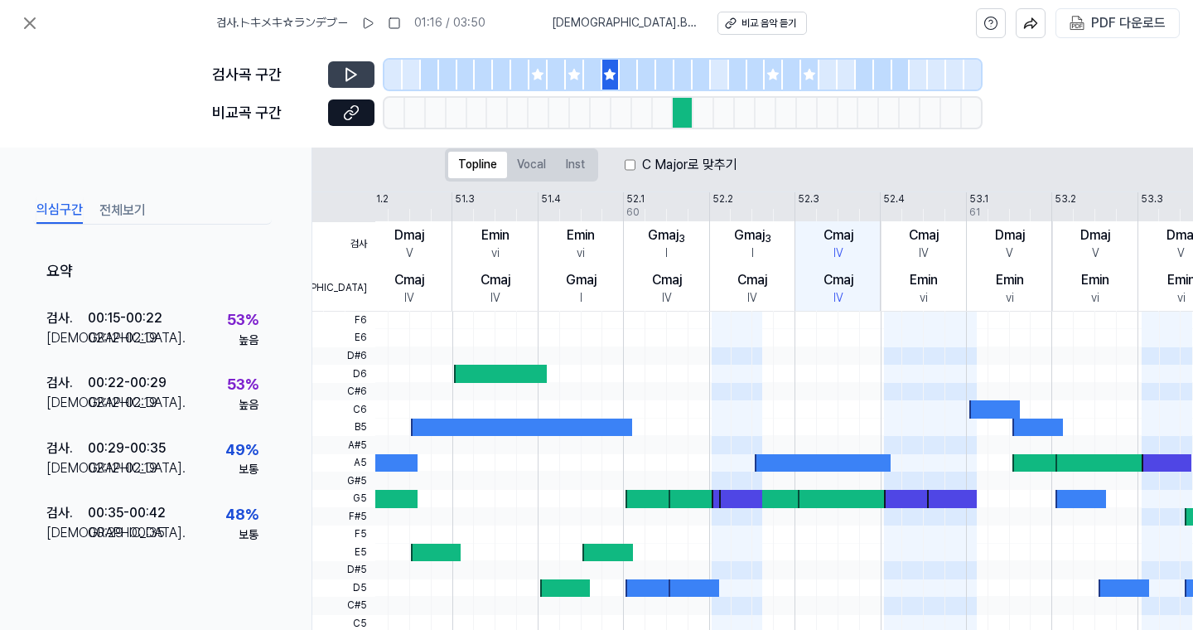
click at [366, 83] on button at bounding box center [351, 74] width 46 height 27
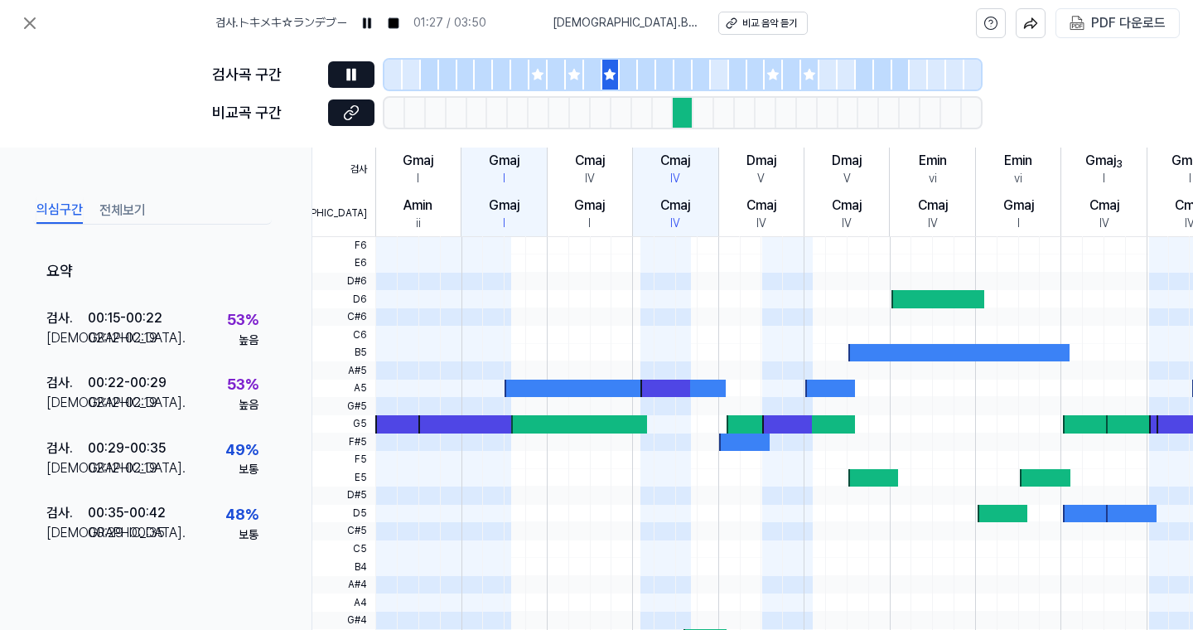
scroll to position [336, 0]
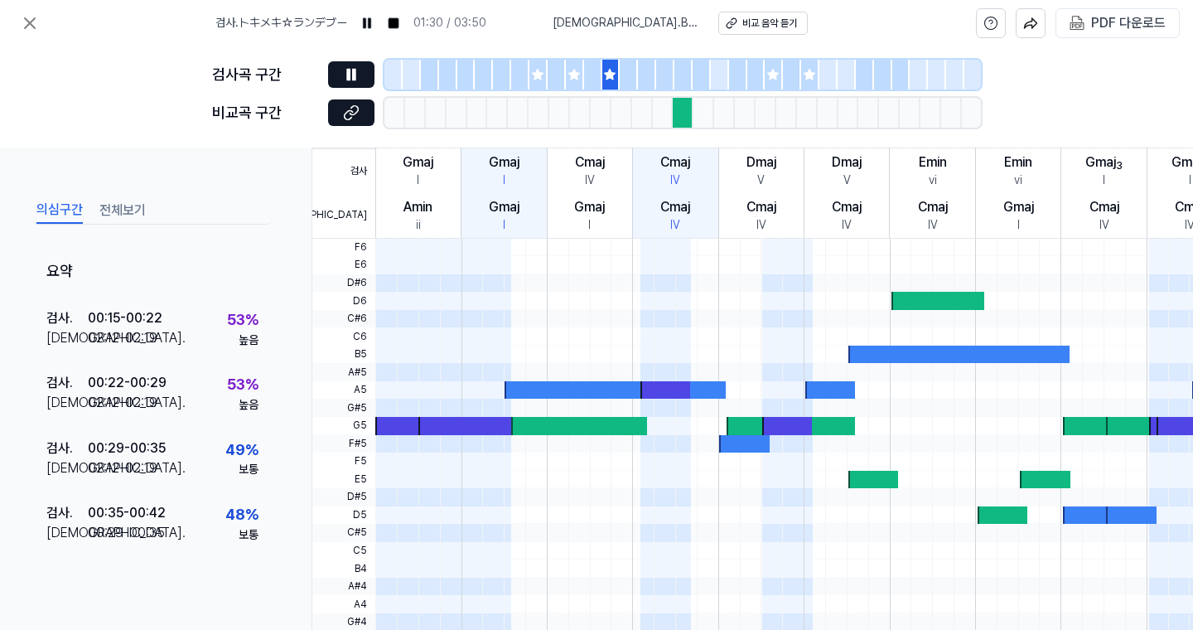
click at [766, 85] on div at bounding box center [774, 75] width 18 height 30
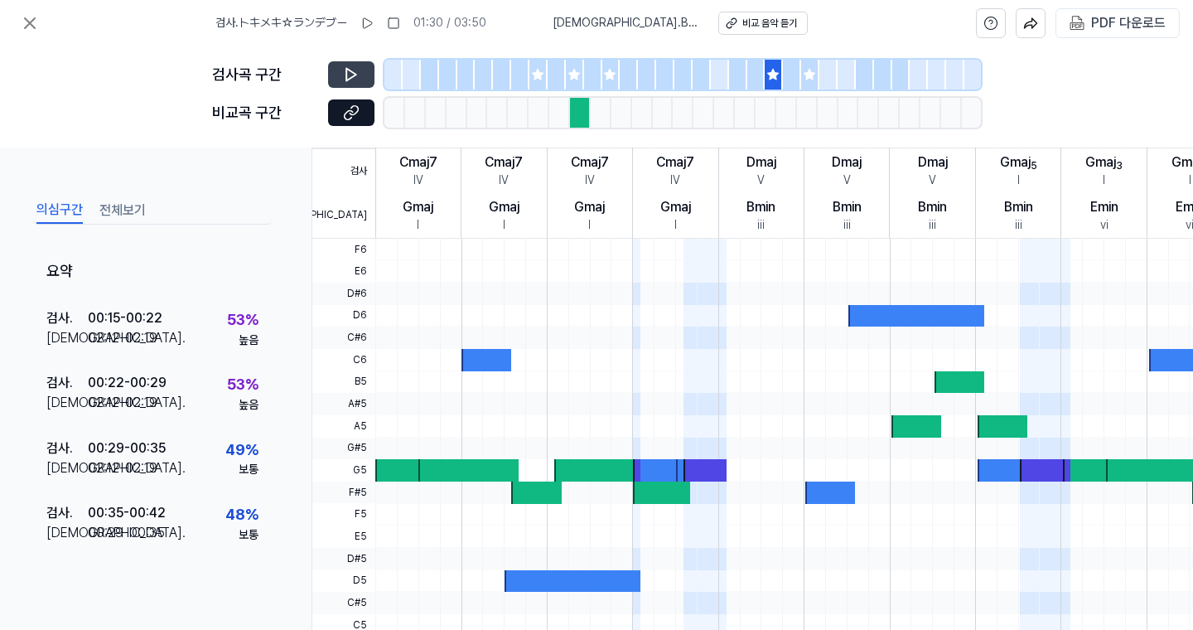
click at [360, 80] on button at bounding box center [351, 74] width 46 height 27
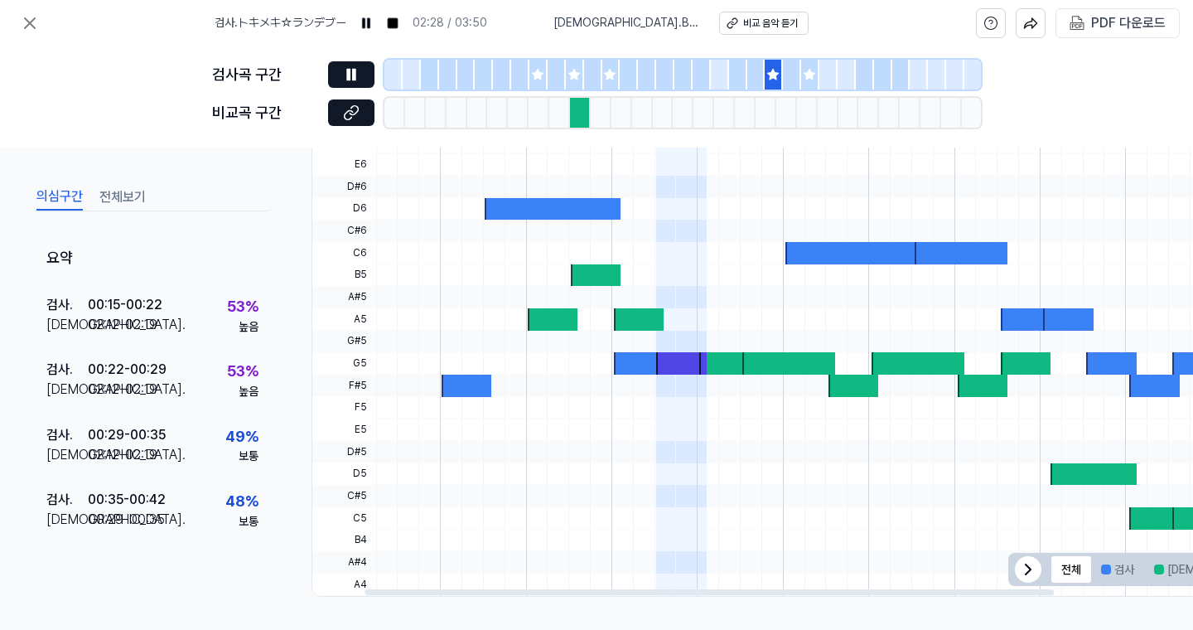
scroll to position [0, 409]
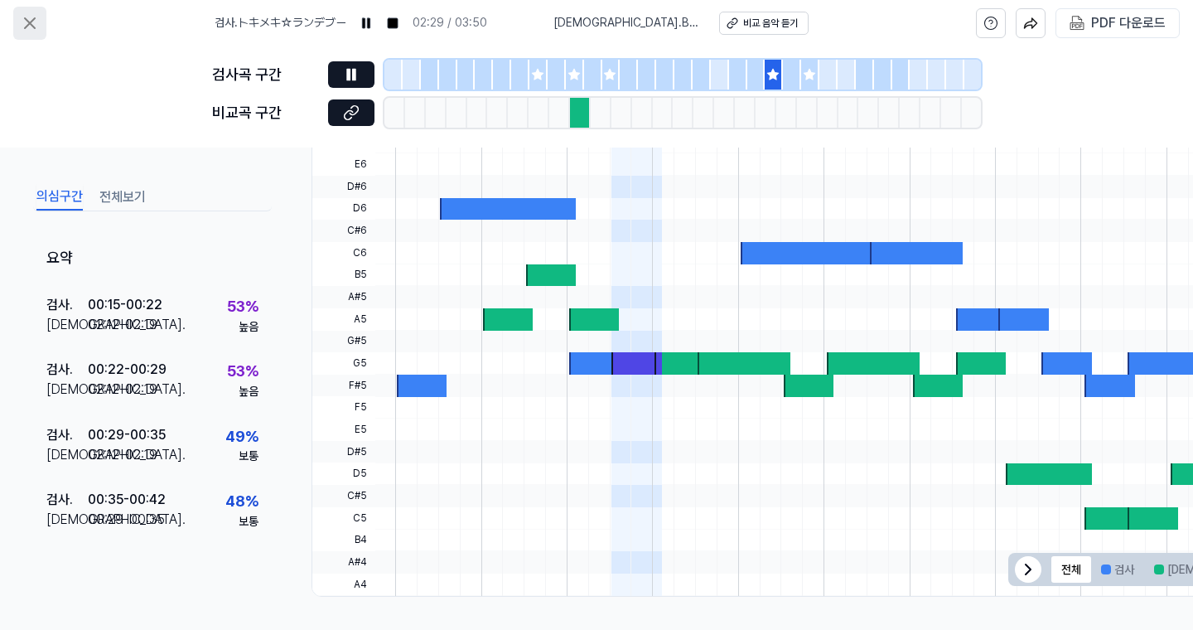
click at [36, 13] on icon at bounding box center [30, 23] width 20 height 20
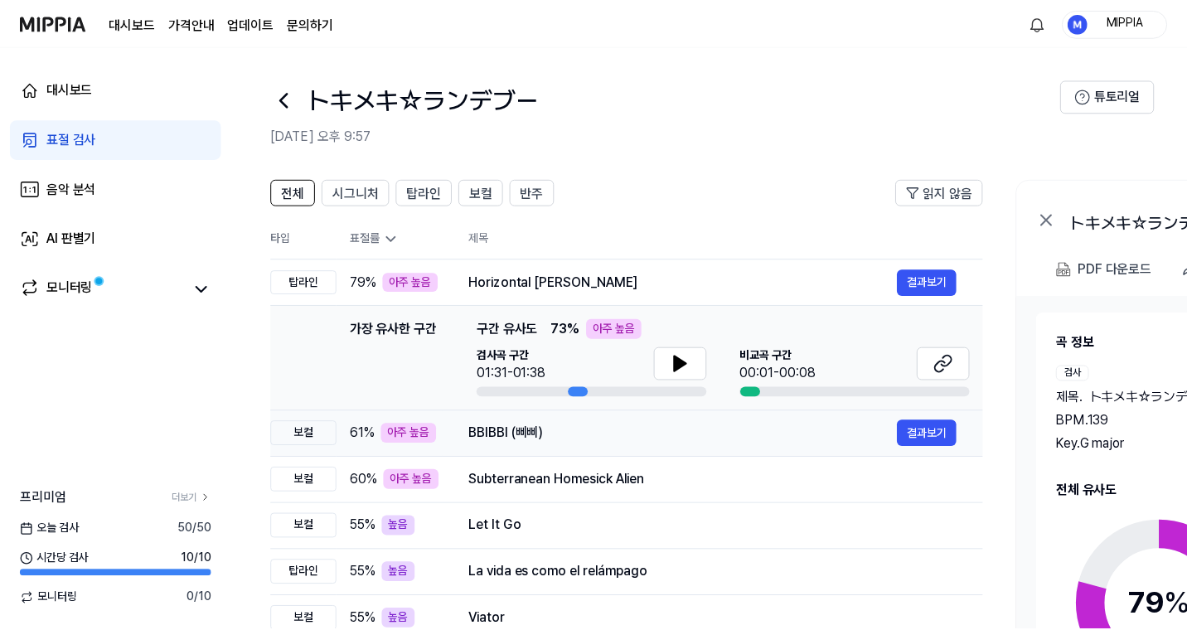
scroll to position [85, 0]
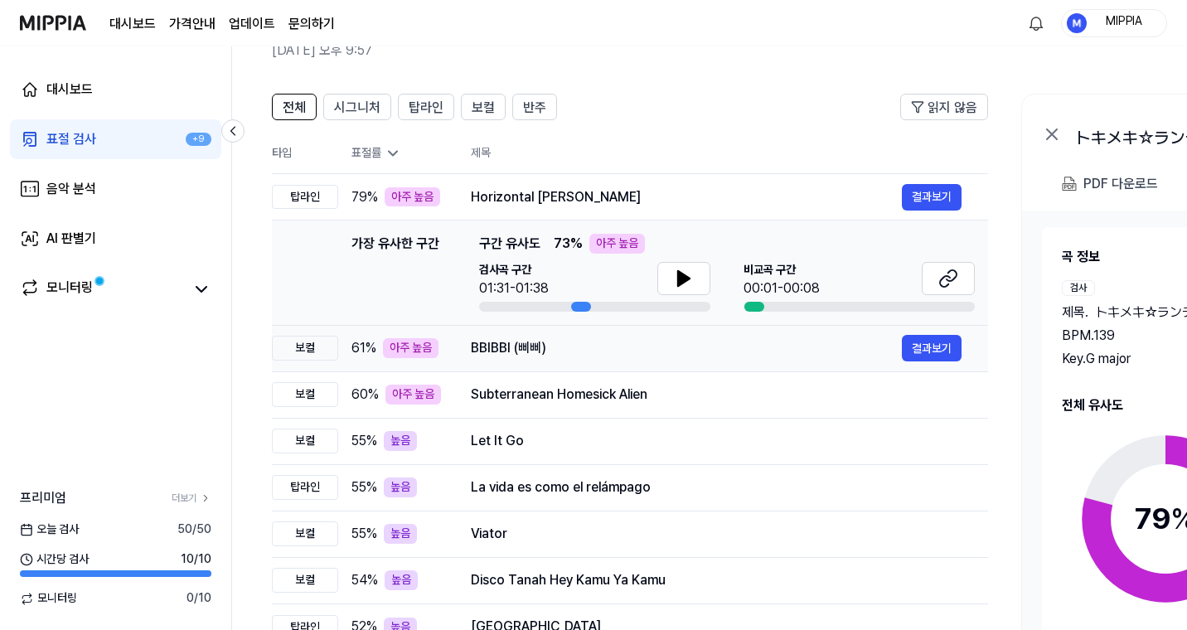
click at [651, 349] on div "BBIBBI (삐삐)" at bounding box center [686, 348] width 431 height 20
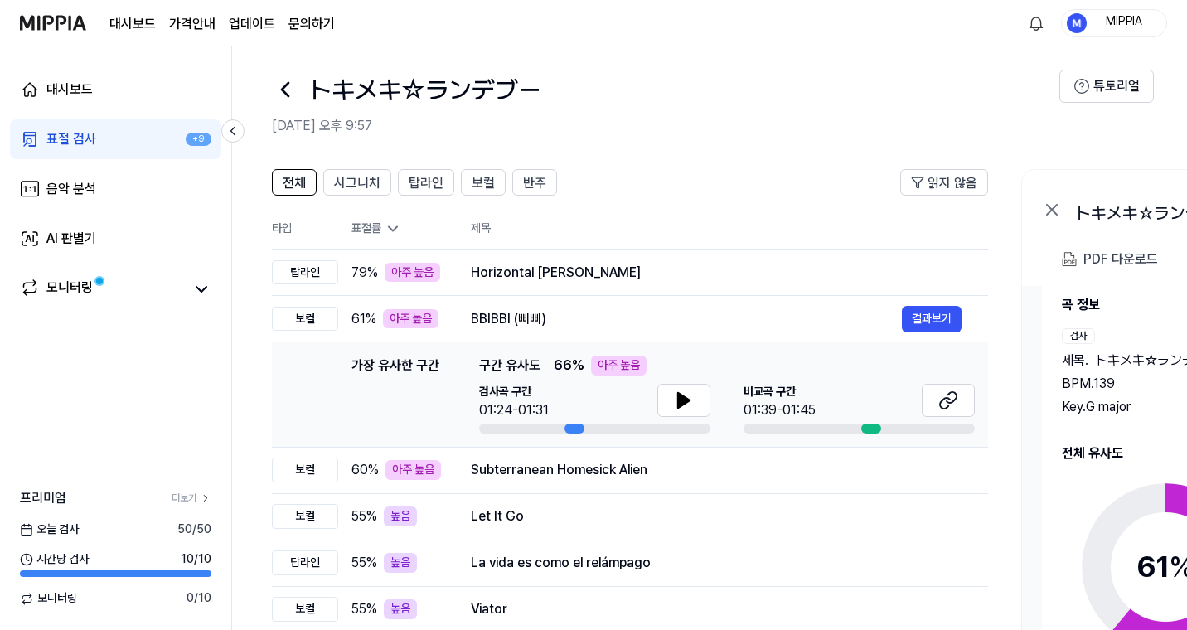
scroll to position [0, 0]
